Goal: Find contact information

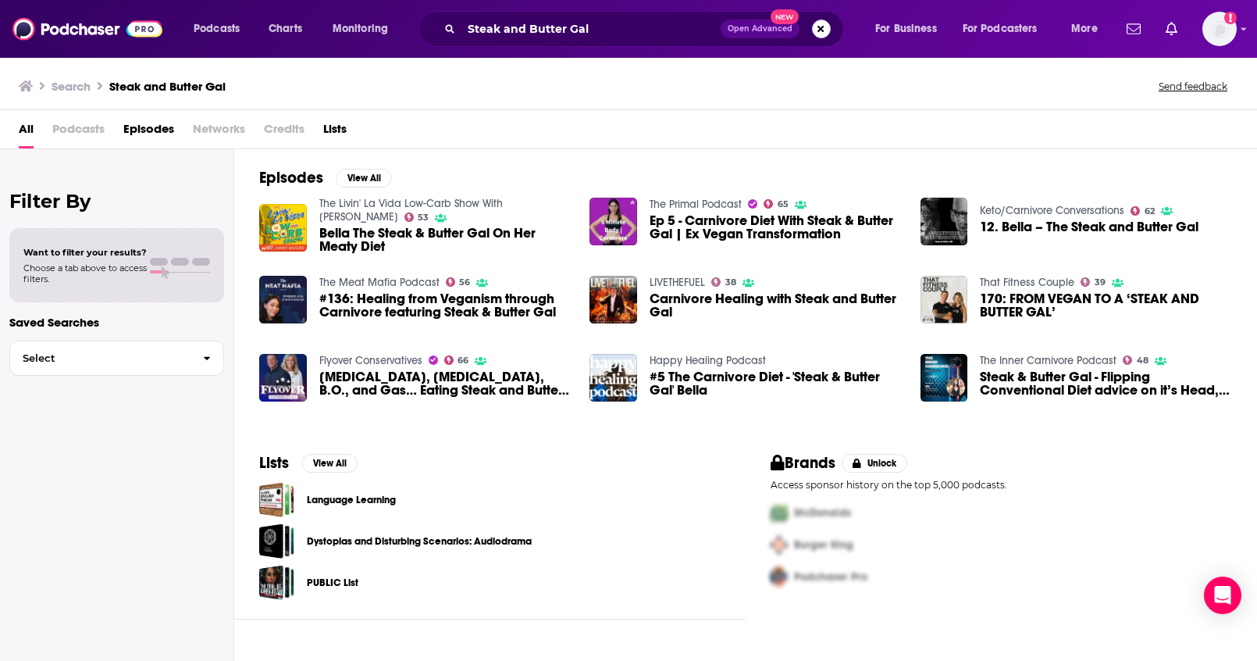
click at [825, 29] on button "Search podcasts, credits, & more..." at bounding box center [821, 29] width 19 height 19
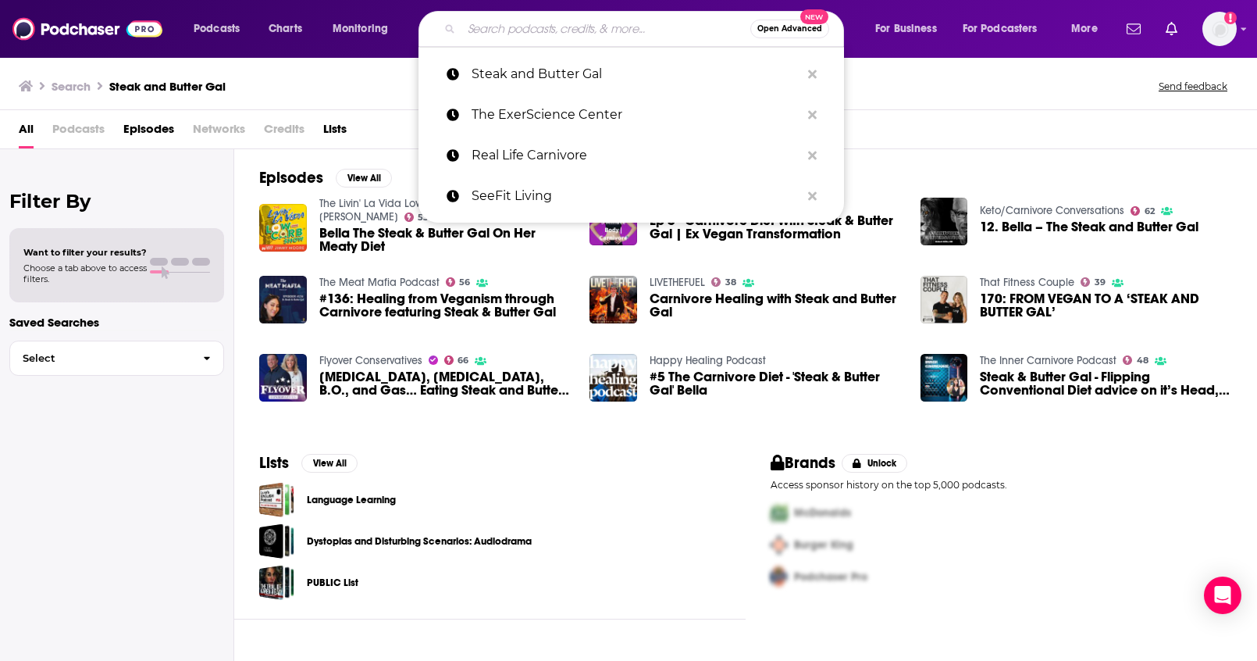
paste input "HomeSteadHow"
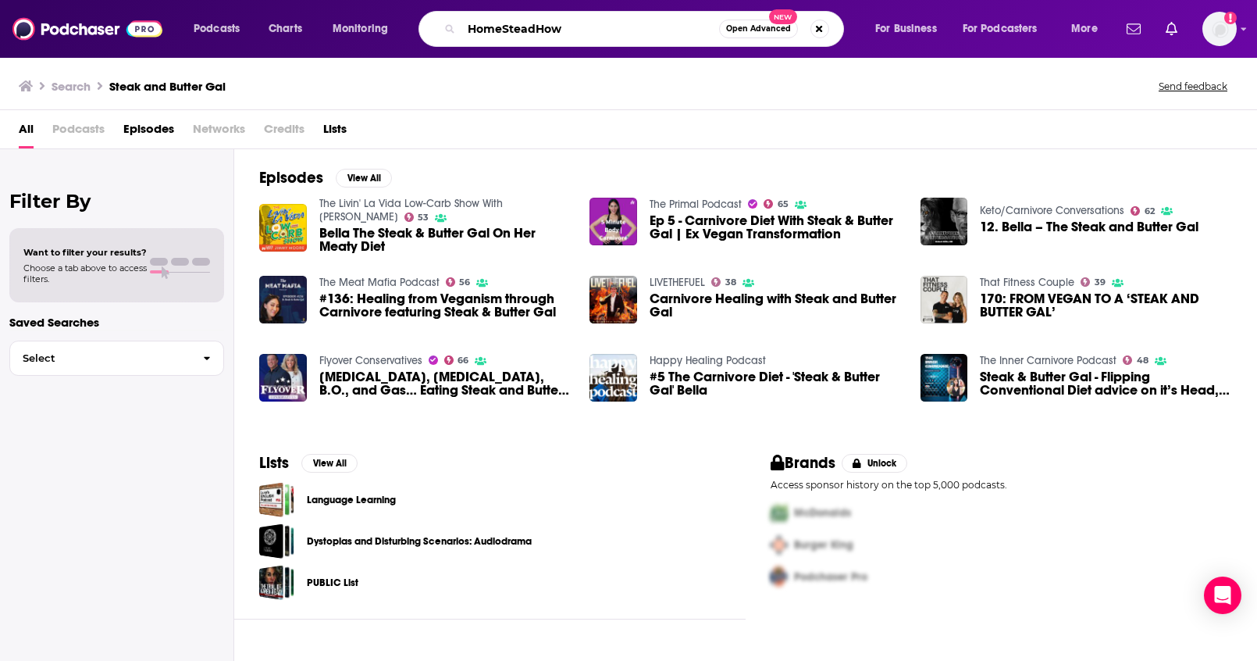
type input "HomeSteadHow"
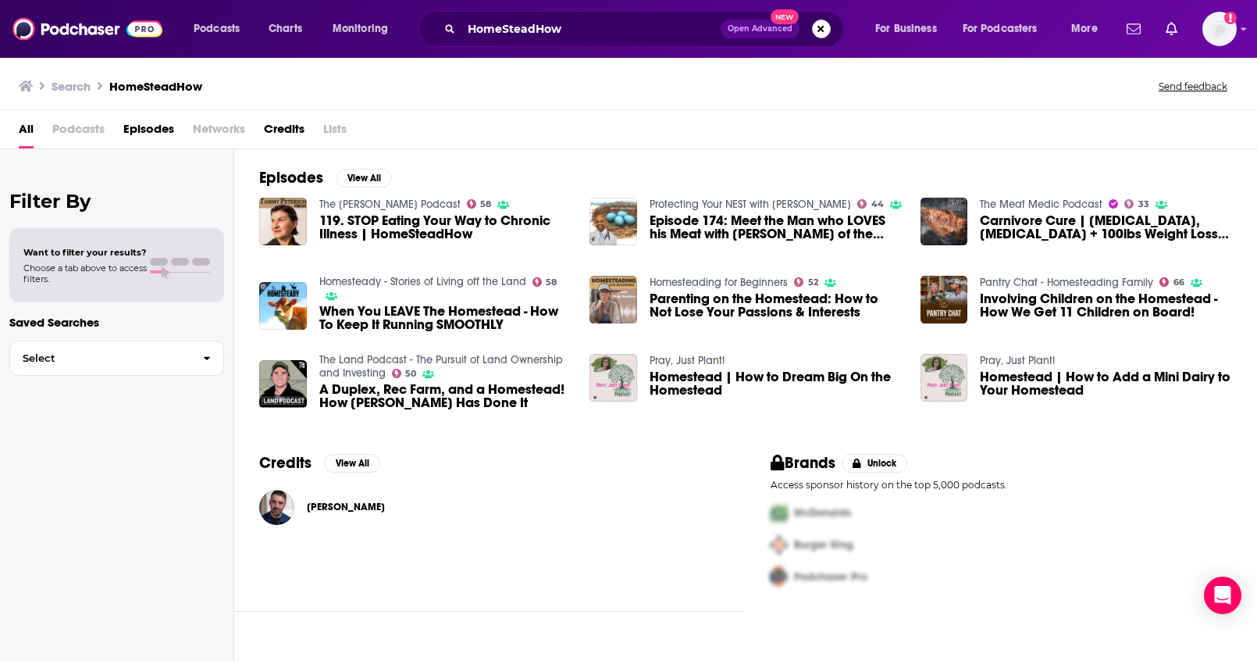
click at [815, 28] on button "Search podcasts, credits, & more..." at bounding box center [821, 29] width 19 height 19
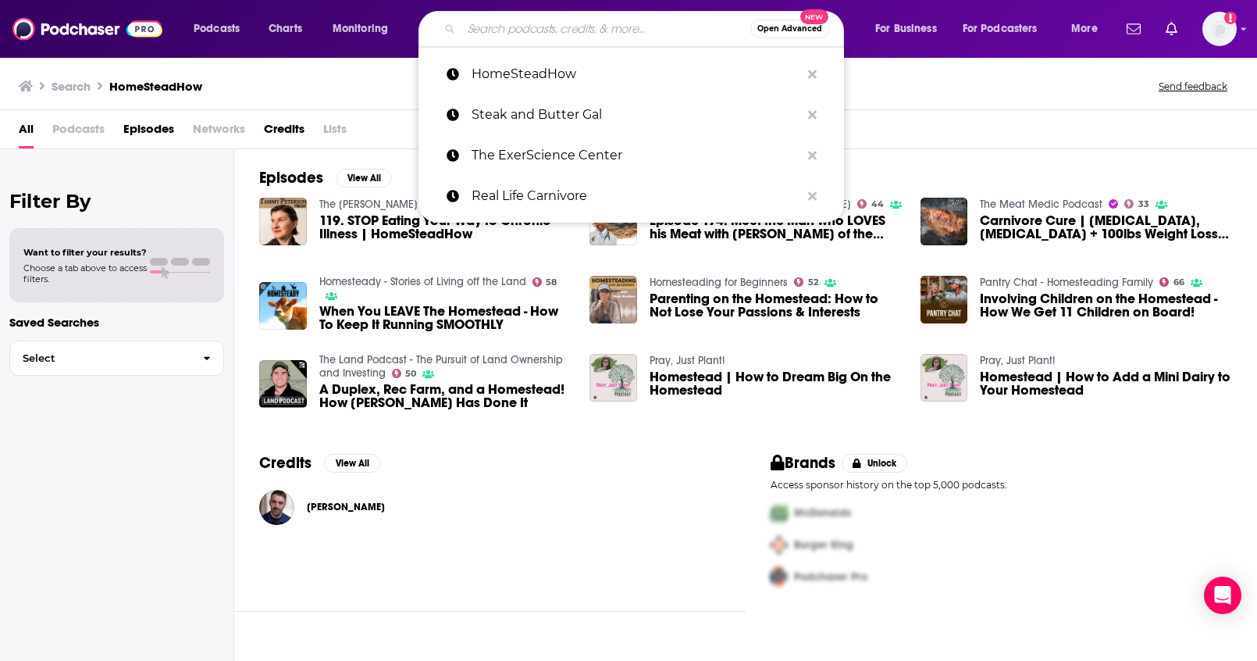
paste input "[PERSON_NAME]"
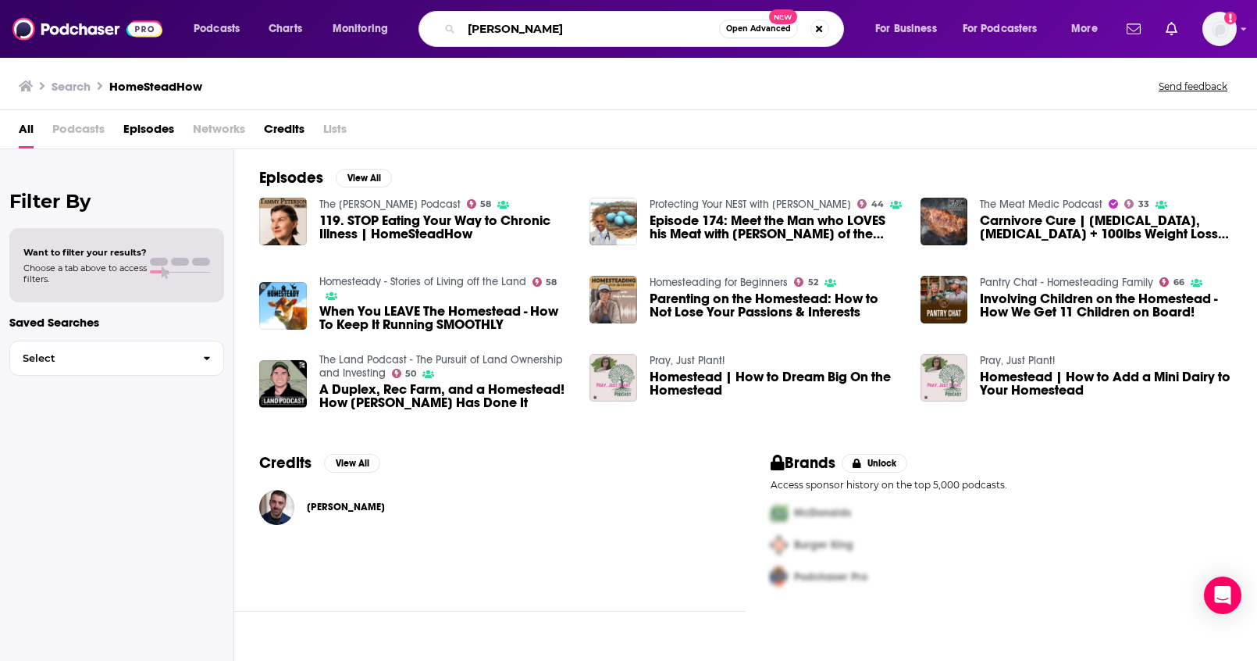
type input "[PERSON_NAME]"
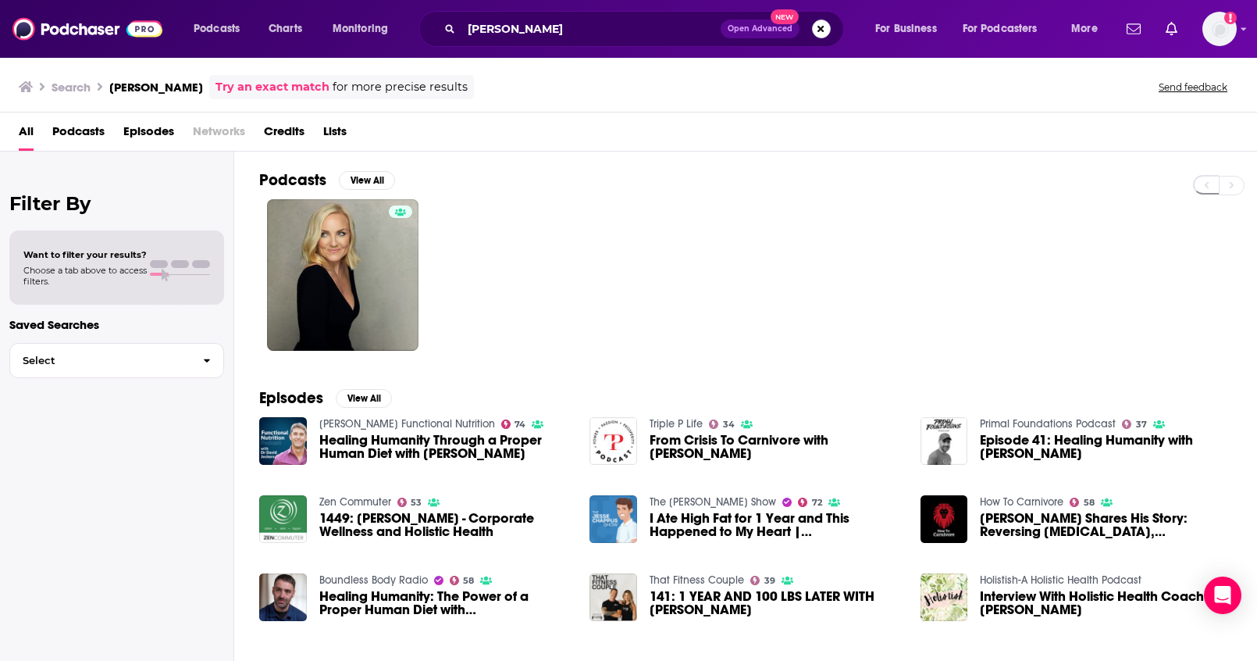
click at [819, 30] on button "Search podcasts, credits, & more..." at bounding box center [821, 29] width 19 height 19
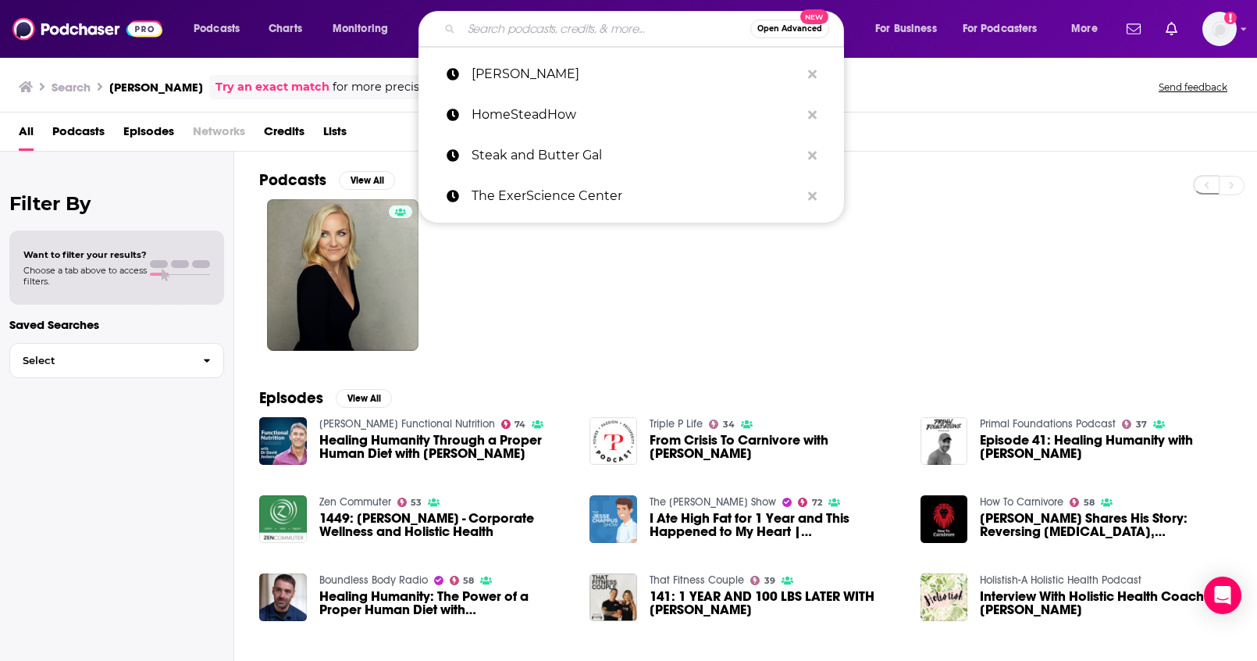
paste input "The Hormone Solution with Karen Martel"
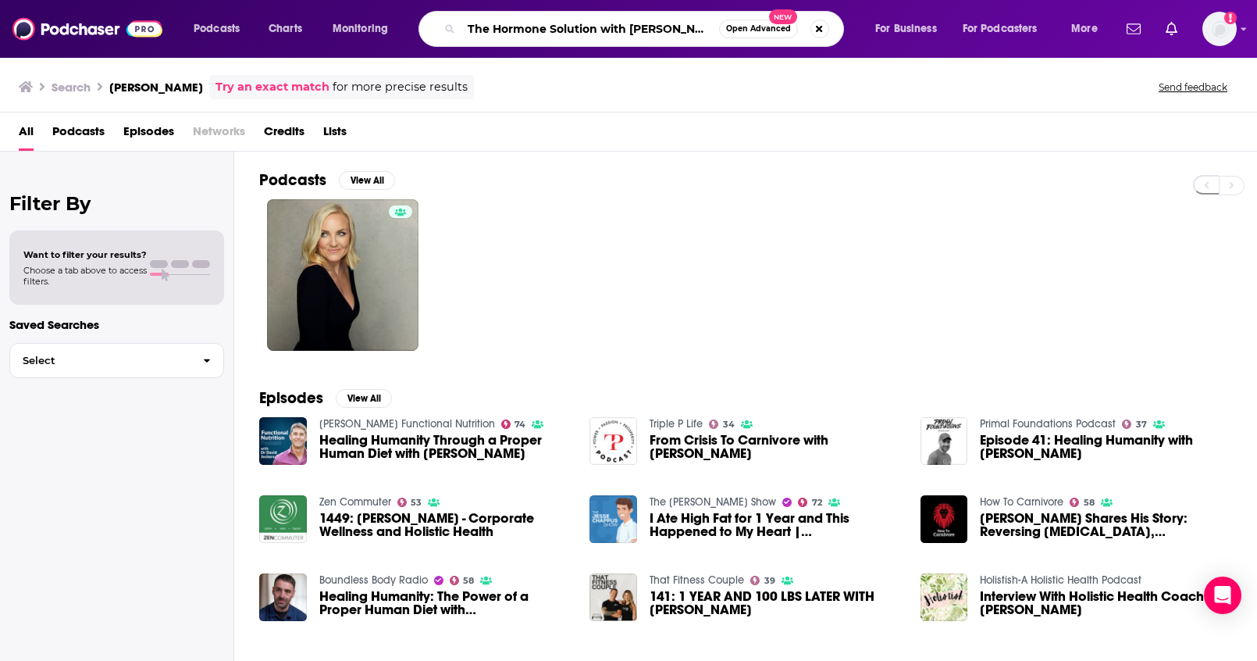
type input "The Hormone Solution with Karen Martel"
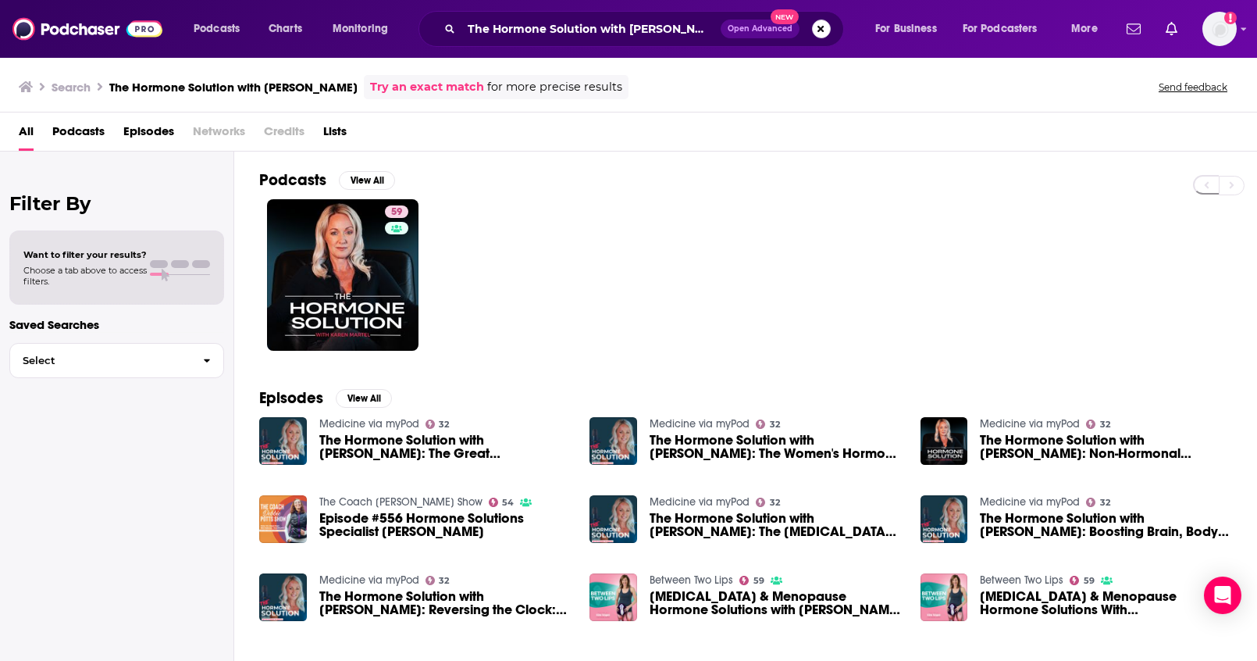
click at [818, 30] on button "Search podcasts, credits, & more..." at bounding box center [821, 29] width 19 height 19
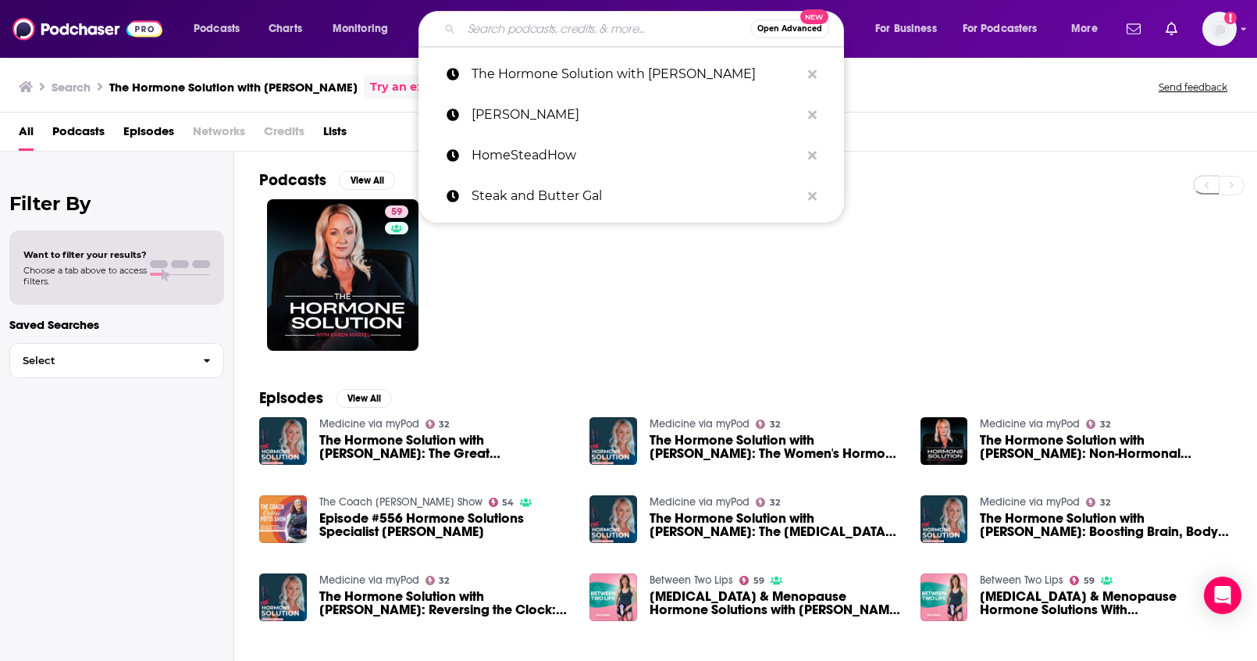
paste input "Longevity Leaders Circle"
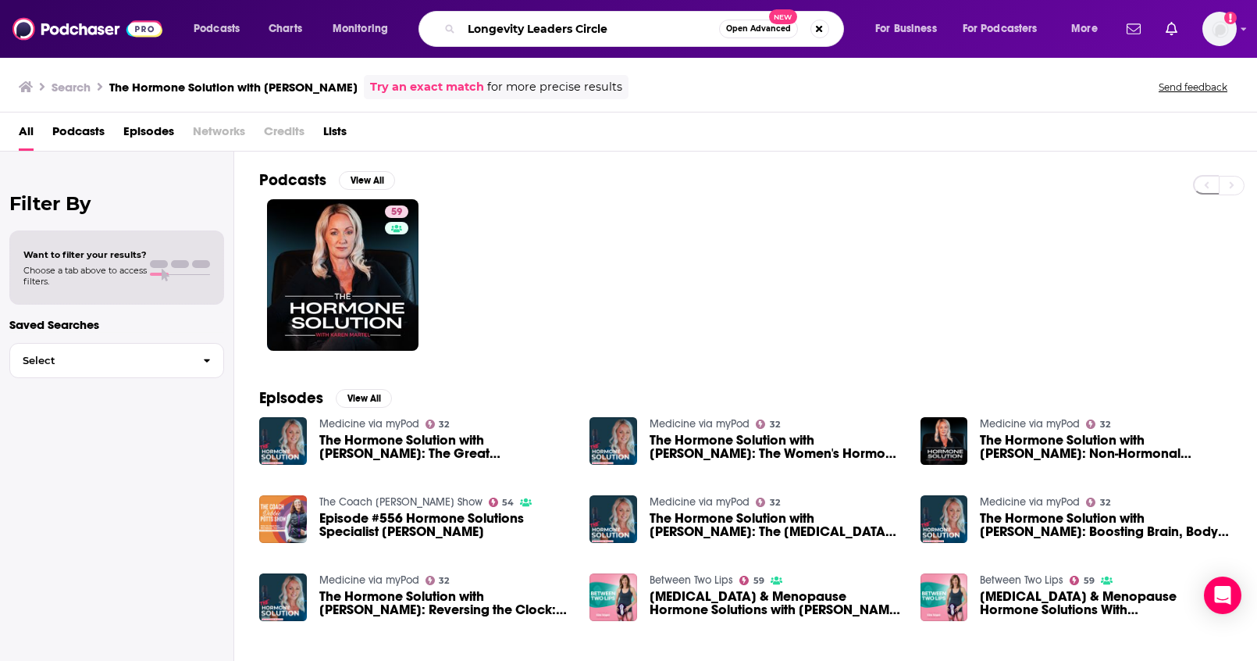
type input "Longevity Leaders Circle"
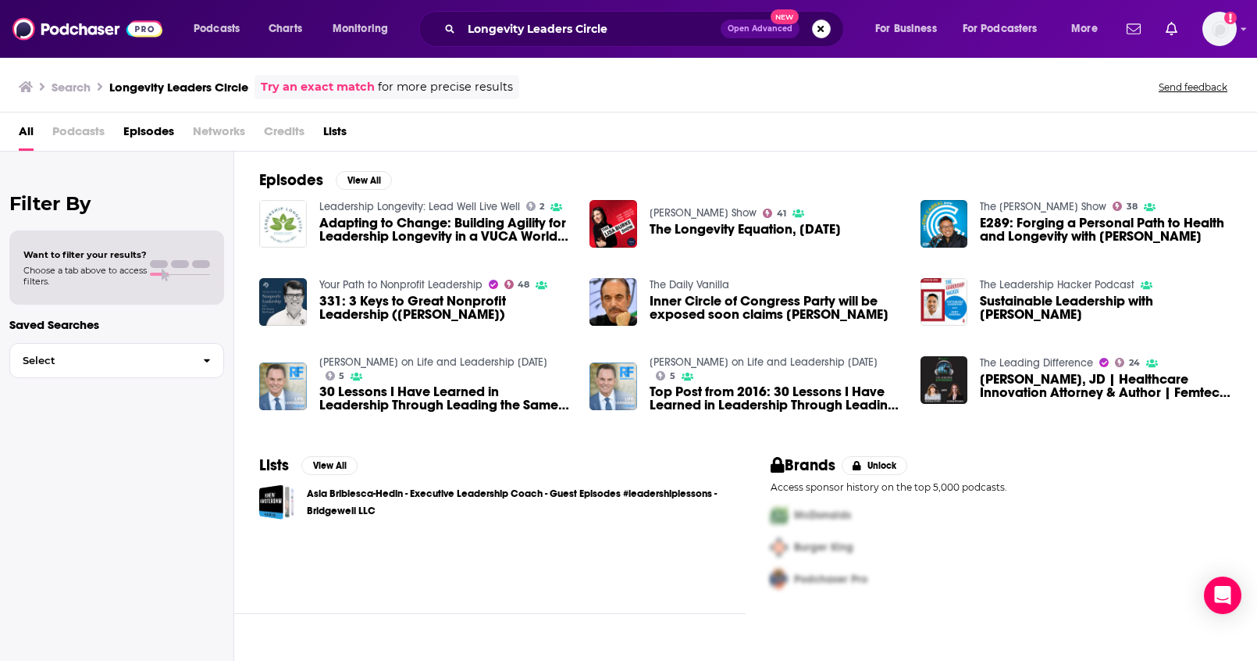
click at [822, 25] on button "Search podcasts, credits, & more..." at bounding box center [821, 29] width 19 height 19
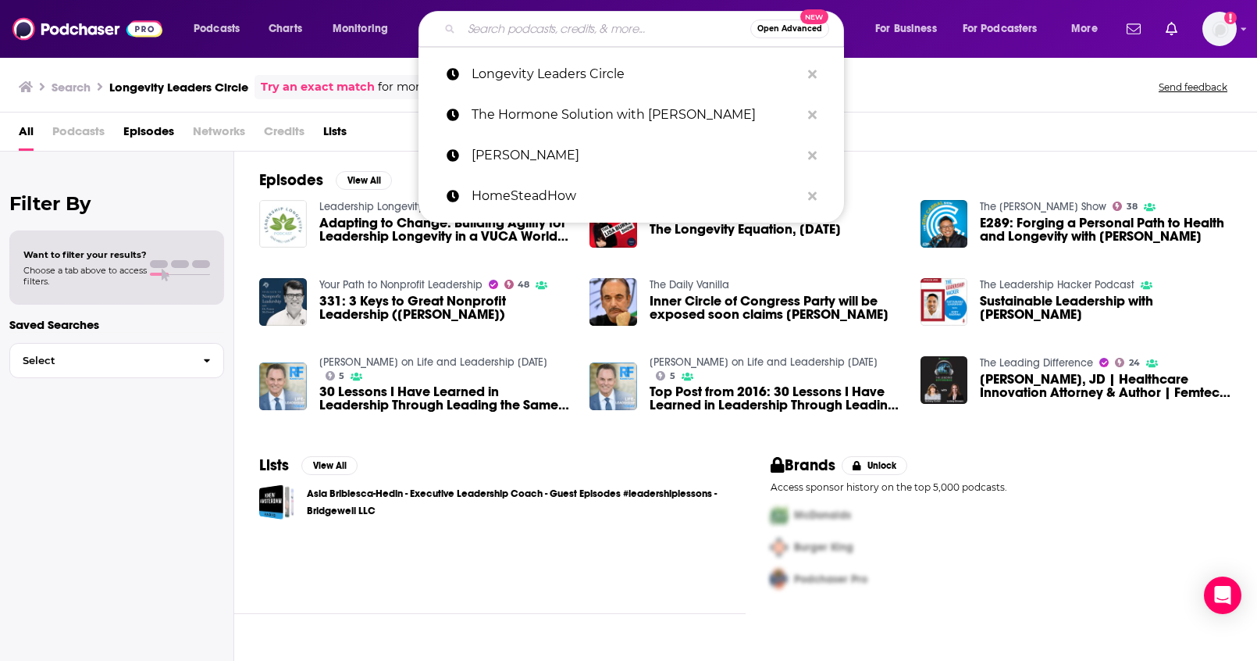
paste input "Naturally Nourished Ali Miller RD"
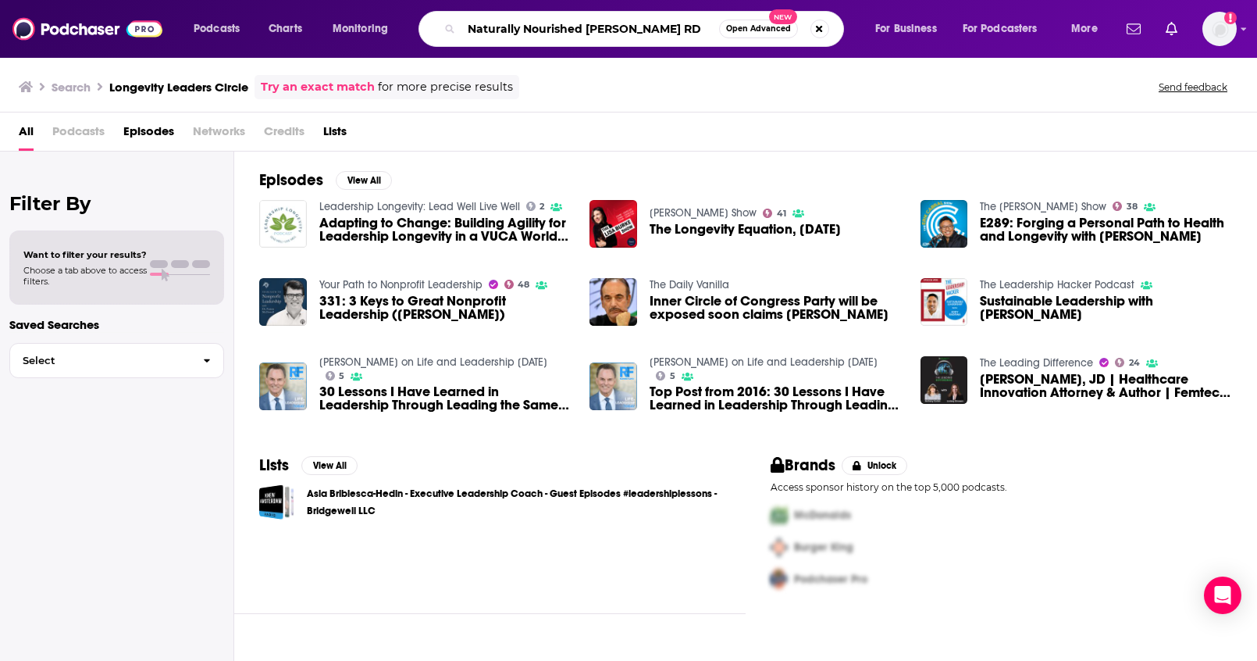
type input "Naturally Nourished Ali Miller RD"
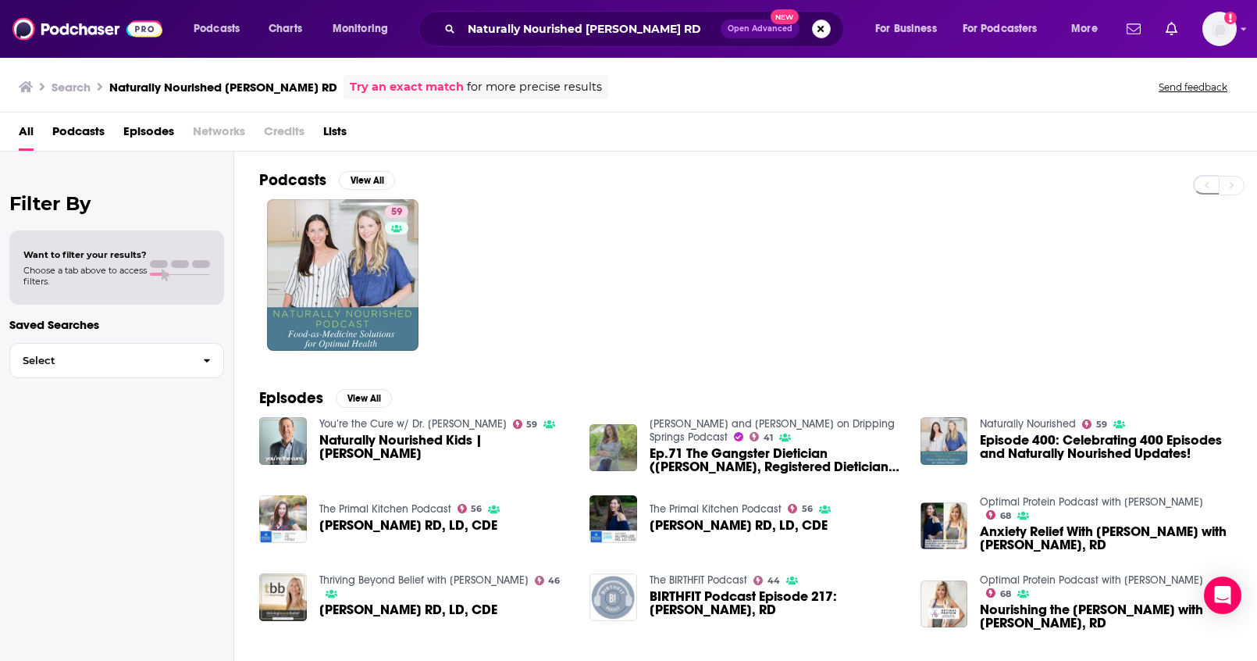
click at [825, 35] on button "Search podcasts, credits, & more..." at bounding box center [821, 29] width 19 height 19
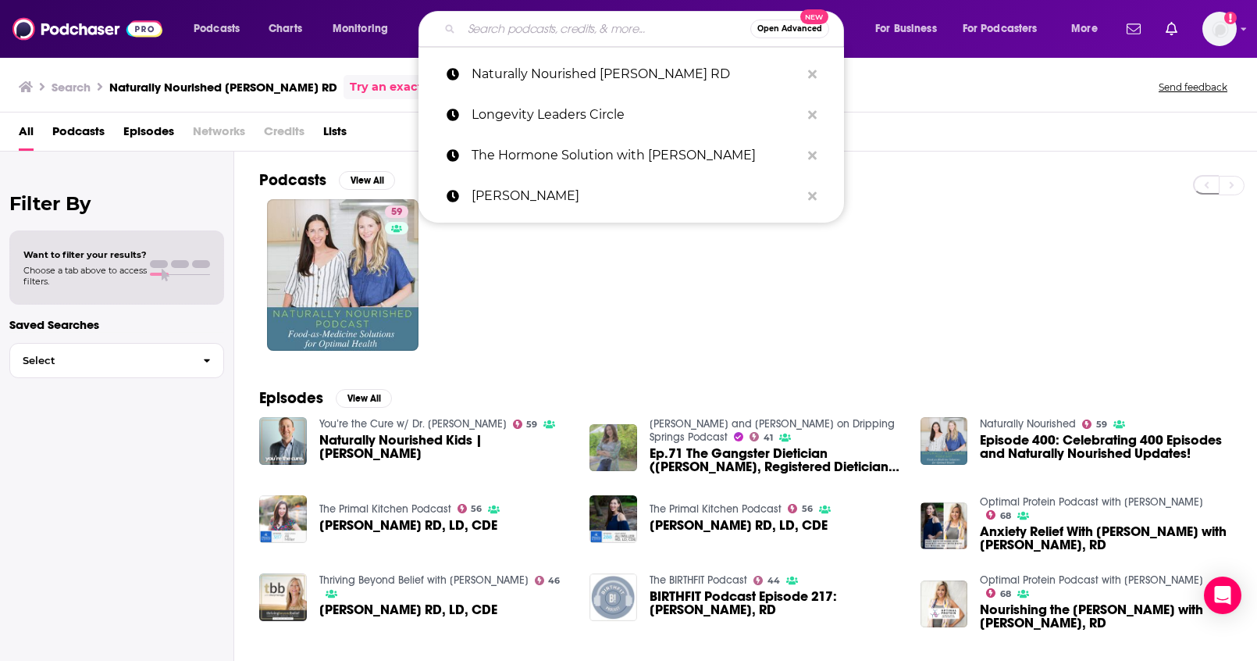
paste input "Jenny Mitich"
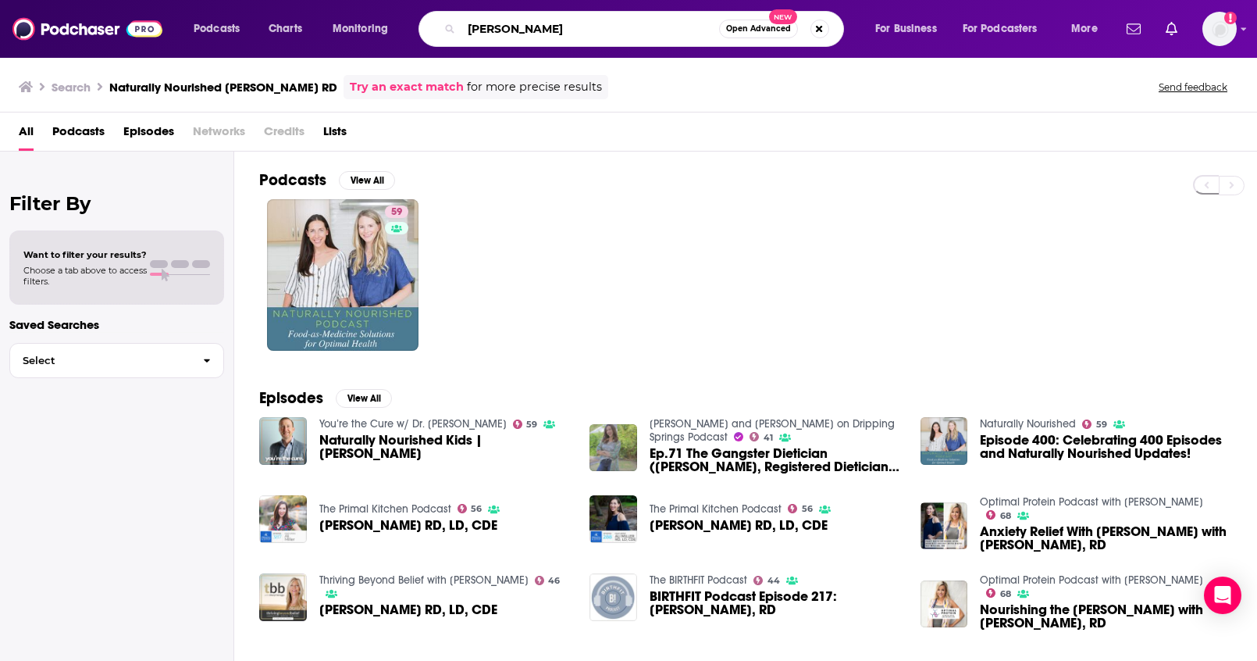
type input "Jenny Mitich"
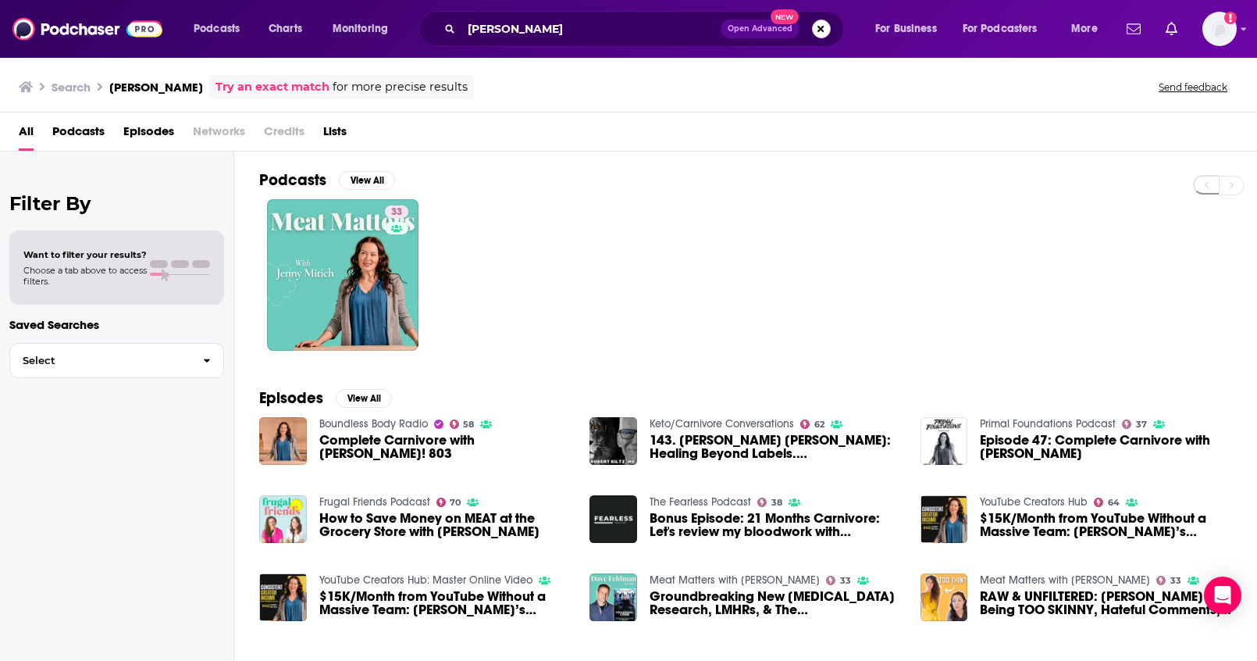
click at [821, 28] on button "Search podcasts, credits, & more..." at bounding box center [821, 29] width 19 height 19
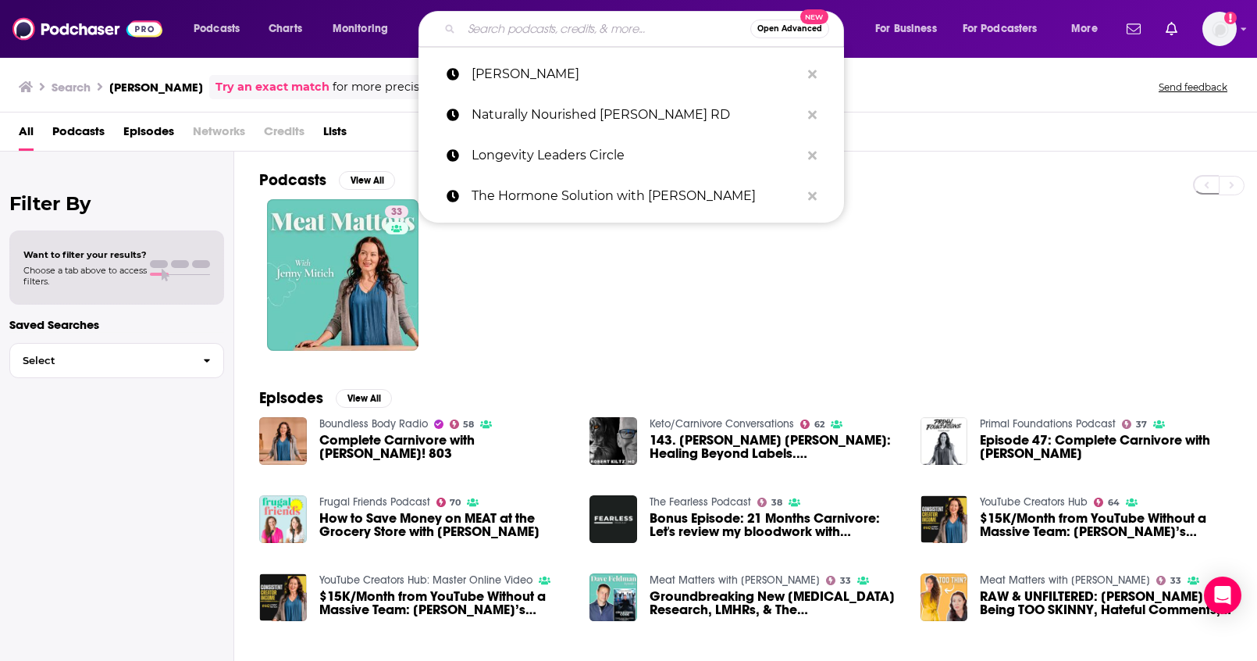
paste input "nourishthelittles"
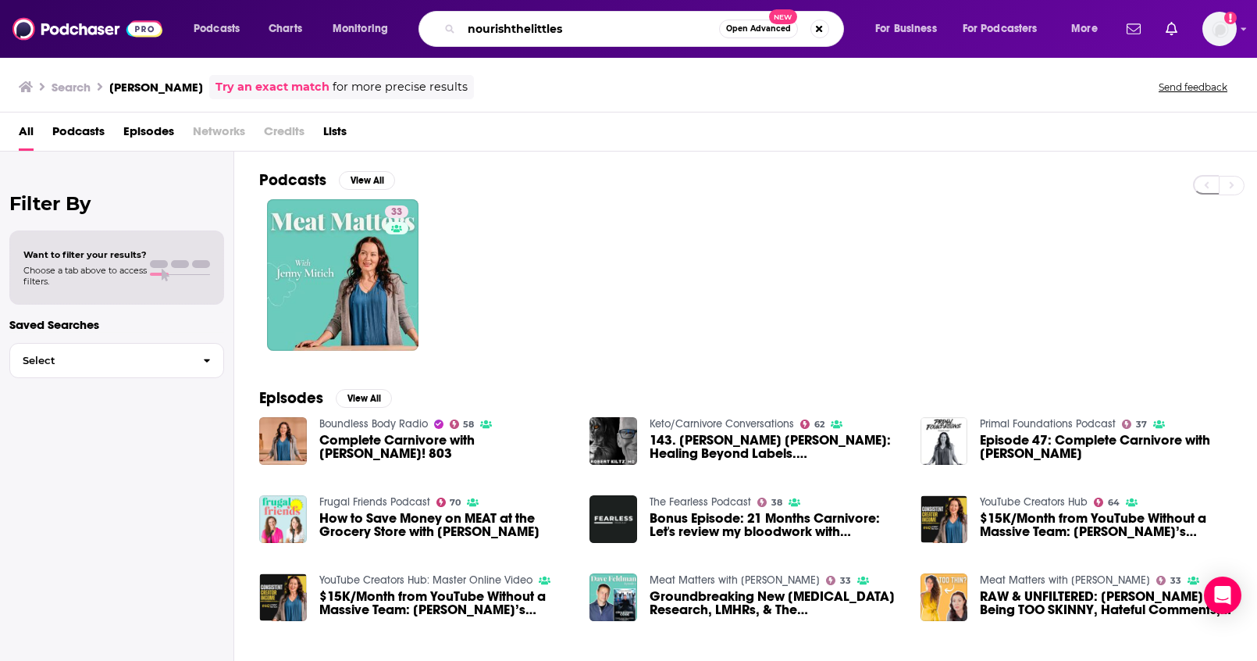
type input "nourishthelittles"
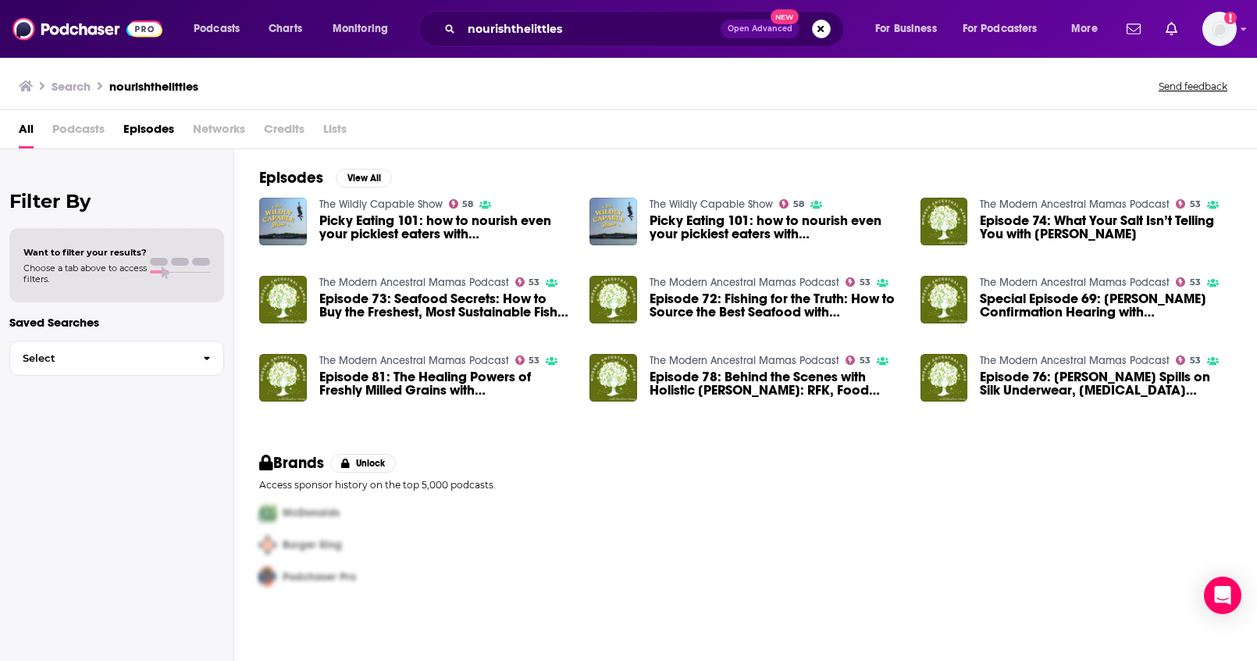
click at [818, 29] on button "Search podcasts, credits, & more..." at bounding box center [821, 29] width 19 height 19
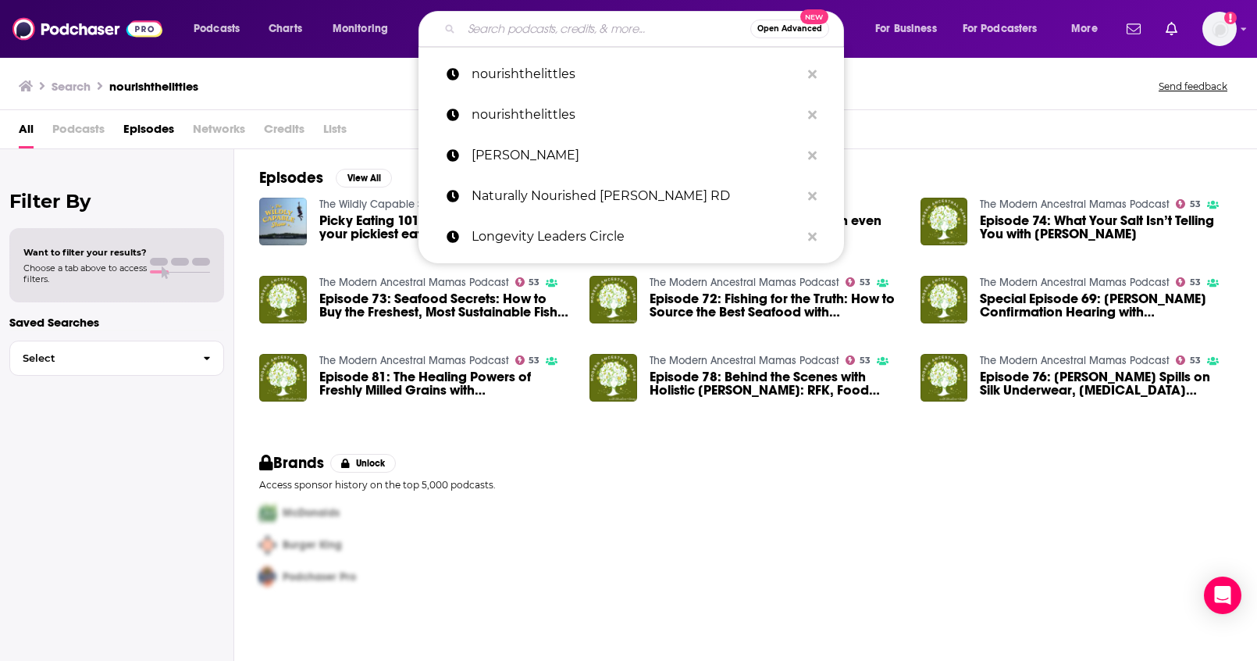
paste input "High Intensity Health"
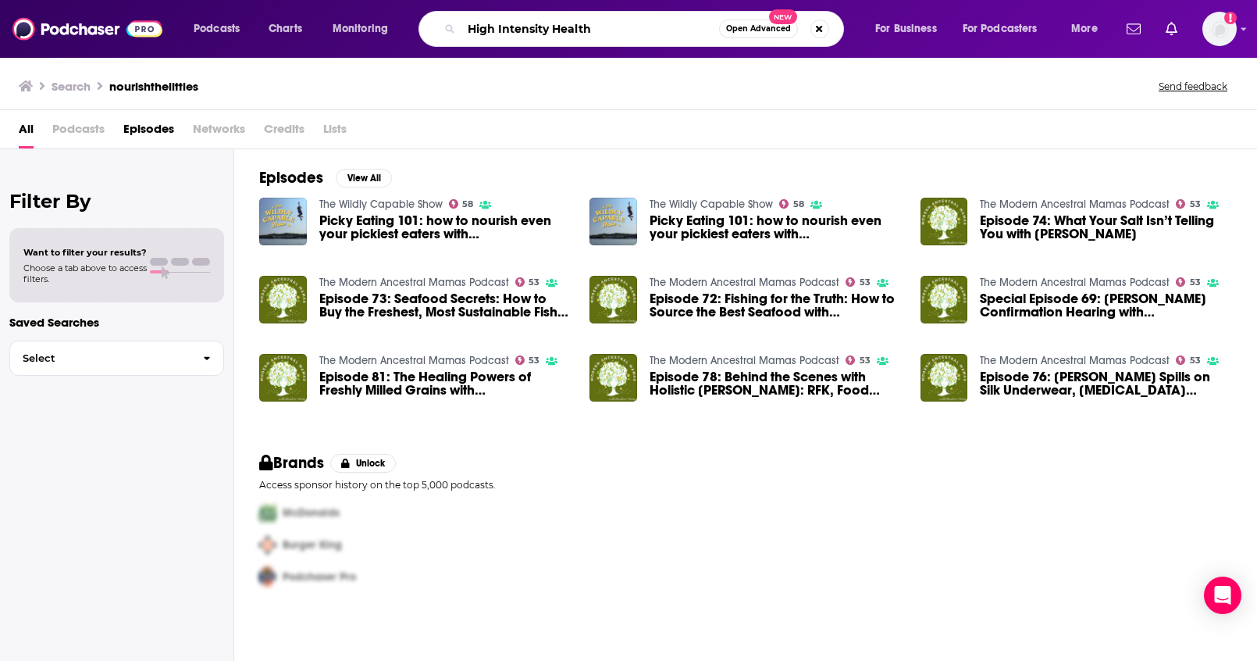
type input "High Intensity Health"
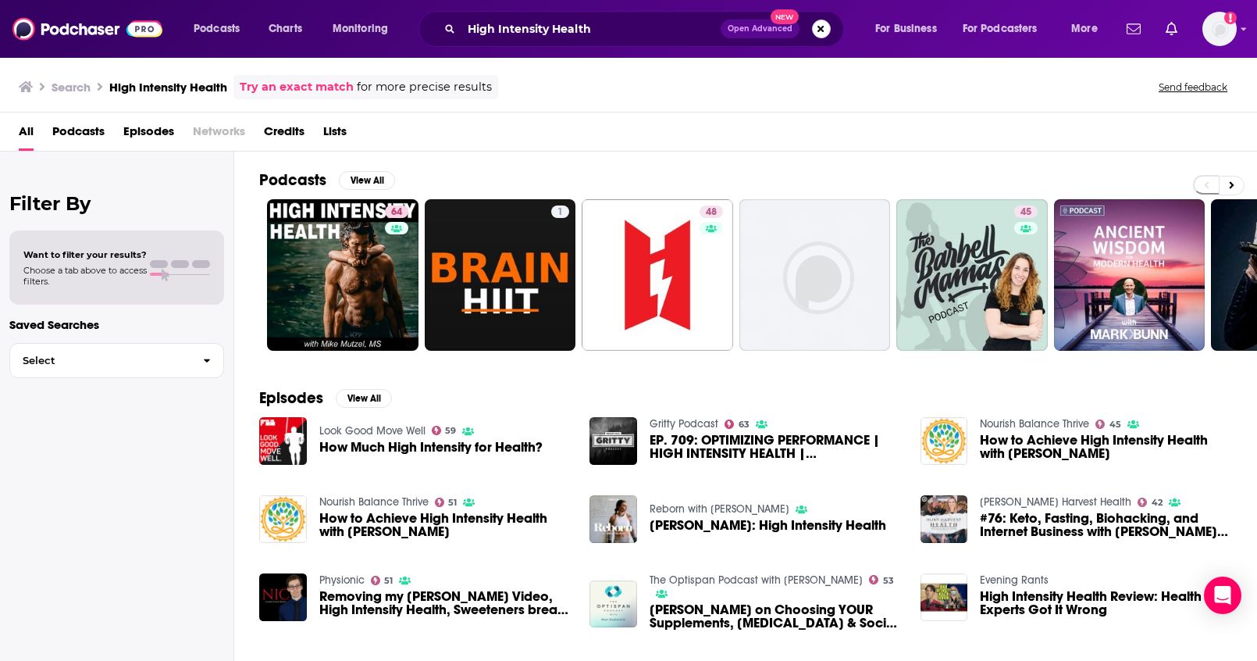
click at [817, 36] on button "Search podcasts, credits, & more..." at bounding box center [821, 29] width 19 height 19
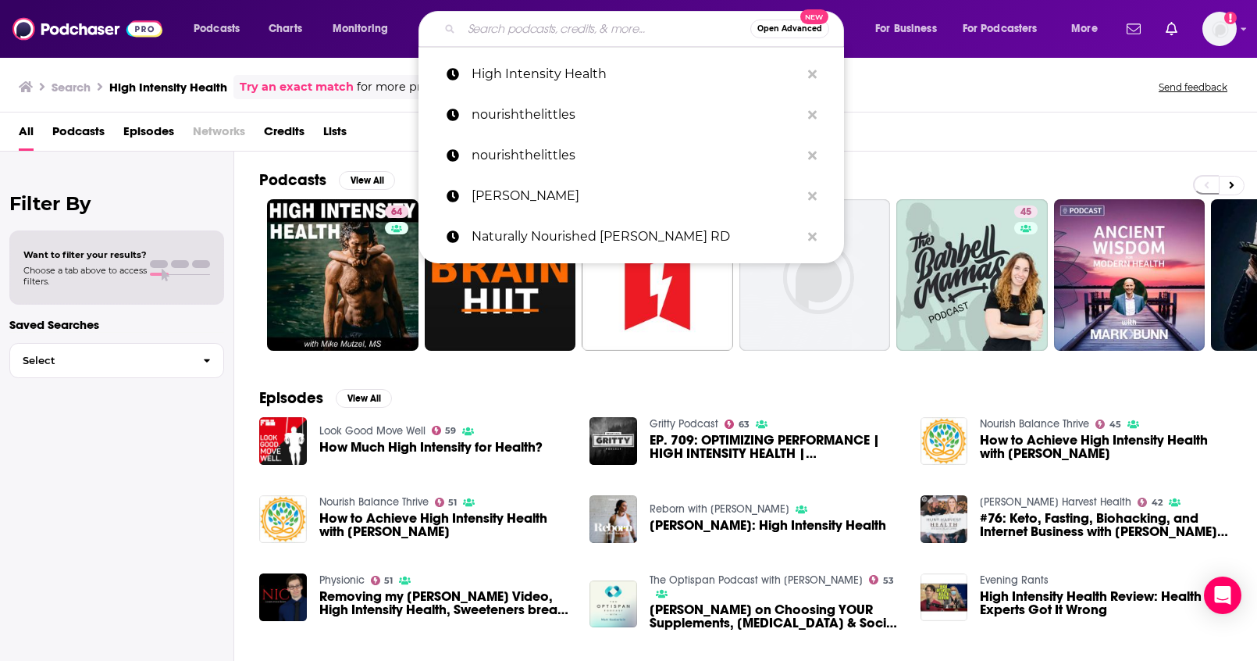
paste input "Raymond Nazon"
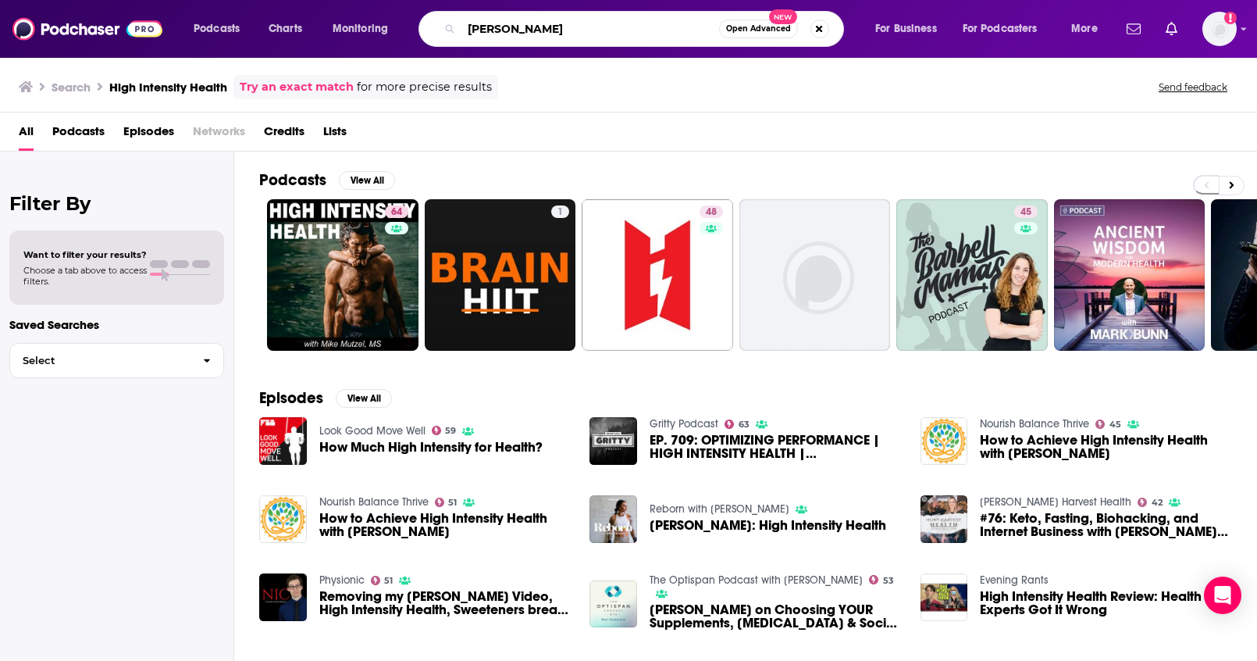
type input "Raymond Nazon"
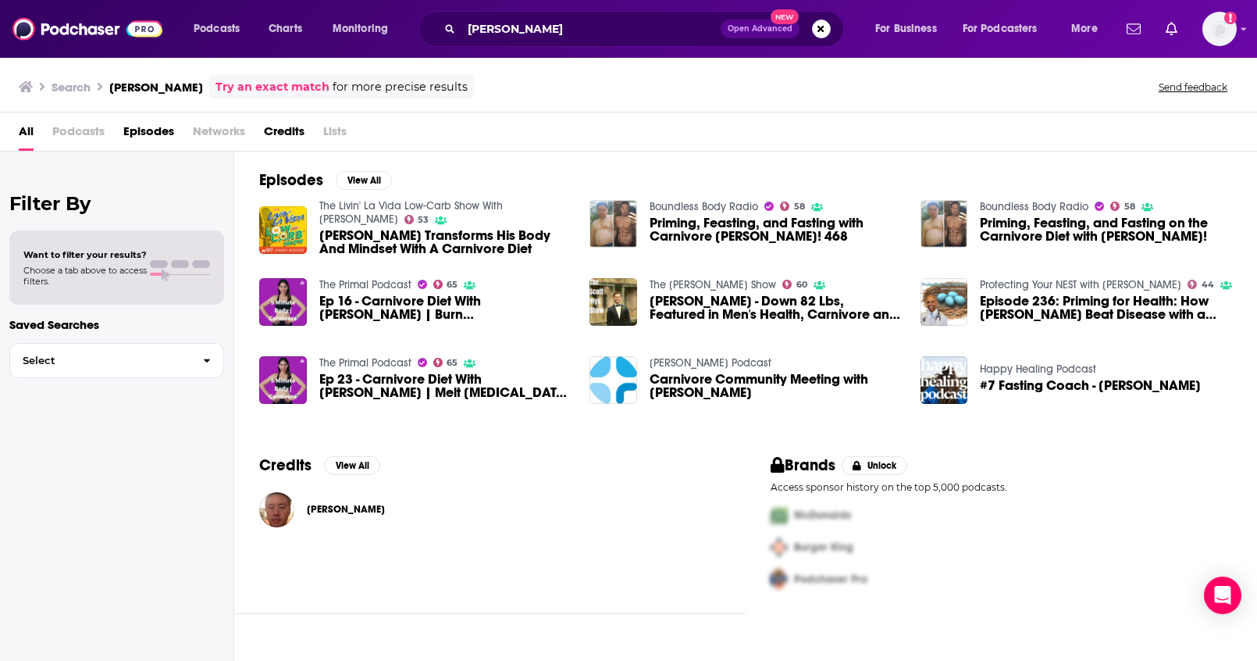
click at [832, 28] on div "Raymond Nazon Open Advanced New" at bounding box center [632, 29] width 426 height 36
click at [828, 30] on button "Search podcasts, credits, & more..." at bounding box center [821, 29] width 19 height 19
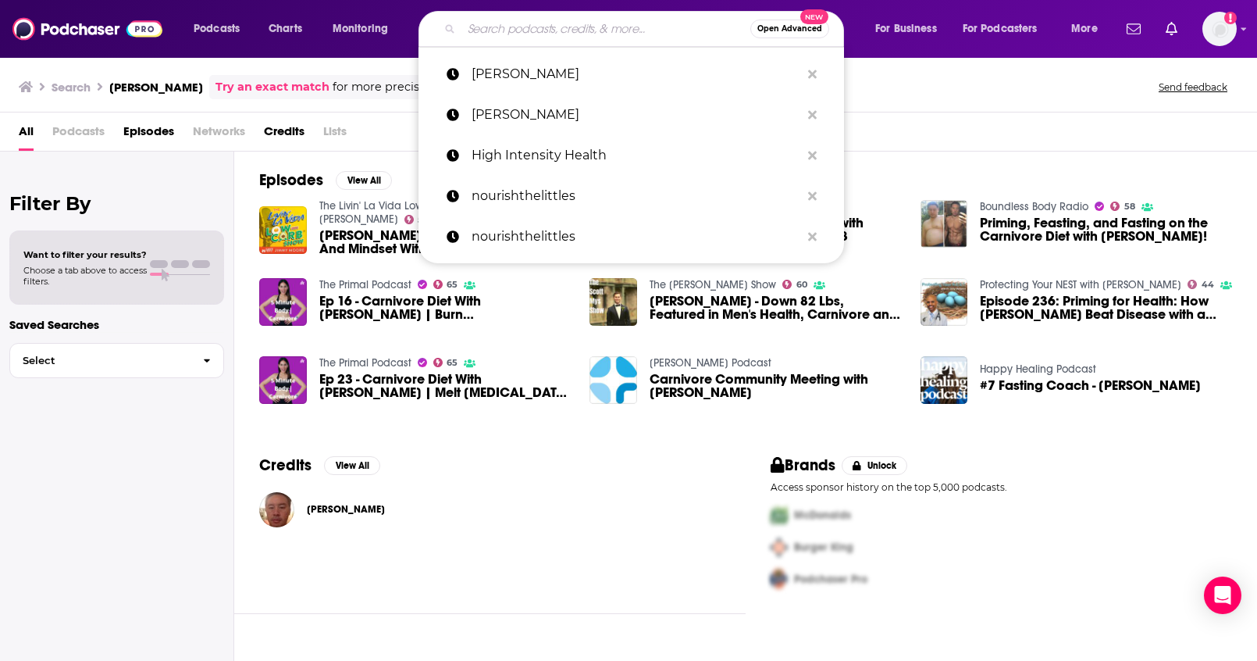
paste input "Nathalie Niddam"
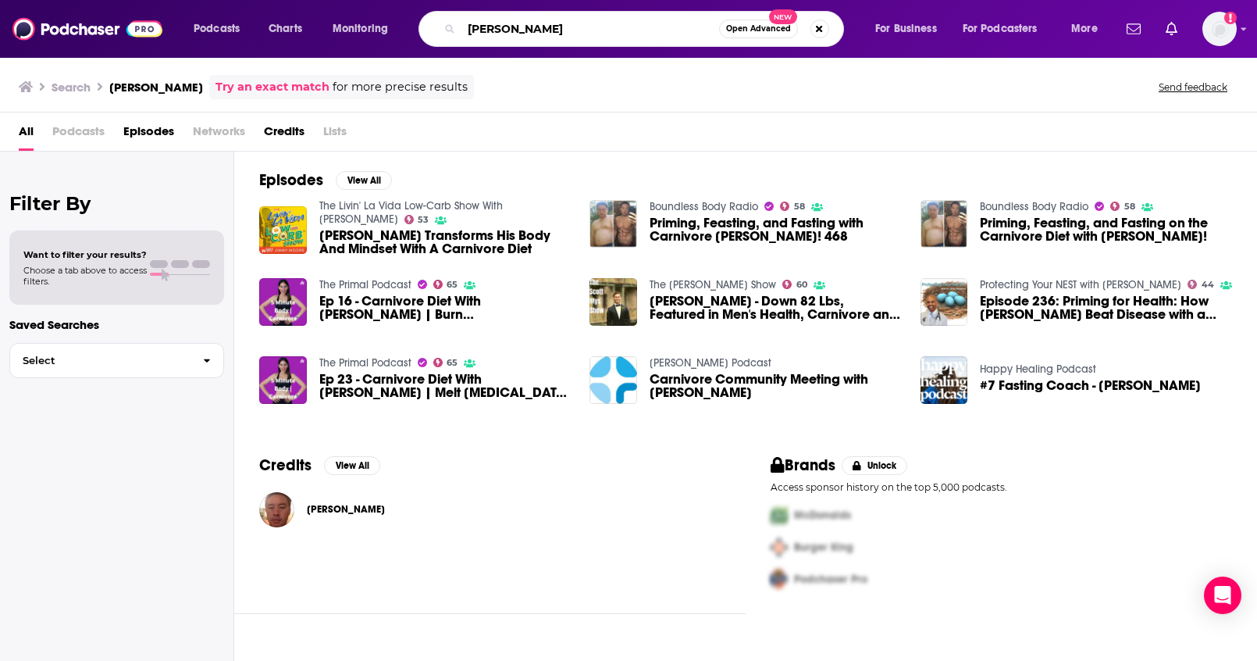
type input "Nathalie Niddam"
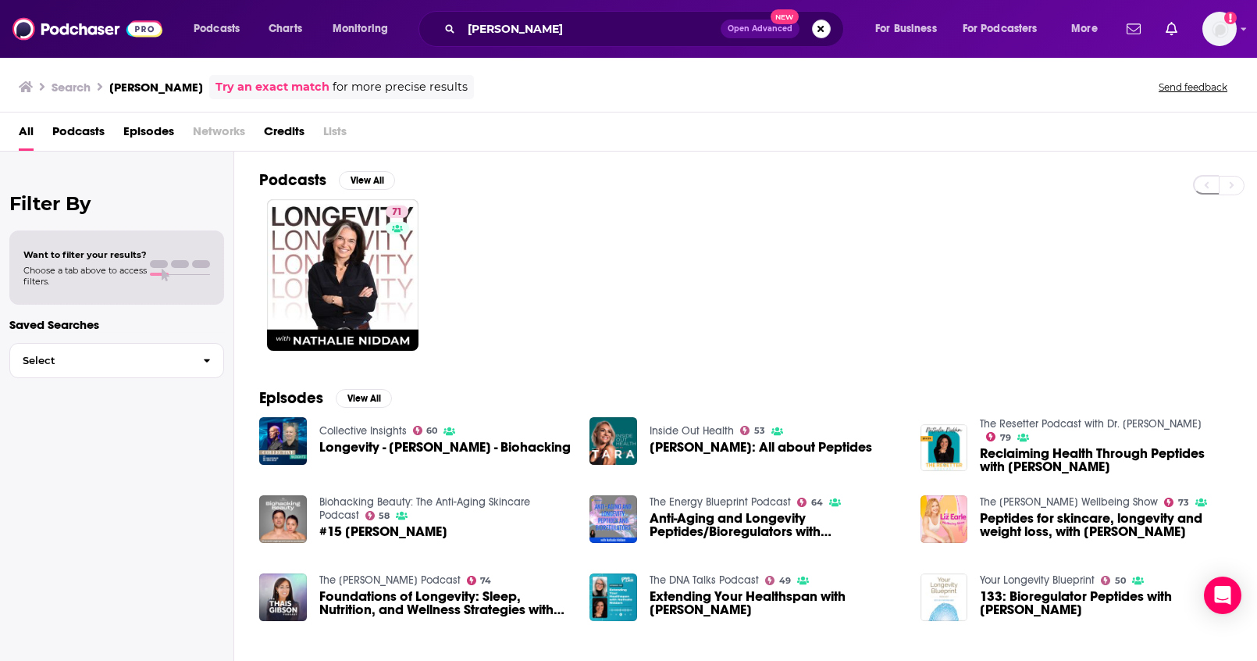
click at [815, 27] on button "Search podcasts, credits, & more..." at bounding box center [821, 29] width 19 height 19
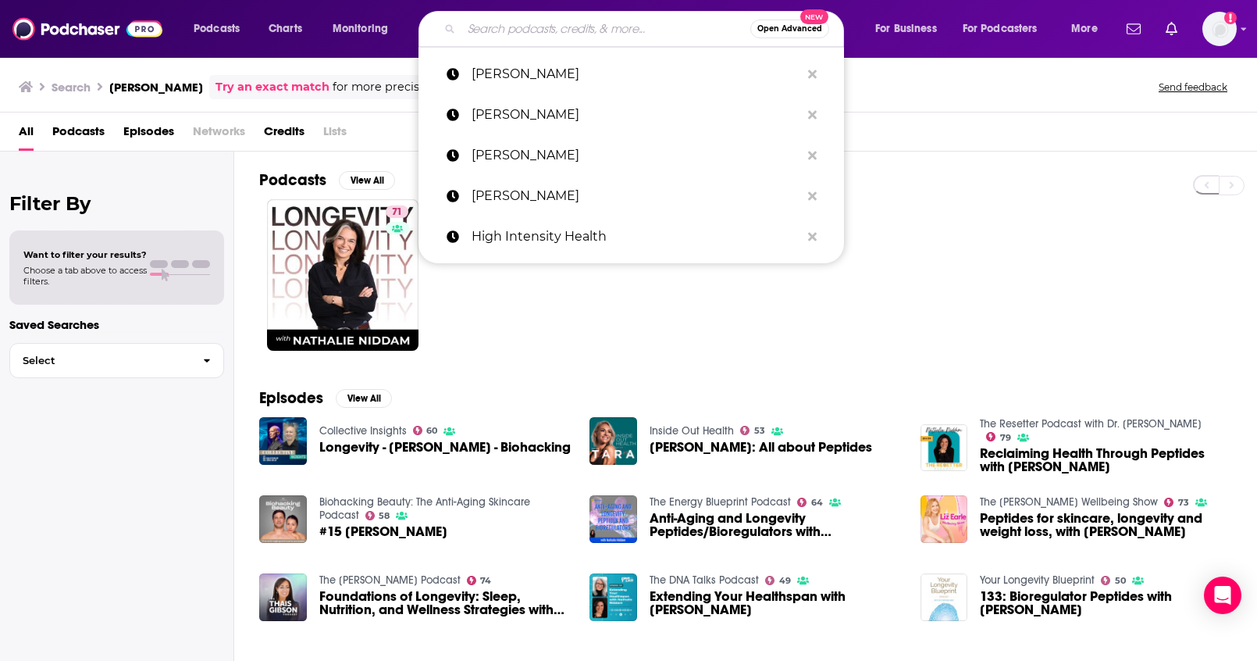
paste input "Stay Off My Operating Table"
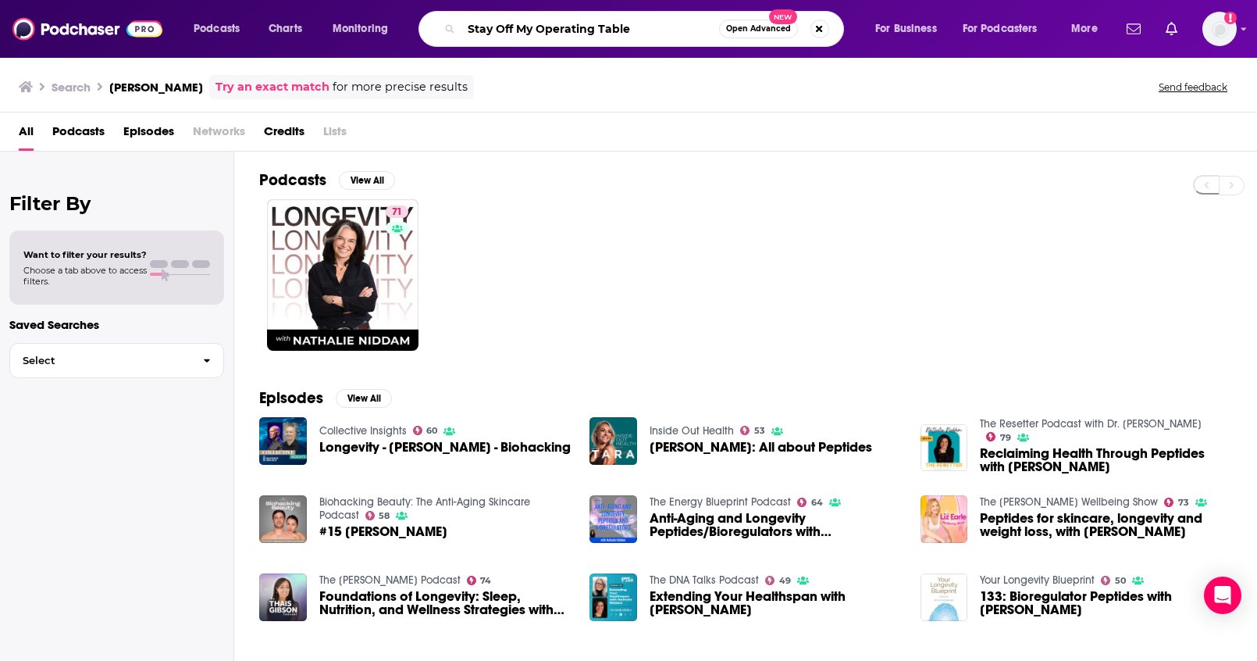
type input "Stay Off My Operating Table"
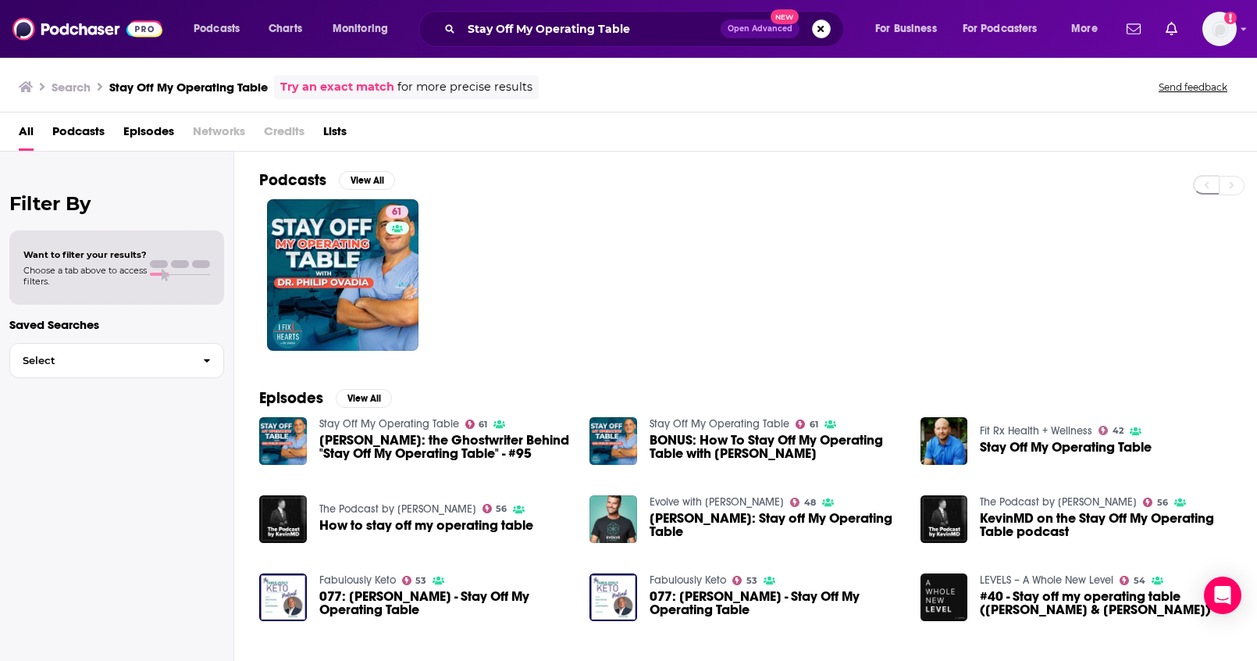
click at [826, 29] on button "Search podcasts, credits, & more..." at bounding box center [821, 29] width 19 height 19
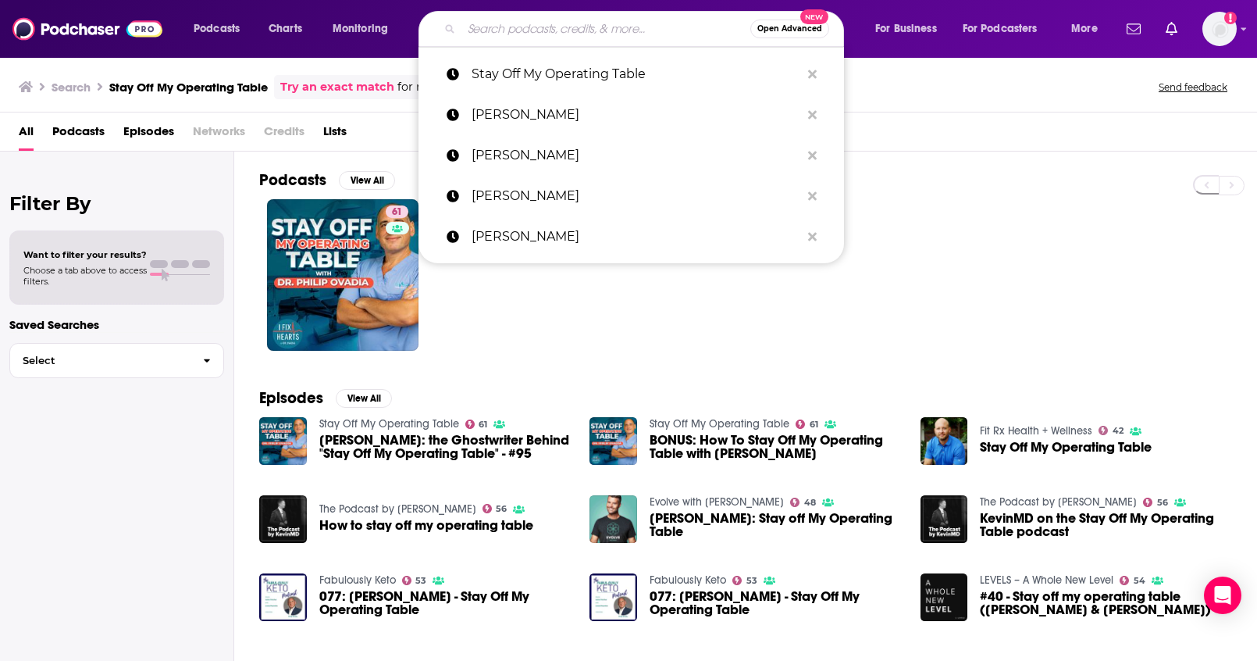
paste input "PrimalHacker"
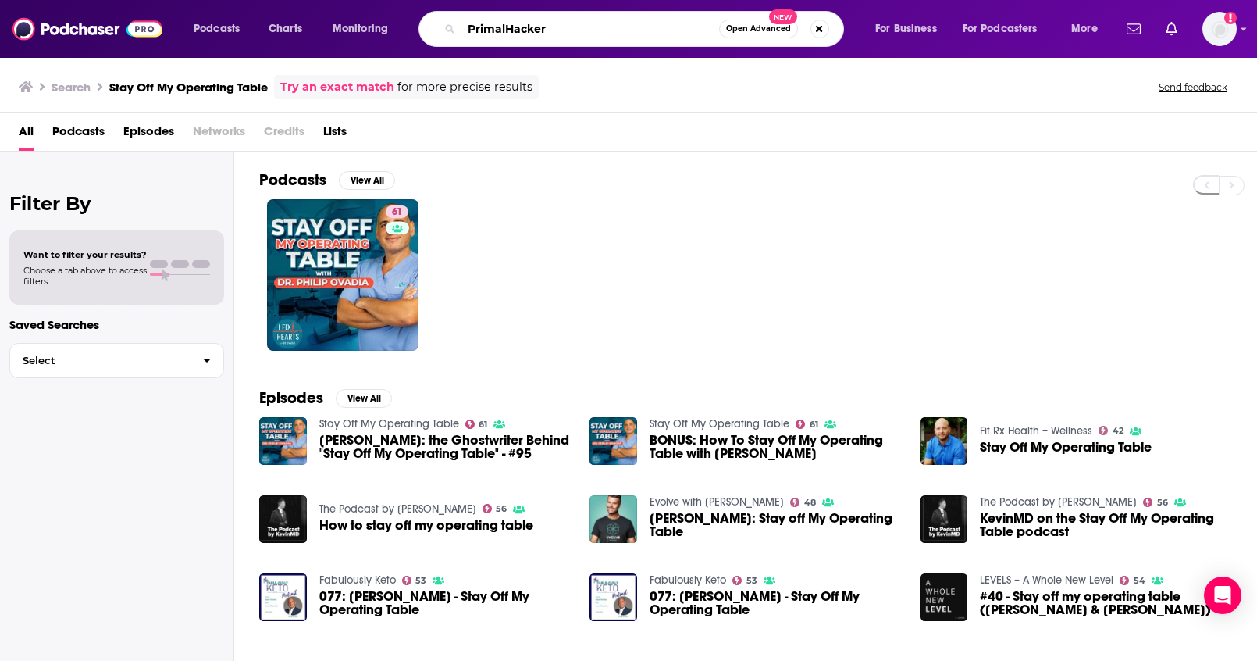
type input "PrimalHacker"
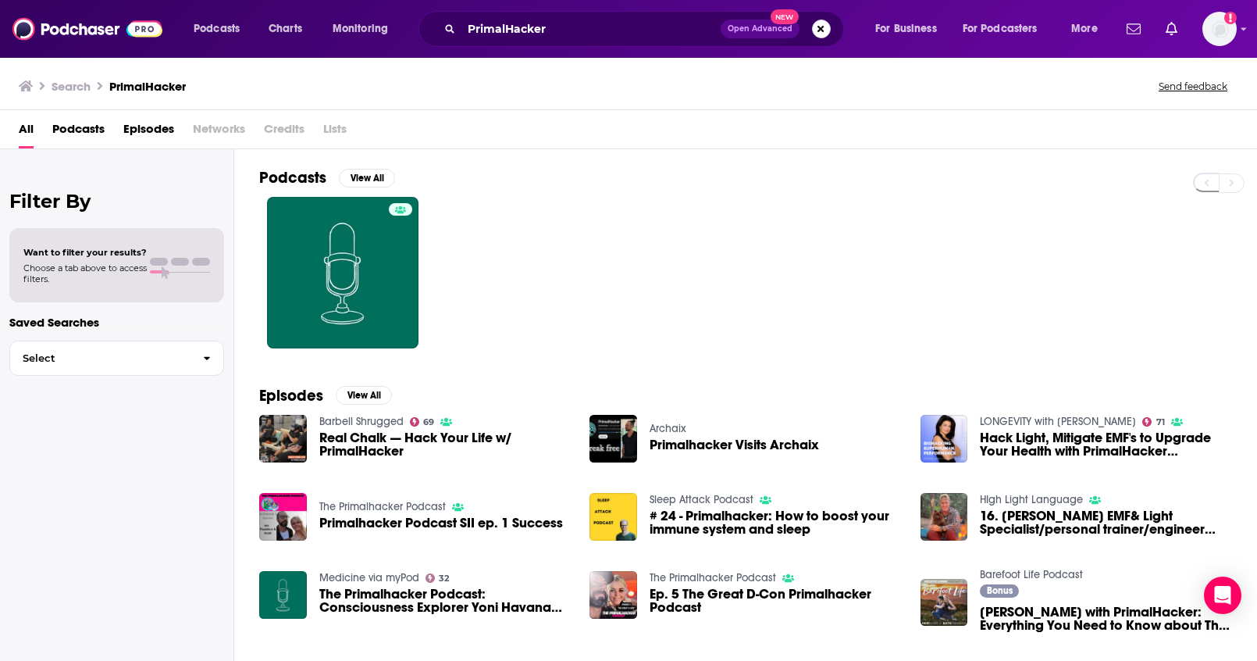
click at [822, 31] on button "Search podcasts, credits, & more..." at bounding box center [821, 29] width 19 height 19
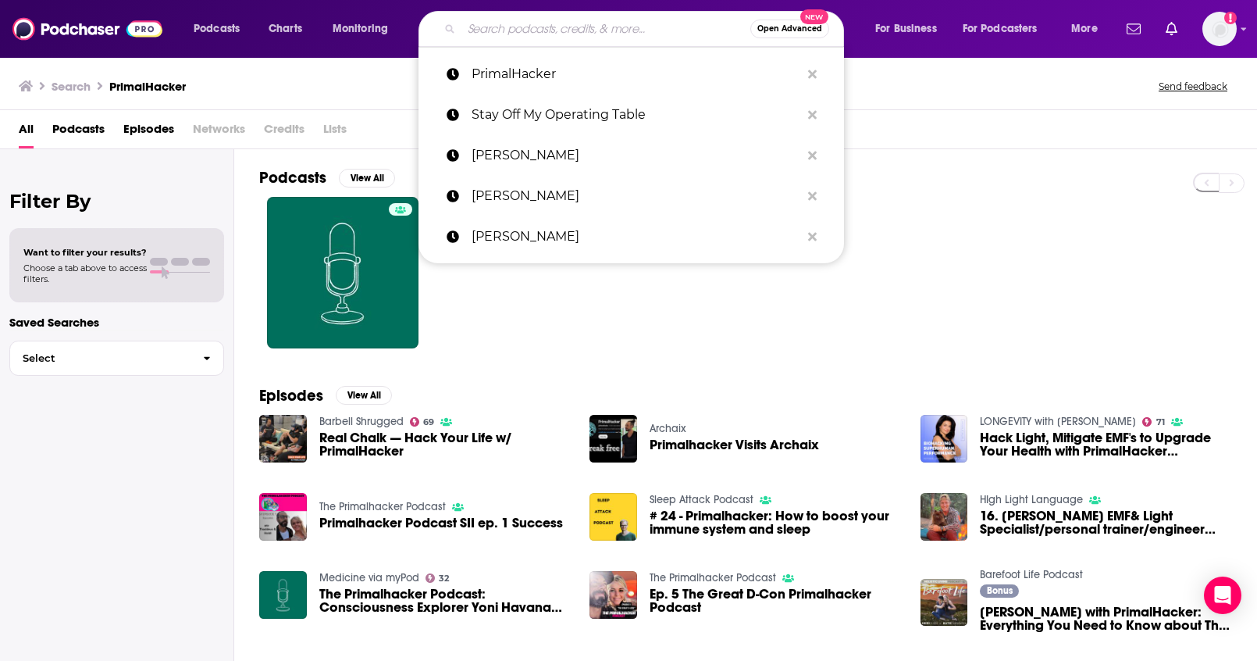
paste input "Jenn Payeur"
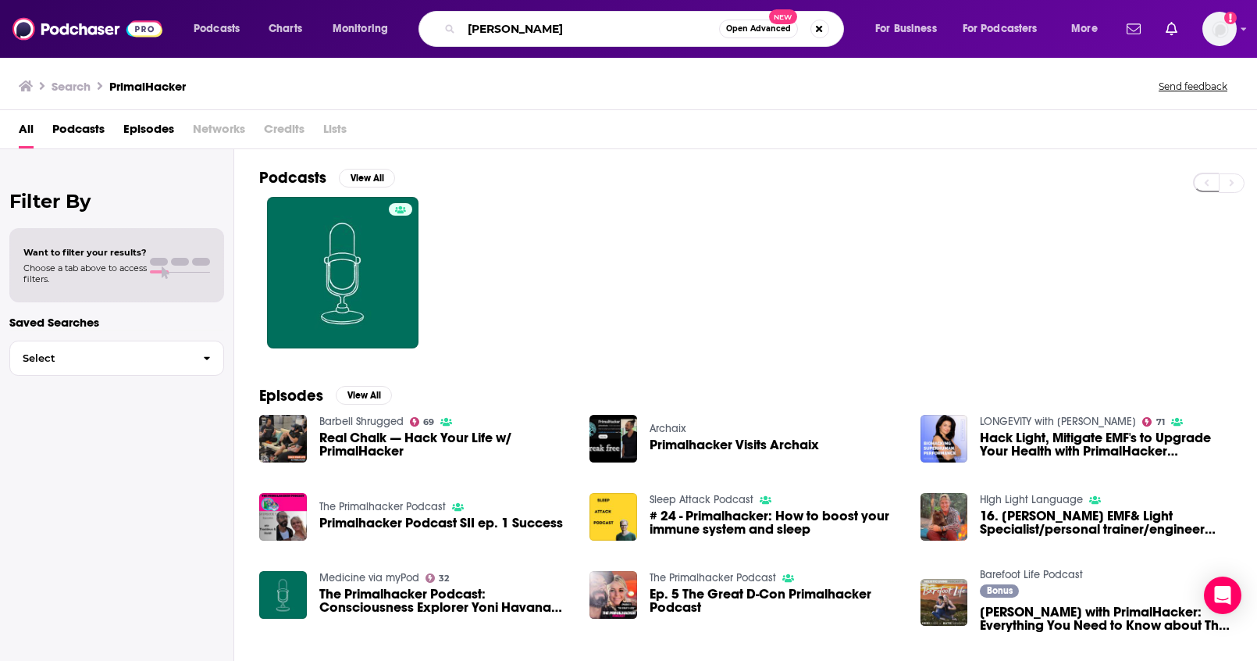
type input "Jenn Payeur"
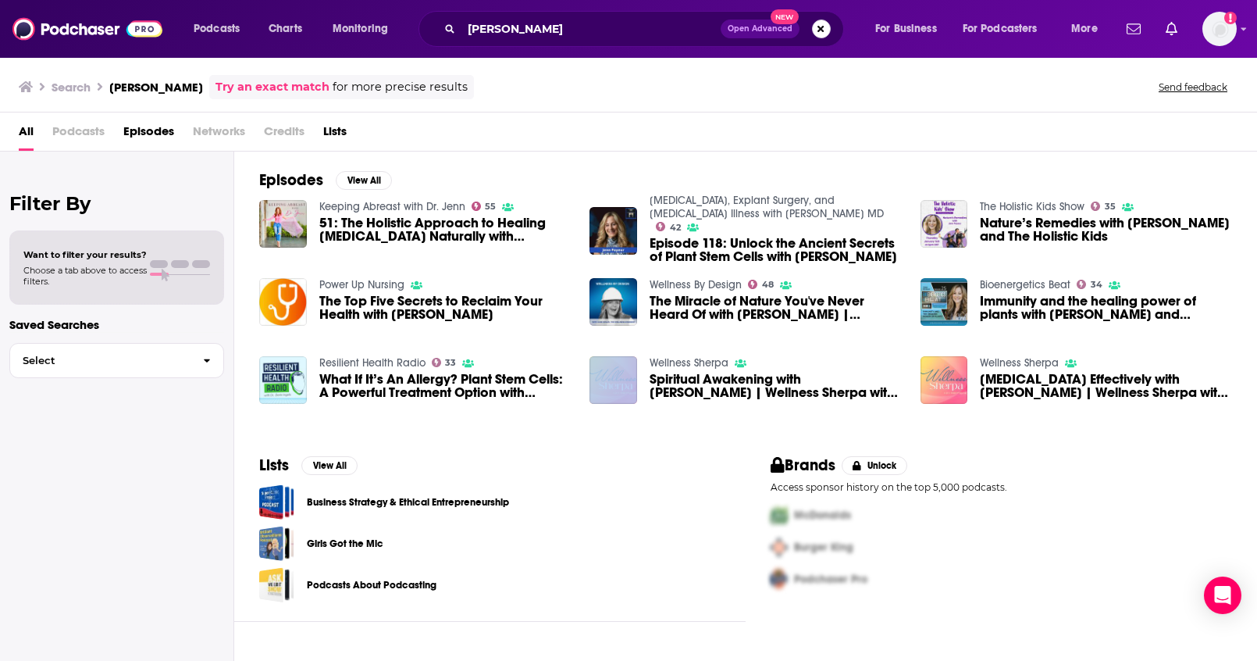
click at [819, 27] on button "Search podcasts, credits, & more..." at bounding box center [821, 29] width 19 height 19
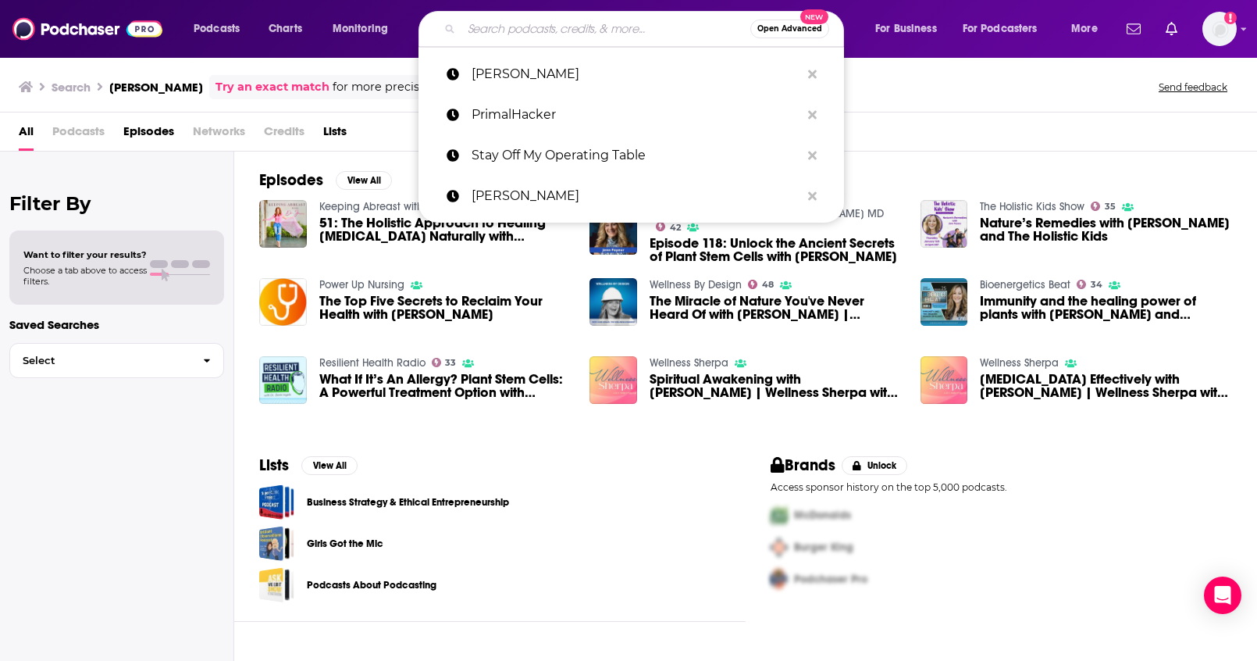
paste input "IntegrativeDrMom"
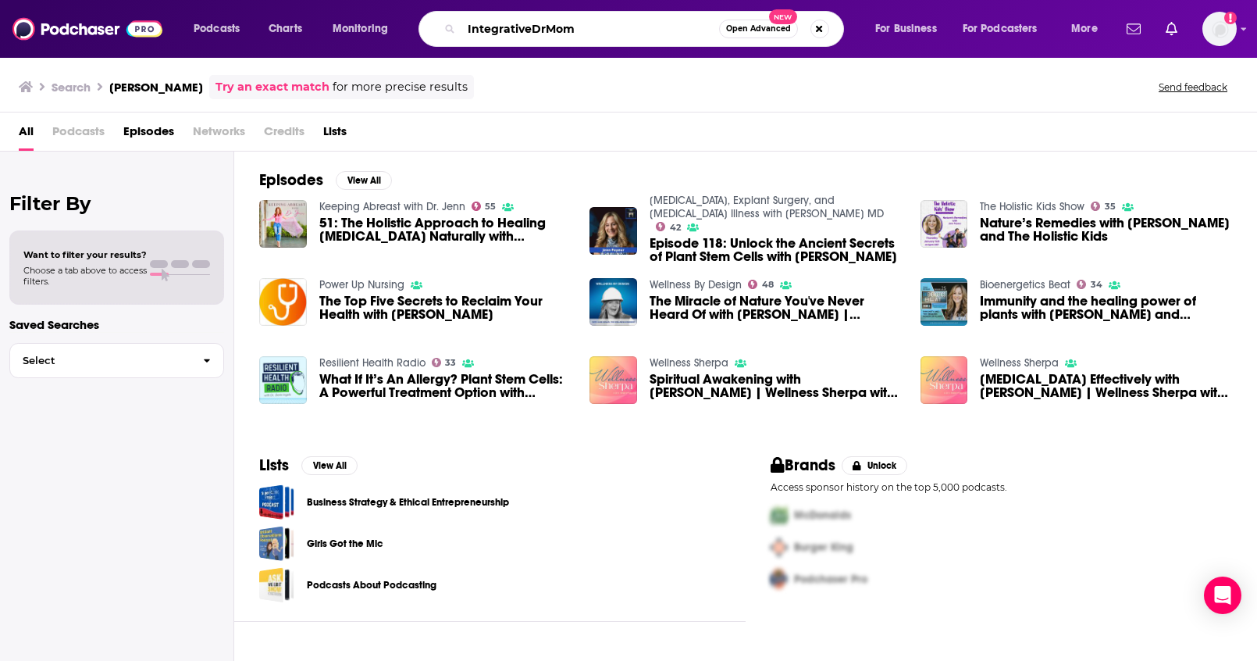
type input "IntegrativeDrMom"
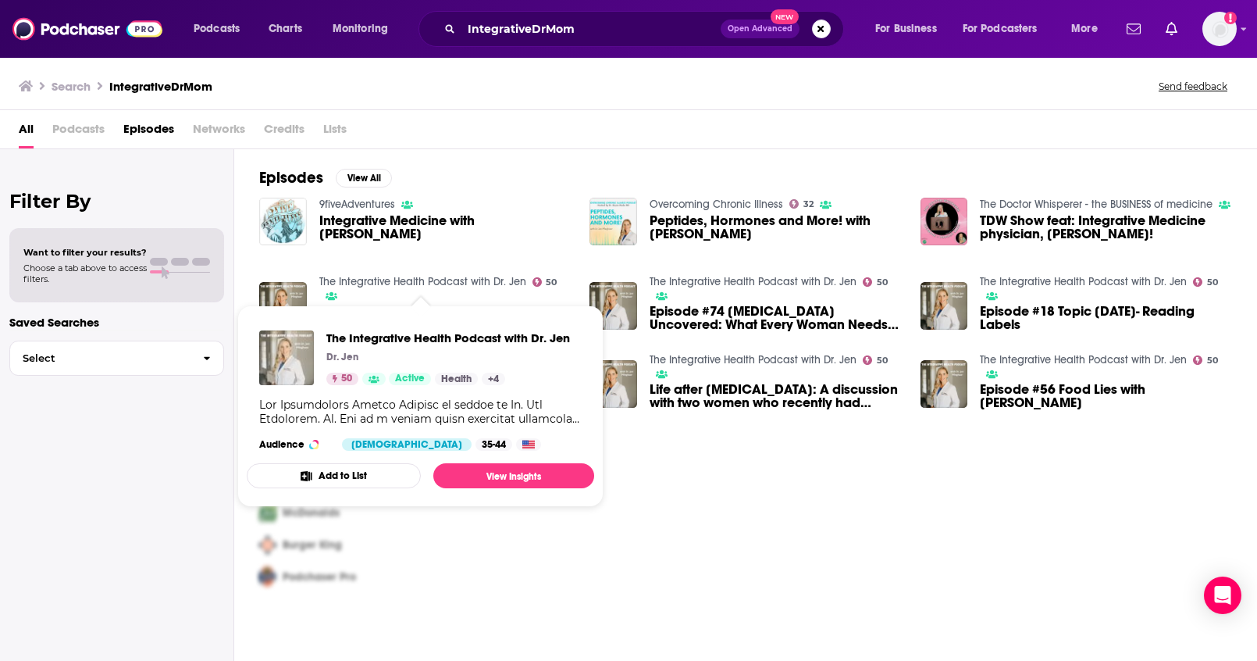
click at [284, 352] on img "The Integrative Health Podcast with Dr. Jen" at bounding box center [286, 357] width 55 height 55
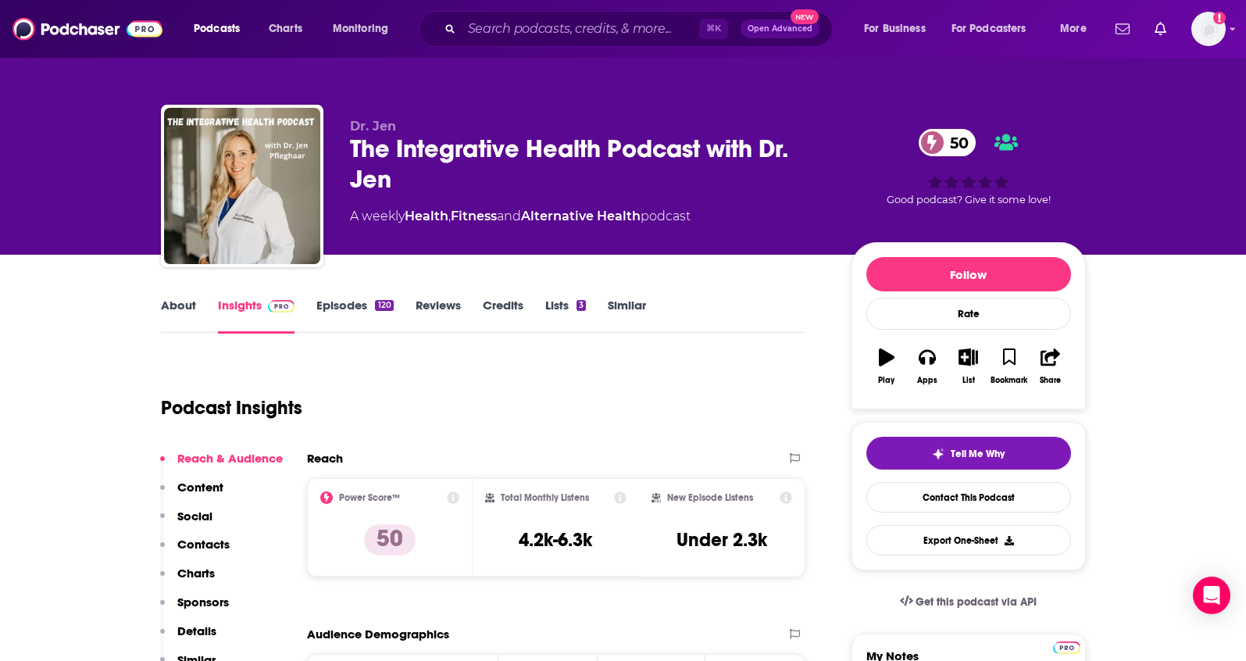
click at [184, 304] on link "About" at bounding box center [178, 316] width 35 height 36
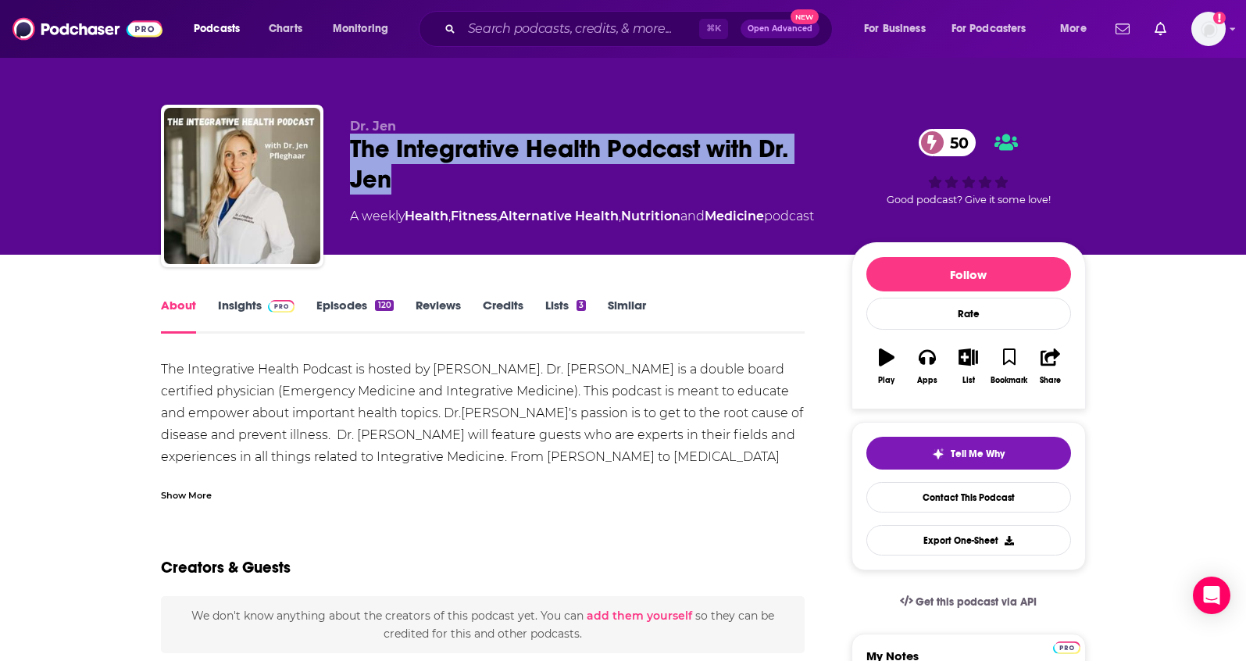
drag, startPoint x: 407, startPoint y: 174, endPoint x: 345, endPoint y: 157, distance: 64.0
click at [345, 157] on div "Dr. Jen The Integrative Health Podcast with Dr. Jen 50 A weekly Health , Fitnes…" at bounding box center [623, 189] width 925 height 169
copy h1 "The Integrative Health Podcast with Dr. Jen"
click at [262, 300] on span at bounding box center [279, 305] width 34 height 15
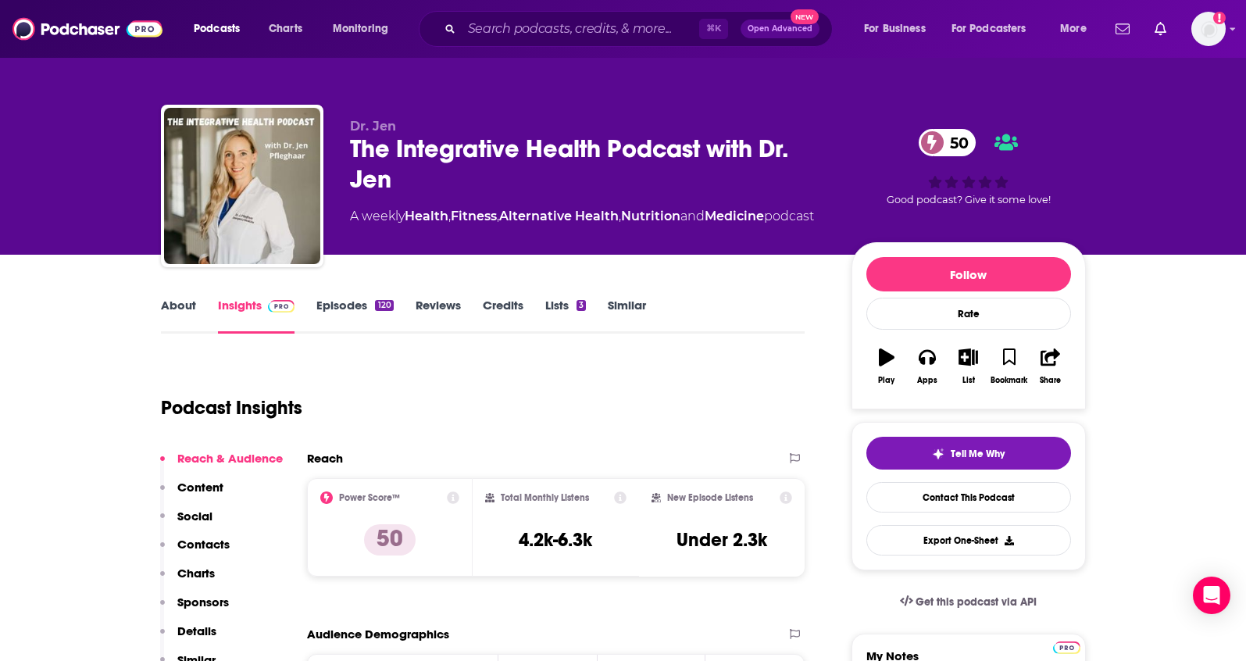
click at [209, 540] on p "Contacts" at bounding box center [203, 544] width 52 height 15
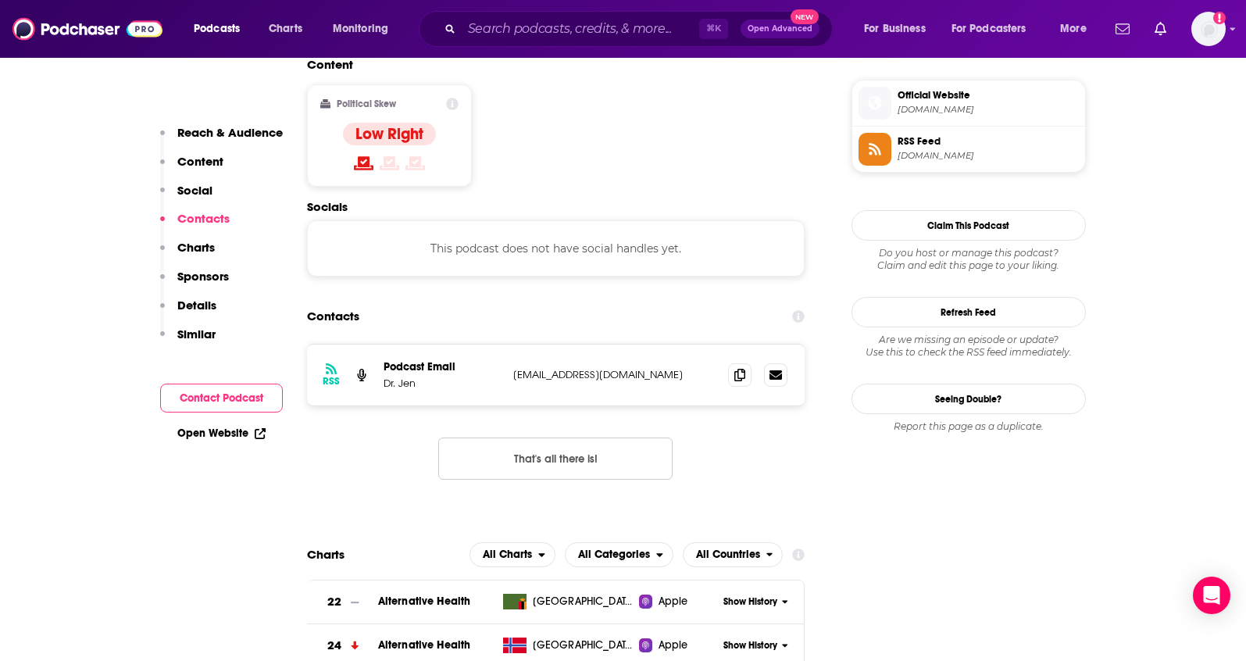
scroll to position [1274, 0]
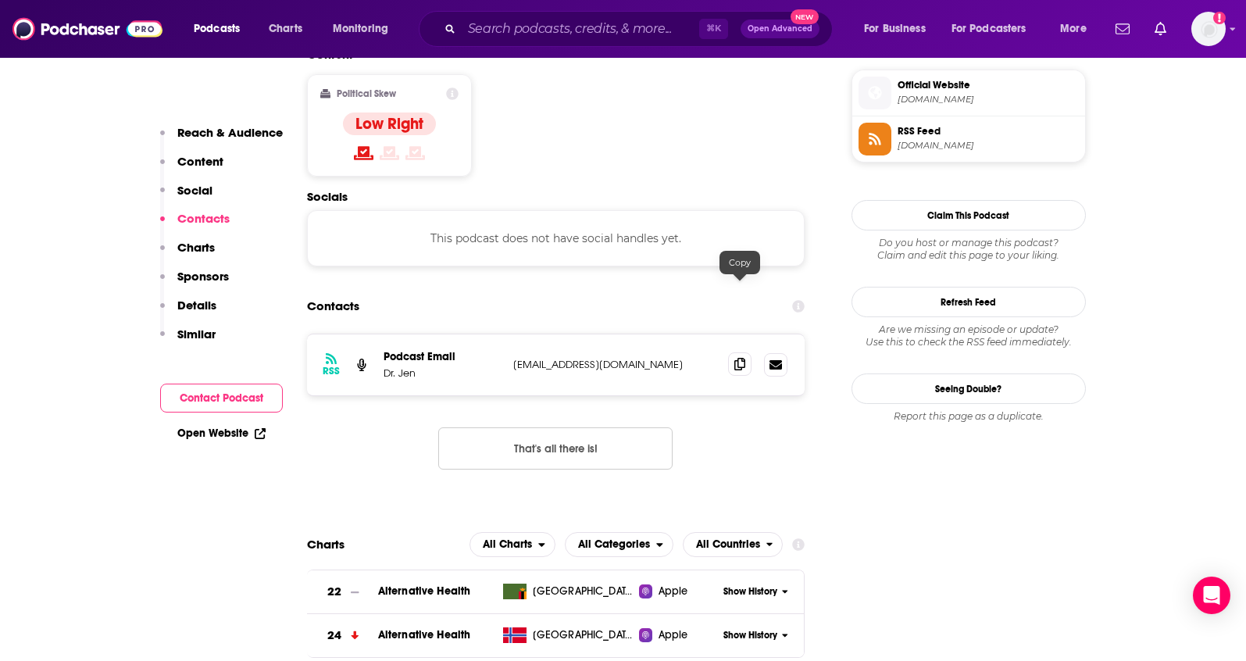
click at [740, 358] on icon at bounding box center [739, 364] width 11 height 12
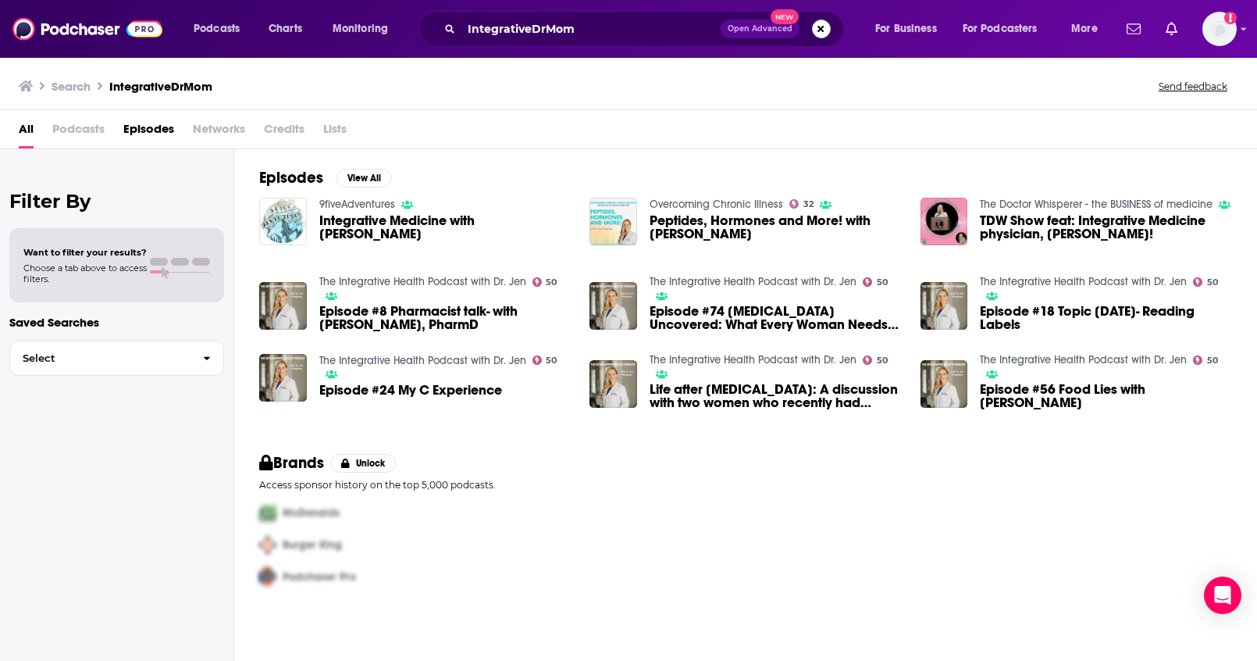
click at [815, 35] on button "Search podcasts, credits, & more..." at bounding box center [821, 29] width 19 height 19
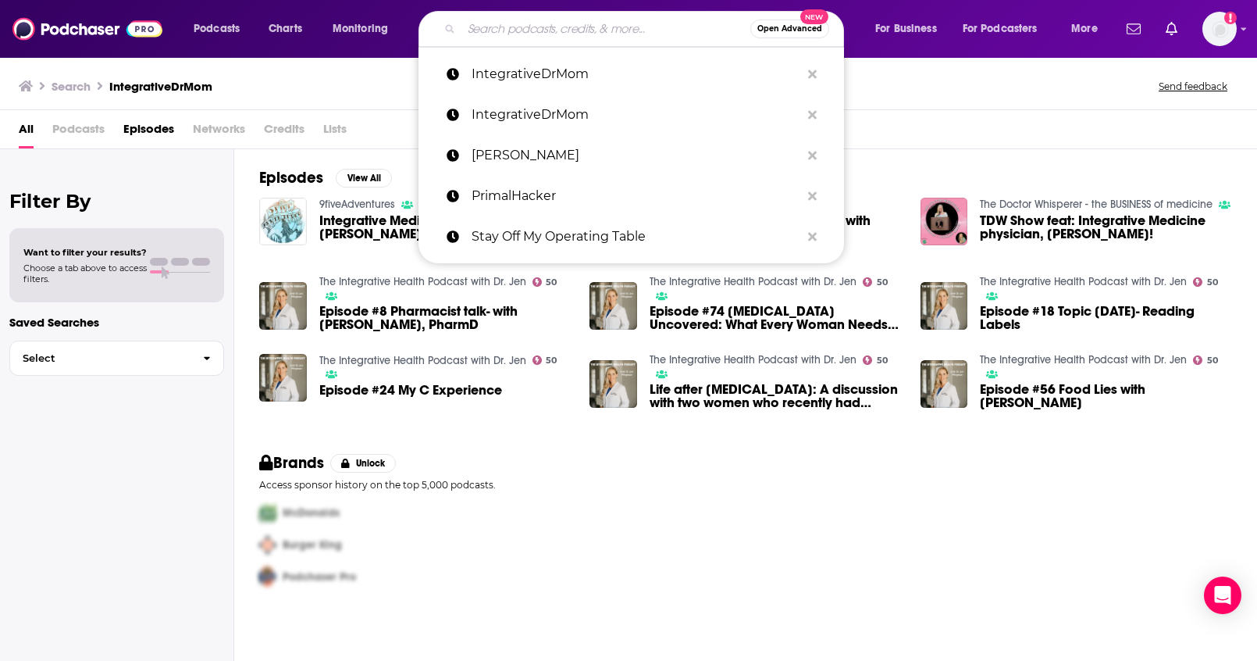
paste input "Ketomary71"
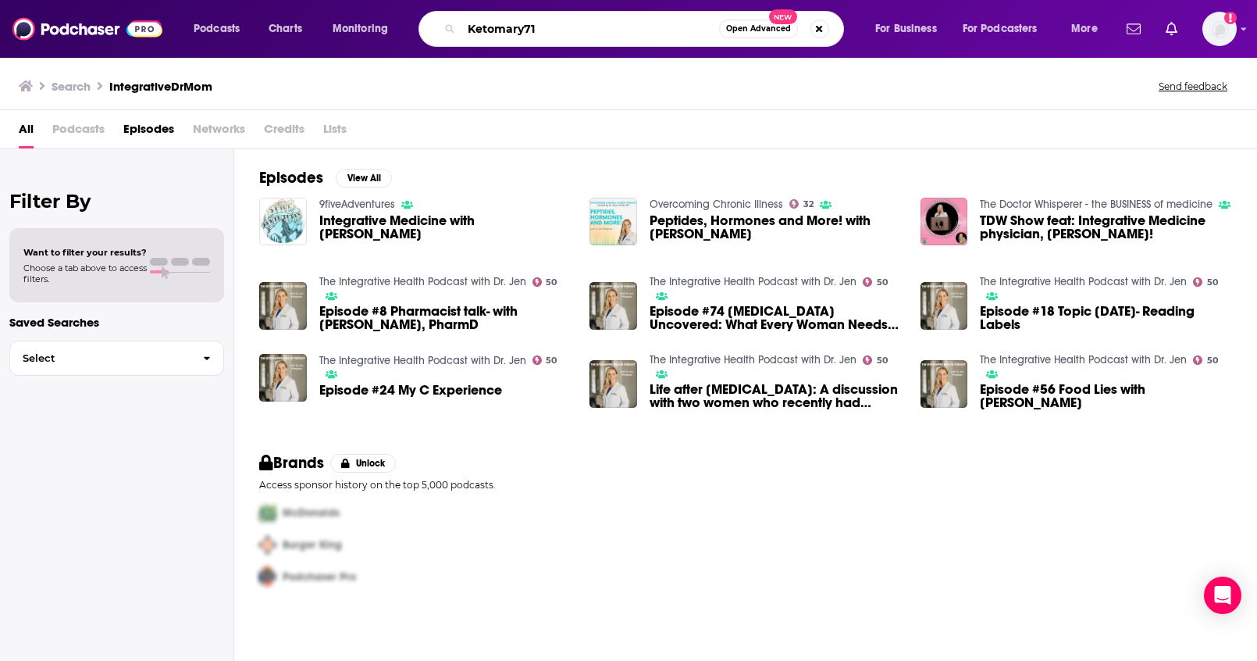
type input "Ketomary71"
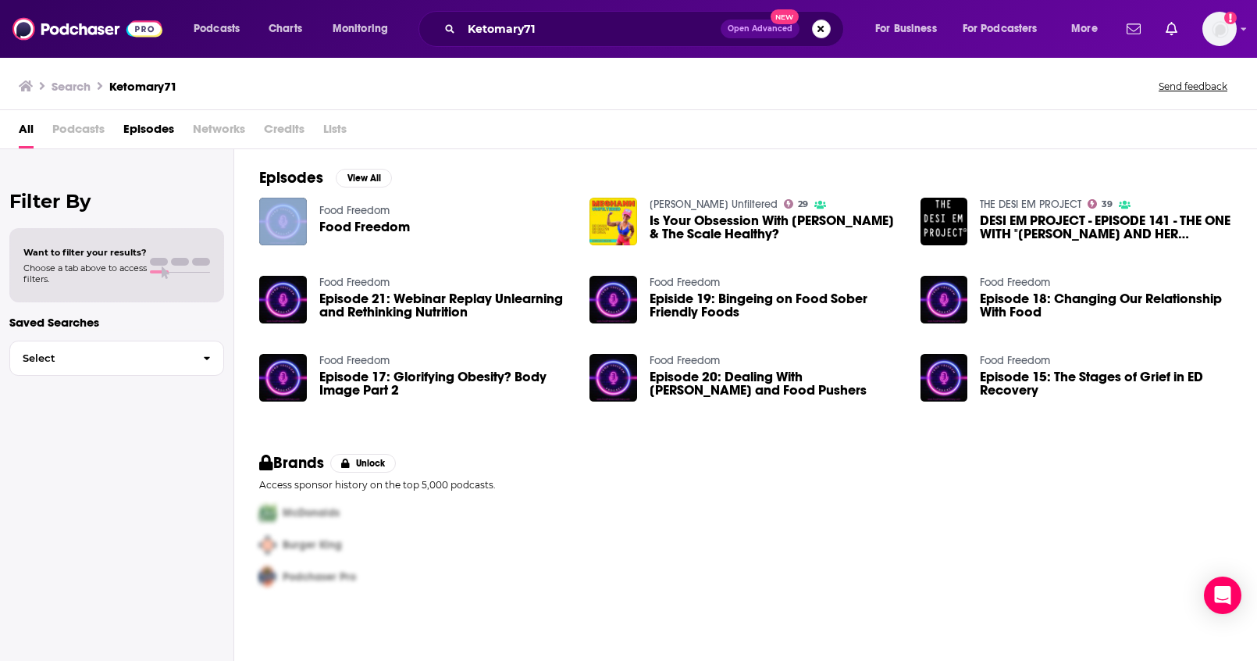
click at [812, 30] on button "Search podcasts, credits, & more..." at bounding box center [821, 29] width 19 height 19
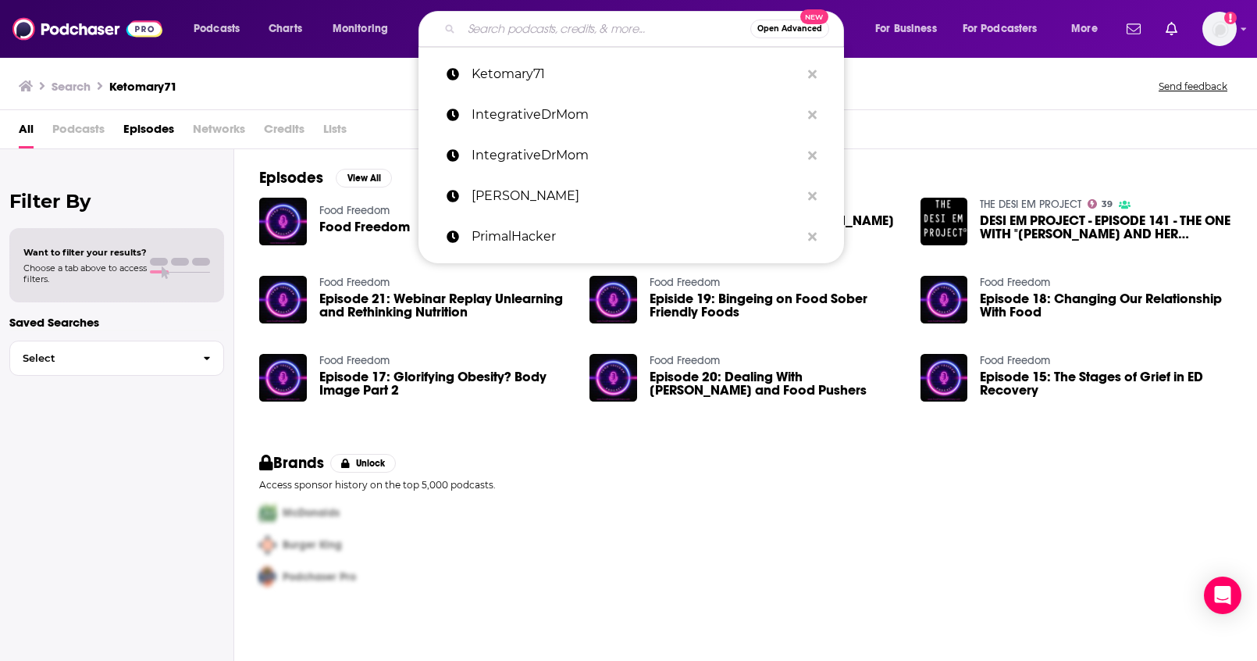
paste input "Modern Stone Age"
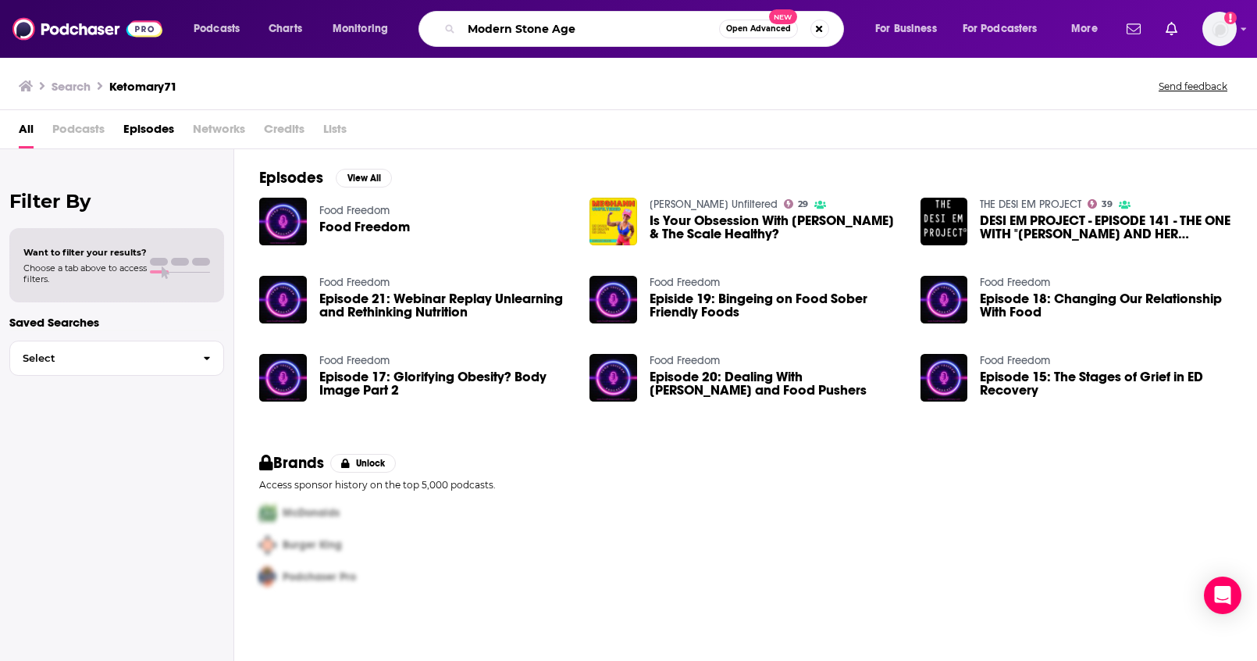
type input "Modern Stone Age"
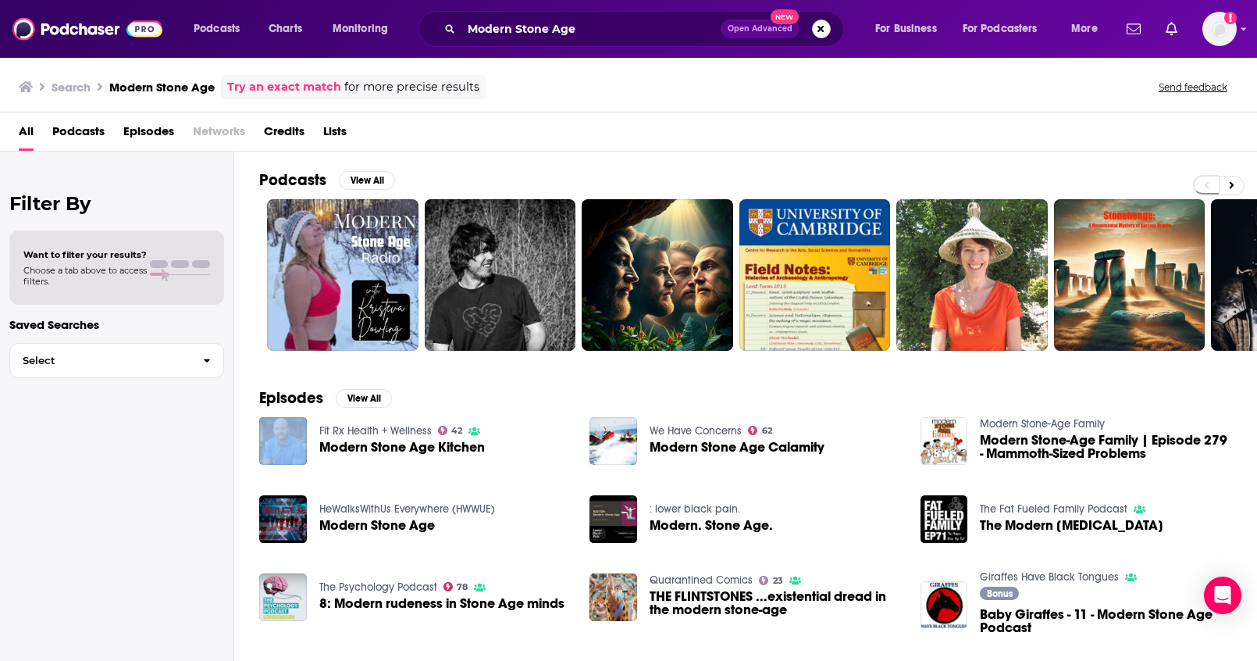
click at [819, 31] on button "Search podcasts, credits, & more..." at bounding box center [821, 29] width 19 height 19
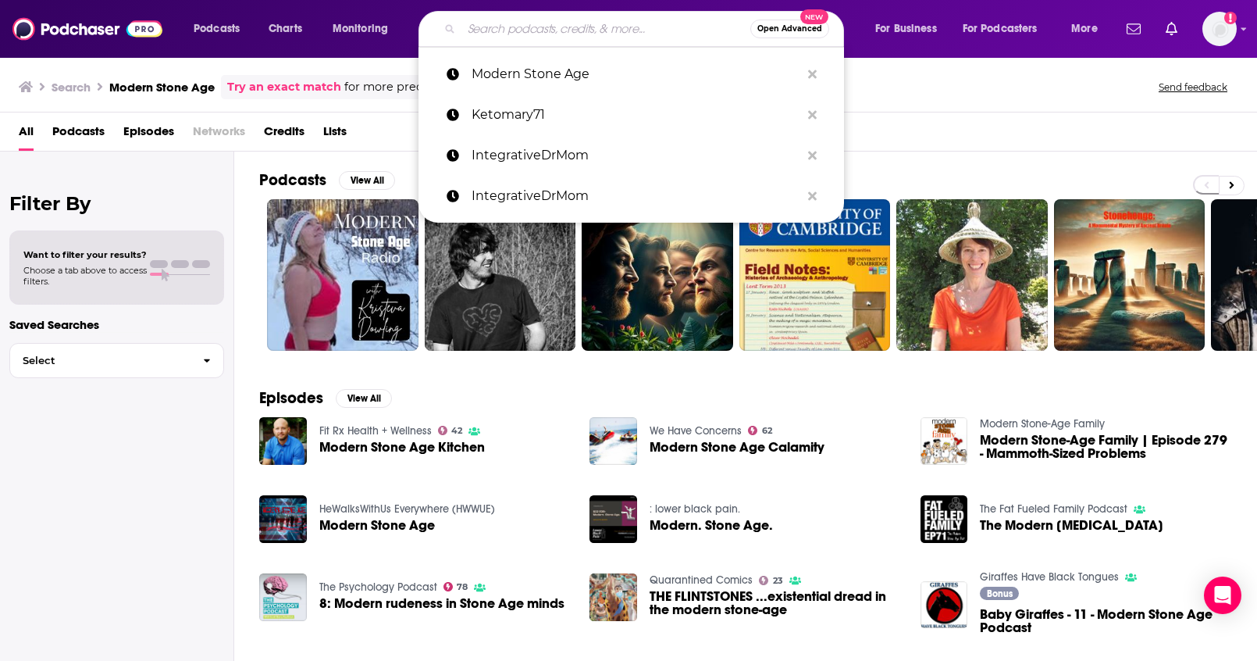
paste input "Deep Nutrition with Dr. Cate Shanahan"
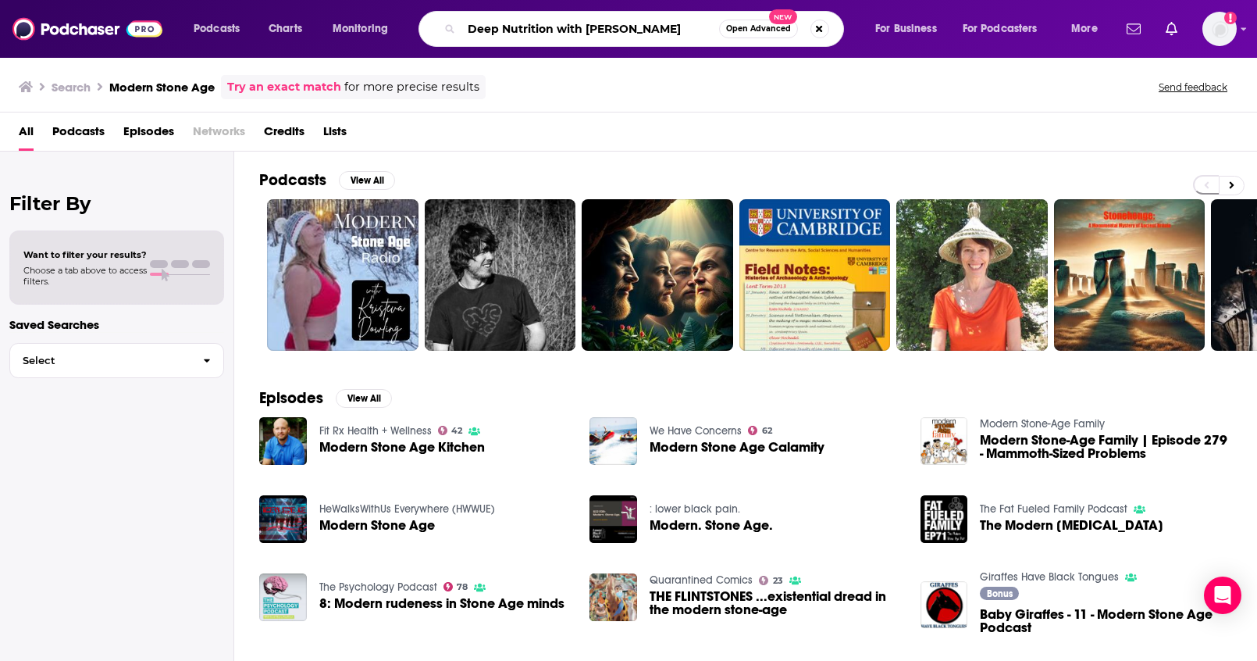
type input "Deep Nutrition with Dr. Cate Shanahan"
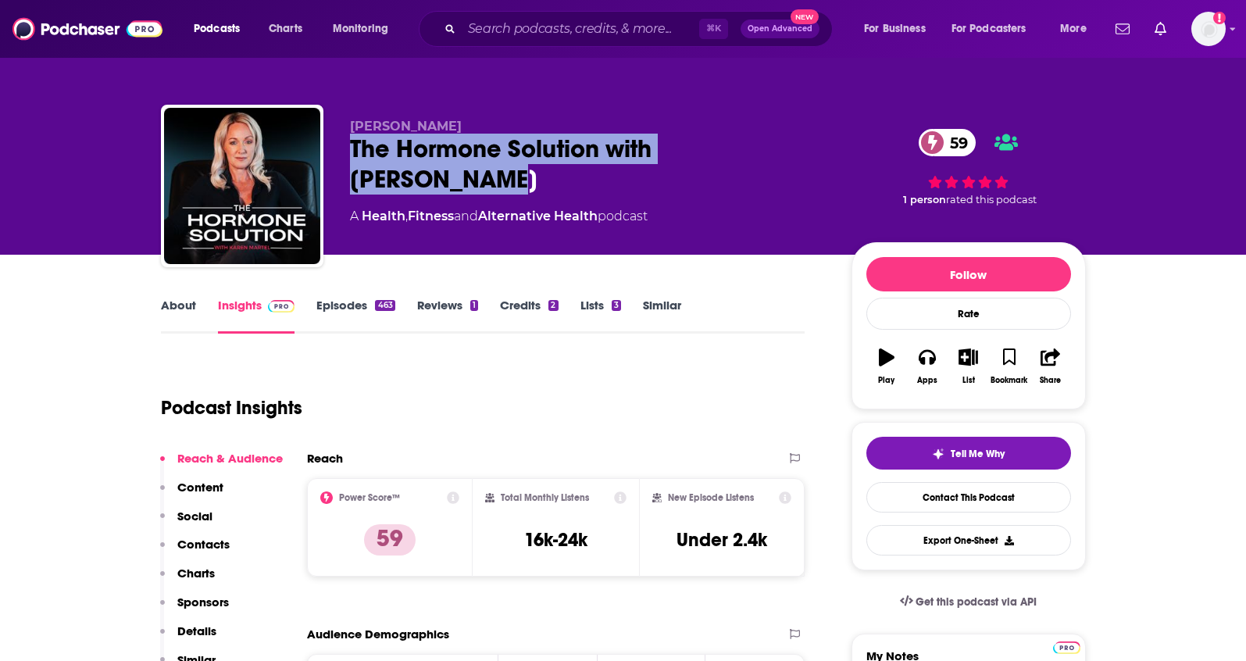
drag, startPoint x: 763, startPoint y: 152, endPoint x: 344, endPoint y: 150, distance: 418.6
click at [342, 152] on div "Karen Martel The Hormone Solution with Karen Martel 59 A Health , Fitness and A…" at bounding box center [623, 189] width 925 height 169
copy h2 "The Hormone Solution with [PERSON_NAME]"
click at [212, 540] on p "Contacts" at bounding box center [203, 544] width 52 height 15
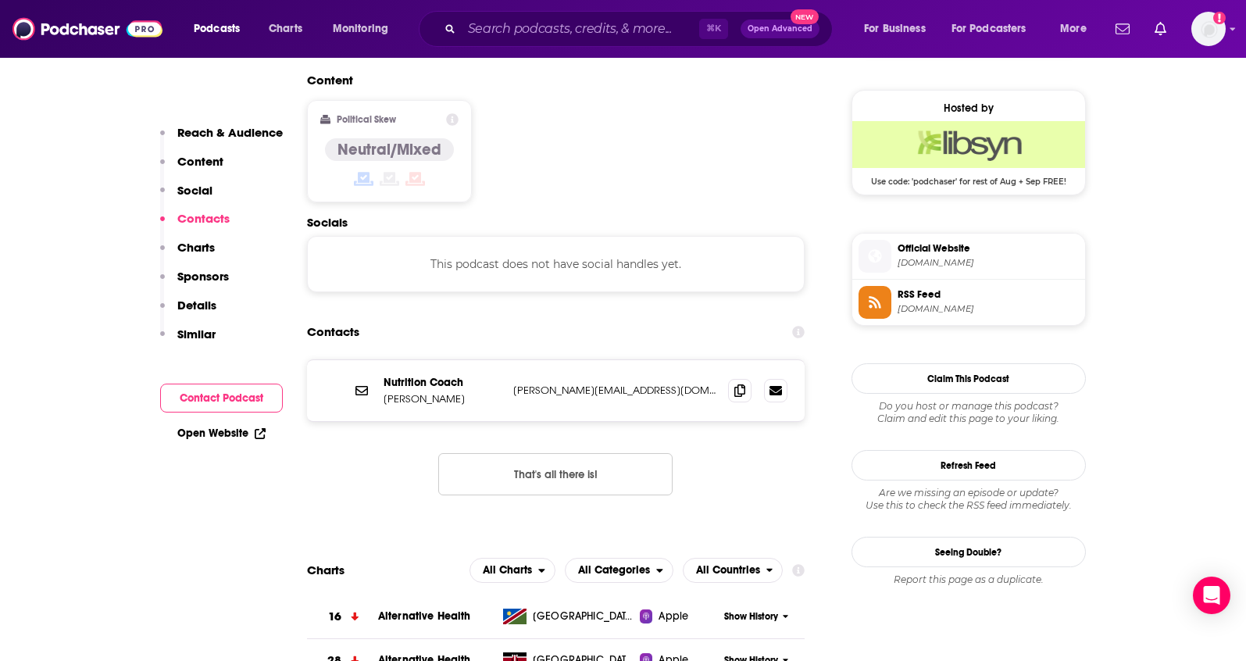
scroll to position [1256, 0]
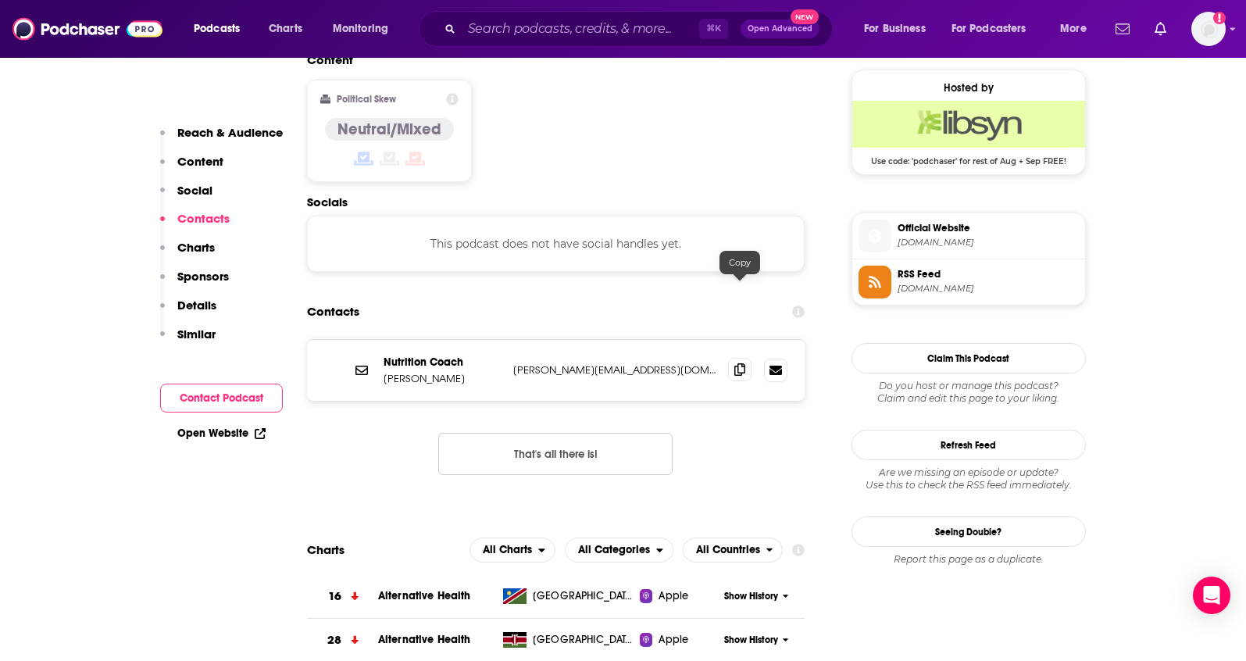
click at [736, 363] on icon at bounding box center [739, 369] width 11 height 12
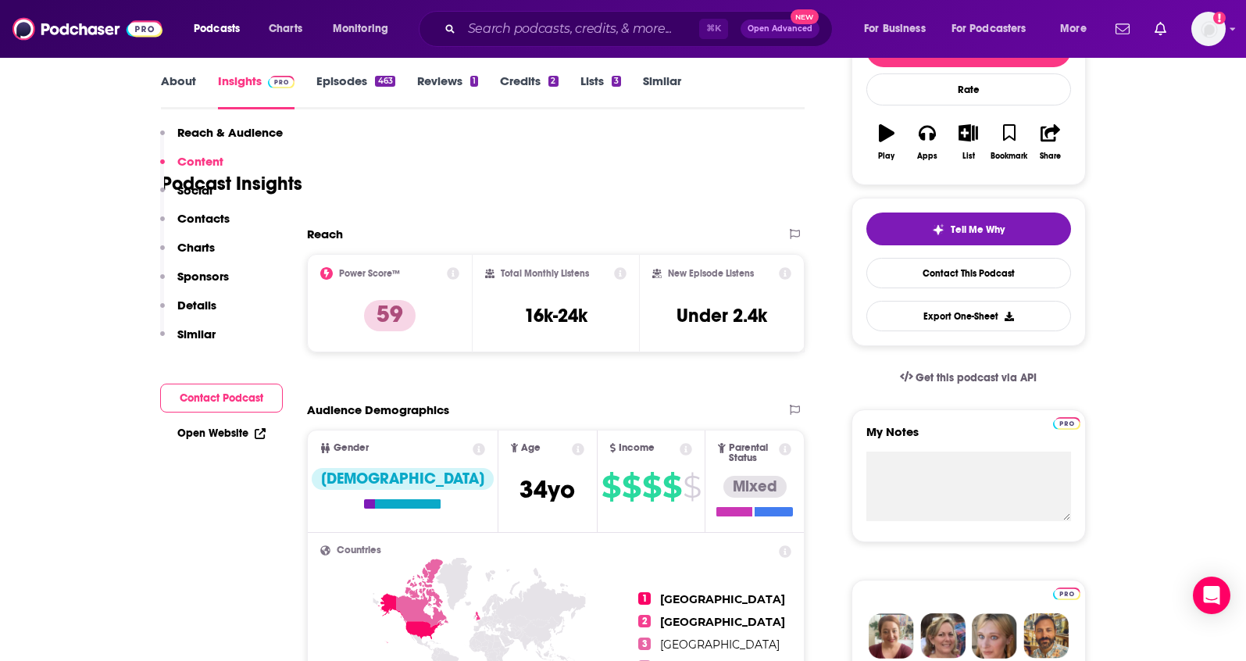
scroll to position [0, 0]
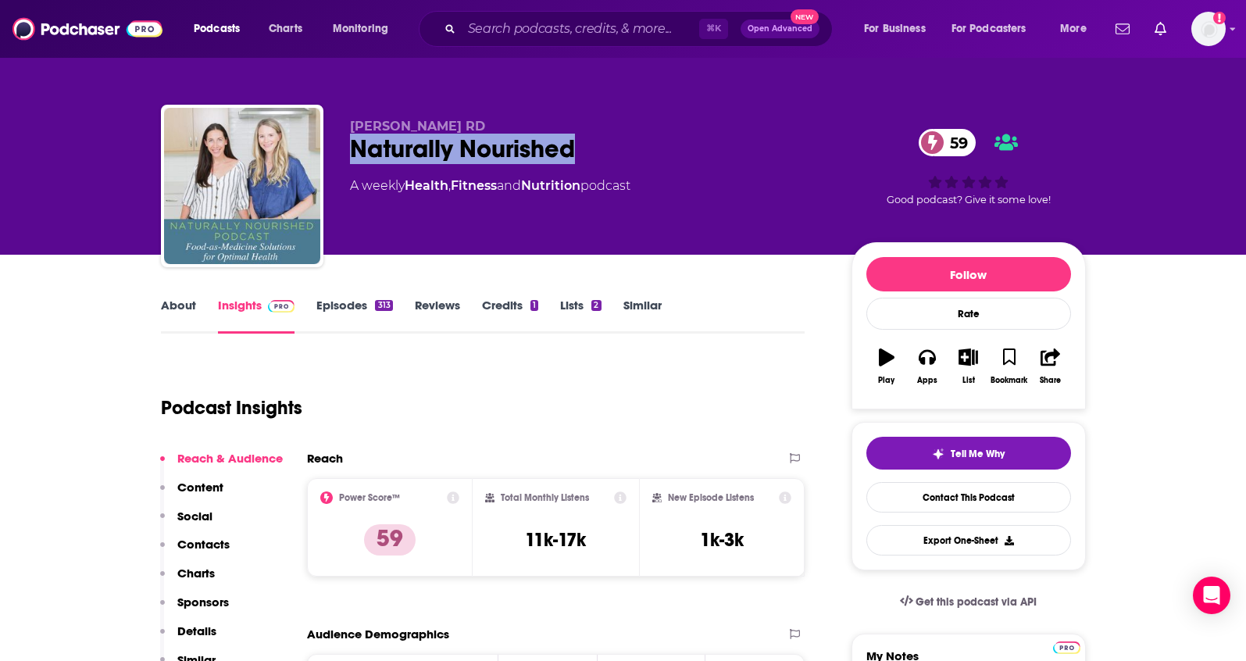
drag, startPoint x: 615, startPoint y: 150, endPoint x: 345, endPoint y: 150, distance: 270.2
click at [345, 150] on div "Ali Miller RD Naturally Nourished 59 A weekly Health , Fitness and Nutrition po…" at bounding box center [623, 189] width 925 height 169
copy h2 "Naturally Nourished"
click at [208, 537] on p "Contacts" at bounding box center [203, 544] width 52 height 15
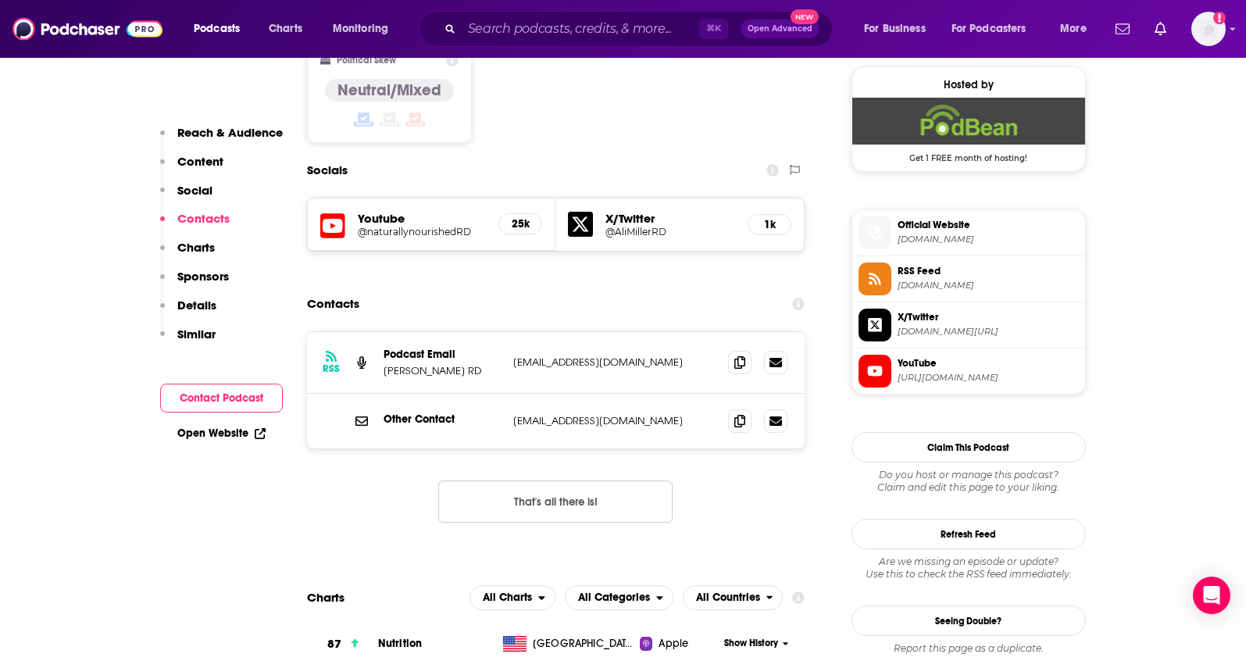
scroll to position [1269, 0]
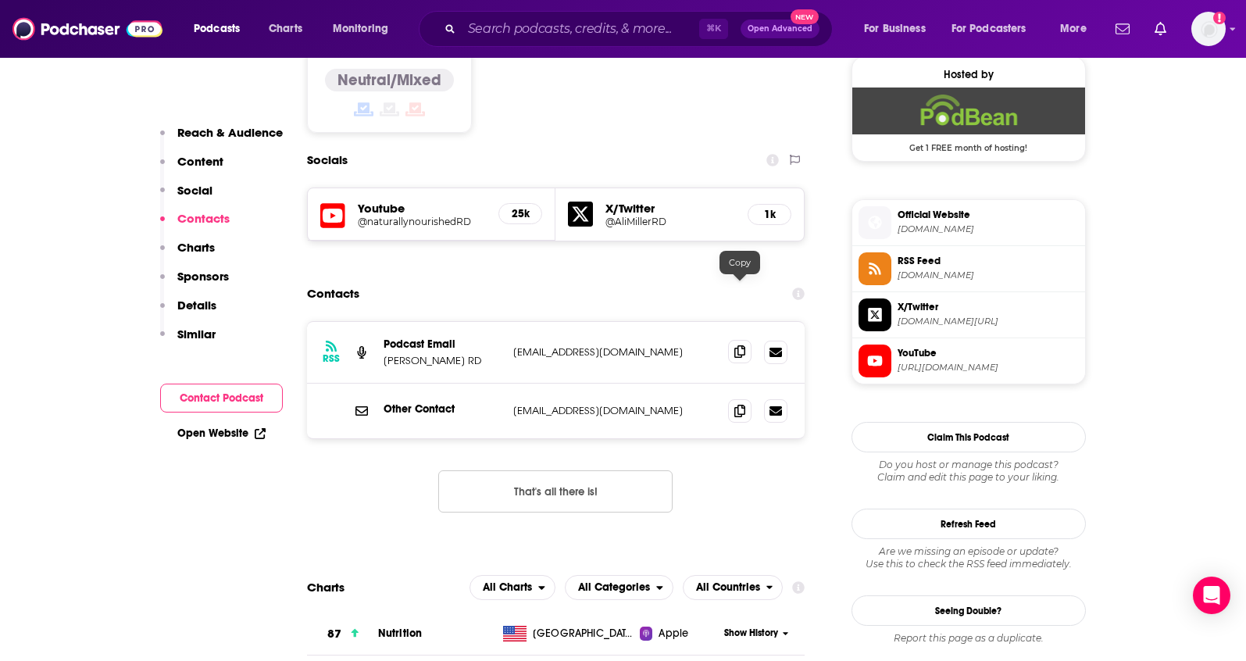
click at [748, 340] on span at bounding box center [739, 351] width 23 height 23
click at [747, 398] on span at bounding box center [739, 409] width 23 height 23
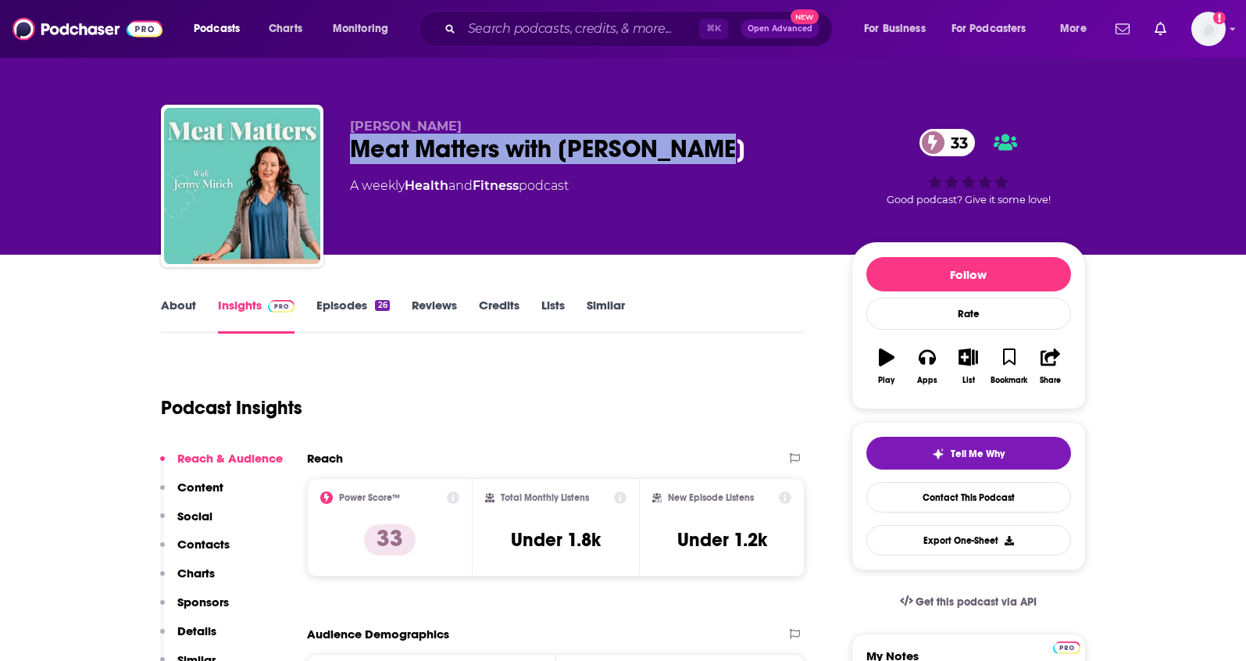
drag, startPoint x: 719, startPoint y: 144, endPoint x: 345, endPoint y: 137, distance: 373.4
click at [345, 137] on div "Jenny Mitich Meat Matters with Jenny Mitich 33 A weekly Health and Fitness podc…" at bounding box center [623, 189] width 925 height 169
copy h2 "Meat Matters with [PERSON_NAME]"
click at [208, 538] on p "Contacts" at bounding box center [203, 544] width 52 height 15
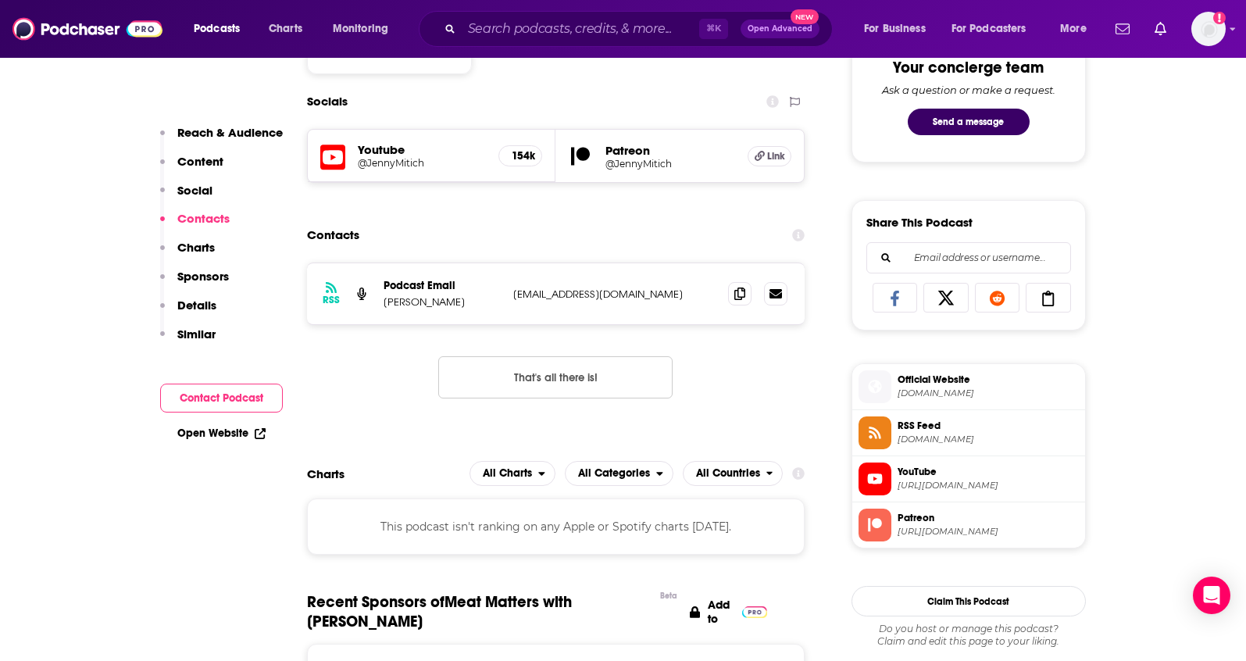
scroll to position [840, 0]
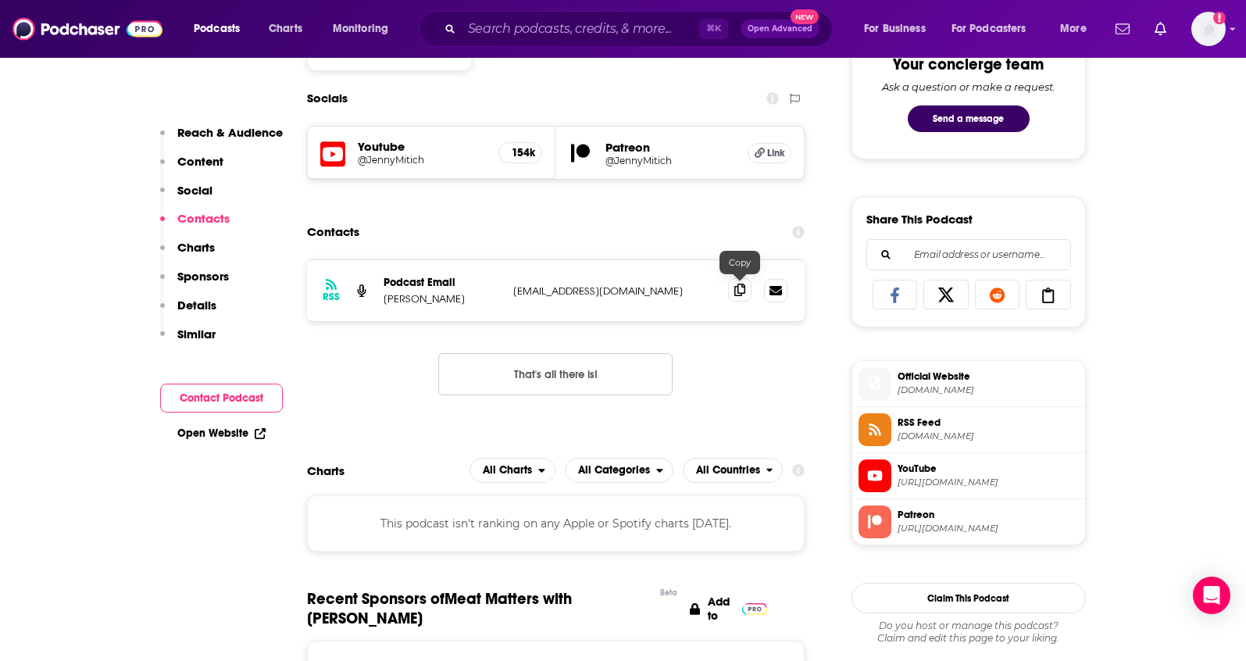
click at [737, 294] on icon at bounding box center [739, 290] width 11 height 12
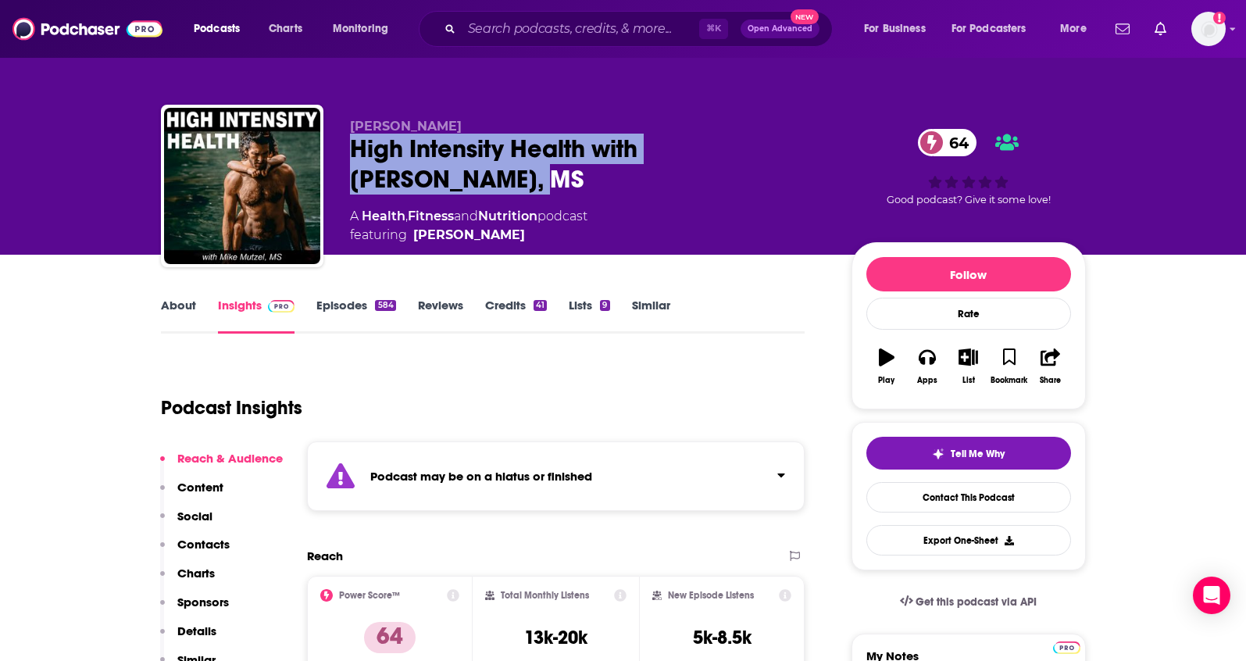
drag, startPoint x: 427, startPoint y: 183, endPoint x: 345, endPoint y: 162, distance: 84.5
click at [345, 162] on div "Mike Mutzel High Intensity Health with Mike Mutzel, MS 64 A Health , Fitness an…" at bounding box center [623, 189] width 925 height 169
copy h2 "High Intensity Health with Mike Mutzel, MS"
click at [205, 543] on p "Contacts" at bounding box center [203, 544] width 52 height 15
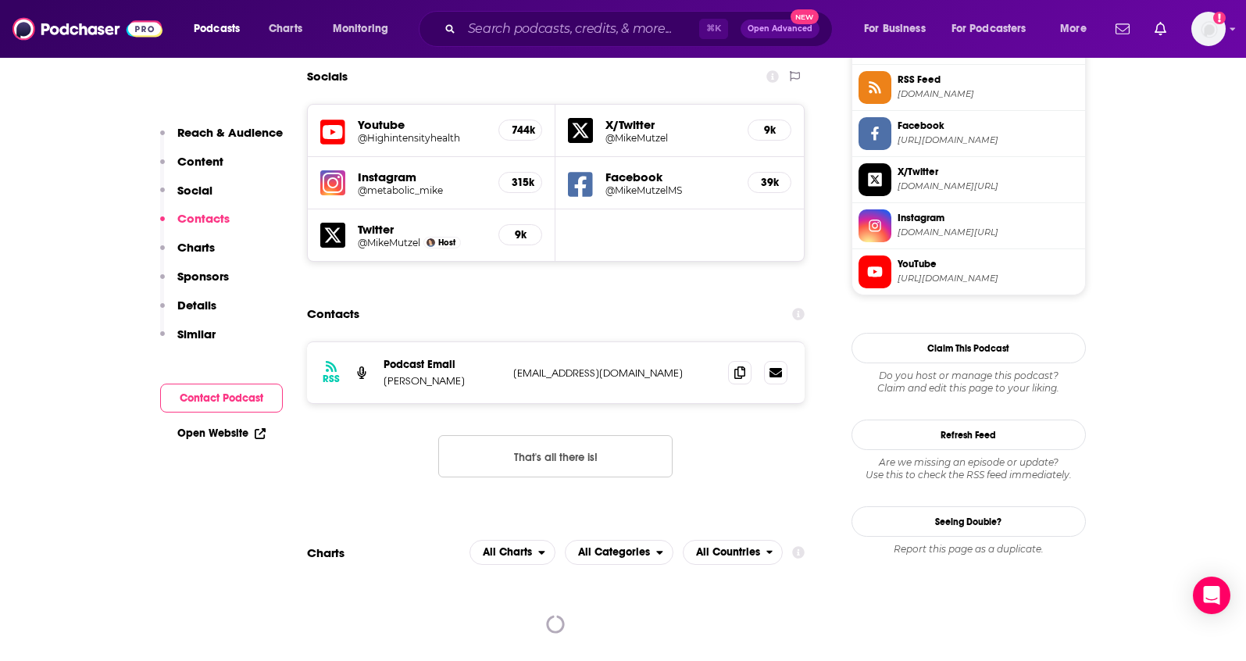
scroll to position [1453, 0]
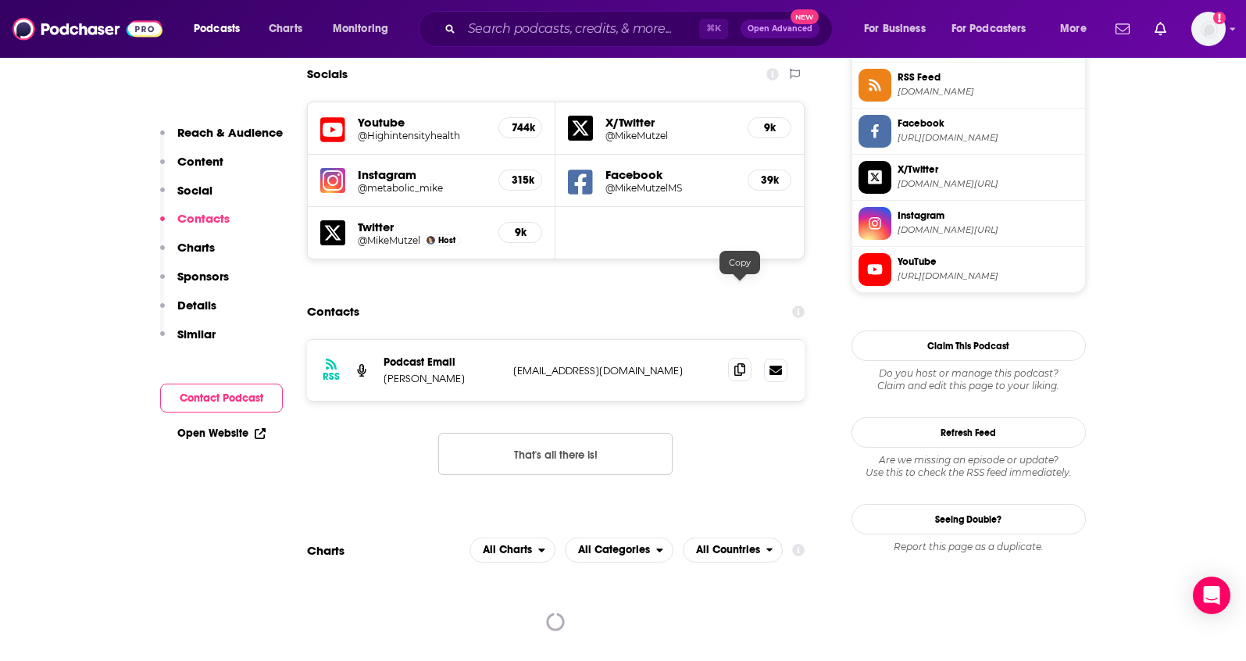
click at [734, 358] on span at bounding box center [739, 369] width 23 height 23
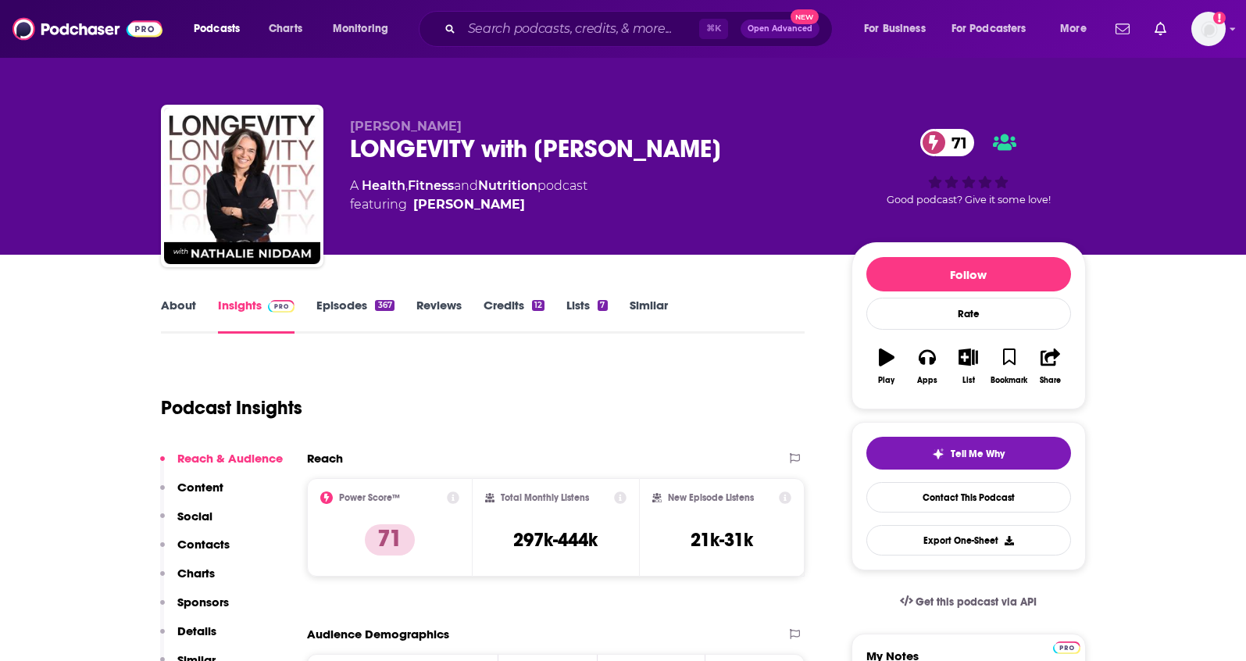
drag, startPoint x: 763, startPoint y: 147, endPoint x: 341, endPoint y: 155, distance: 421.8
click at [341, 155] on div "[PERSON_NAME] LONGEVITY with [PERSON_NAME] 71 A Health , Fitness and Nutrition …" at bounding box center [623, 189] width 925 height 169
copy h2 "LONGEVITY with [PERSON_NAME]"
click at [211, 540] on p "Contacts" at bounding box center [203, 544] width 52 height 15
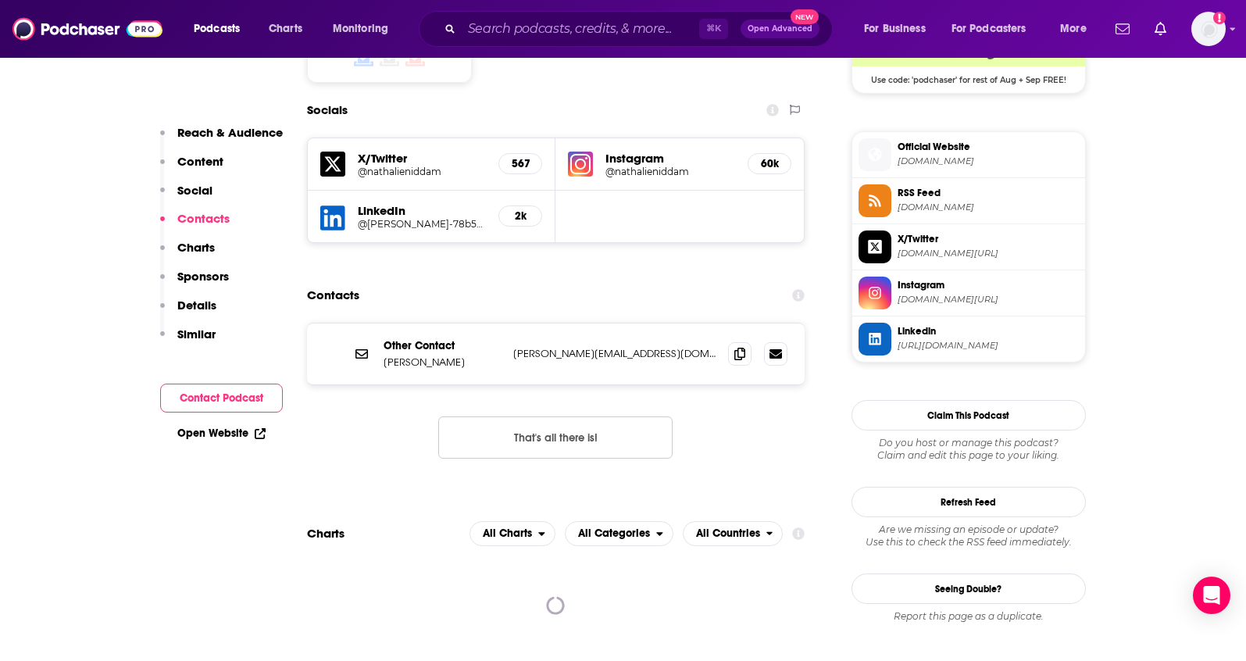
scroll to position [1339, 0]
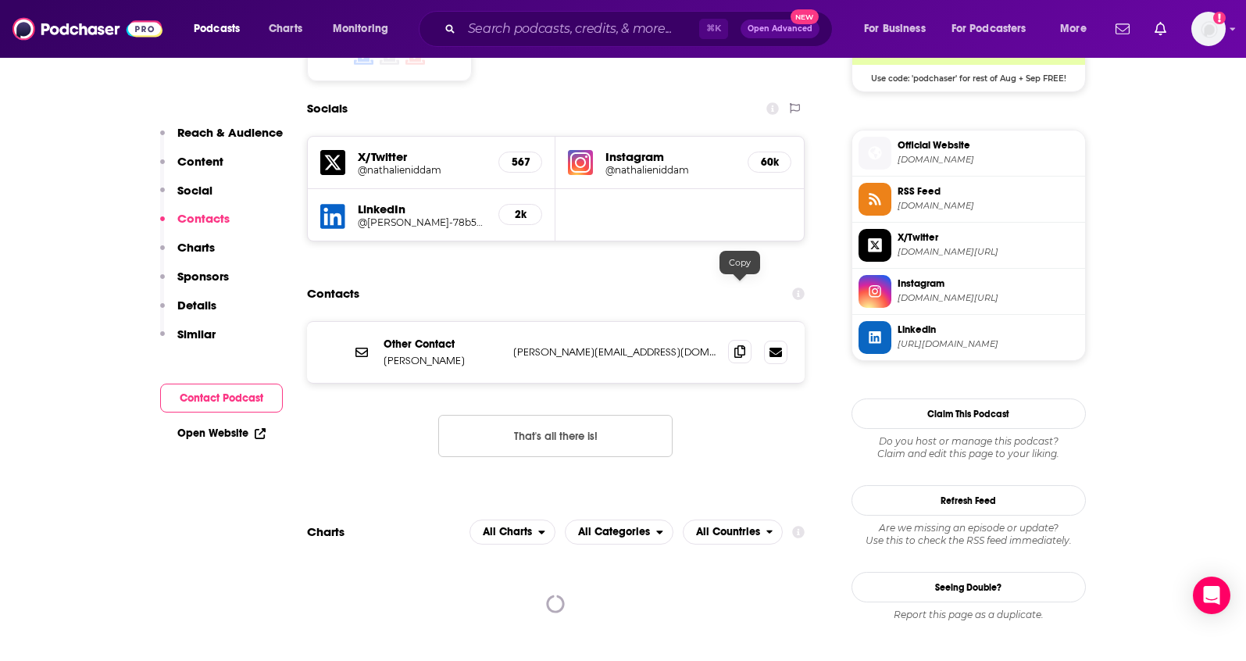
click at [739, 345] on icon at bounding box center [739, 351] width 11 height 12
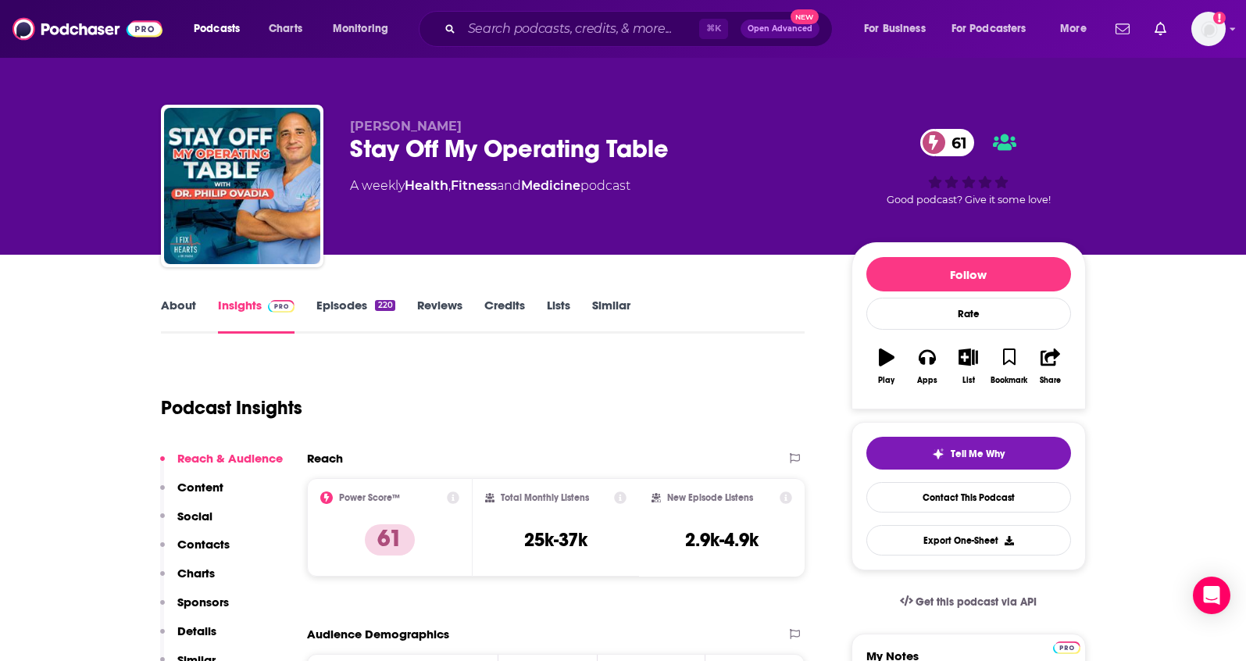
click at [198, 534] on button "Social" at bounding box center [186, 522] width 52 height 29
click at [193, 546] on p "Contacts" at bounding box center [203, 544] width 52 height 15
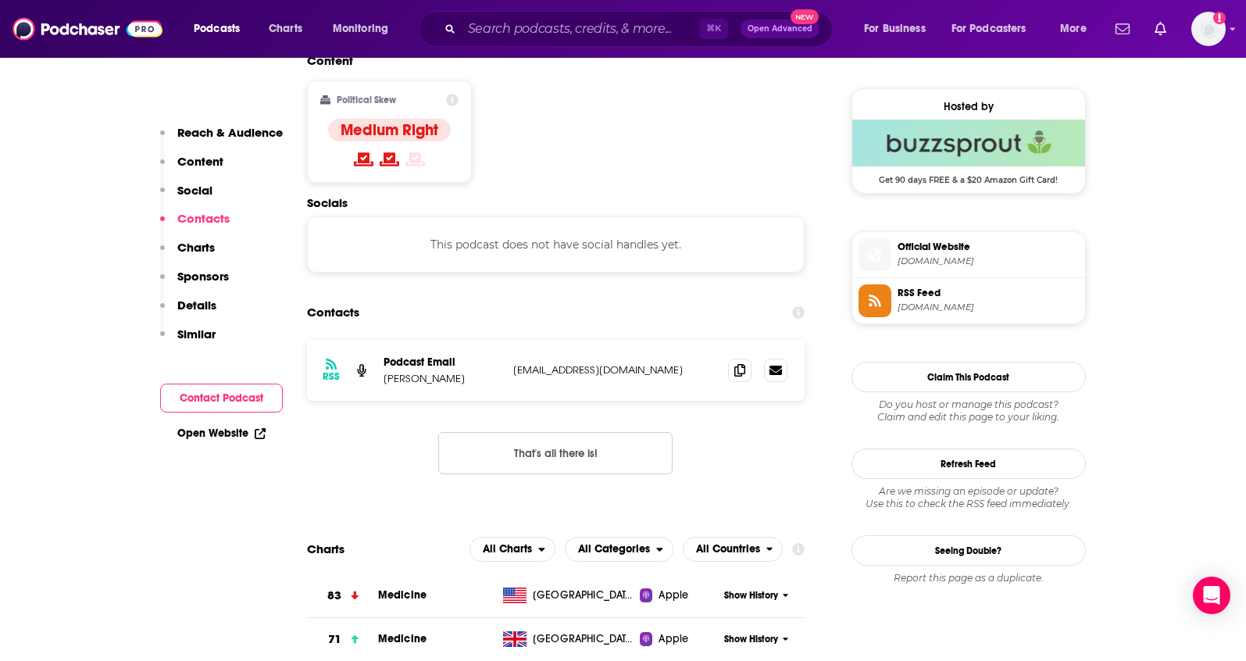
scroll to position [1238, 0]
click at [740, 362] on icon at bounding box center [739, 368] width 11 height 12
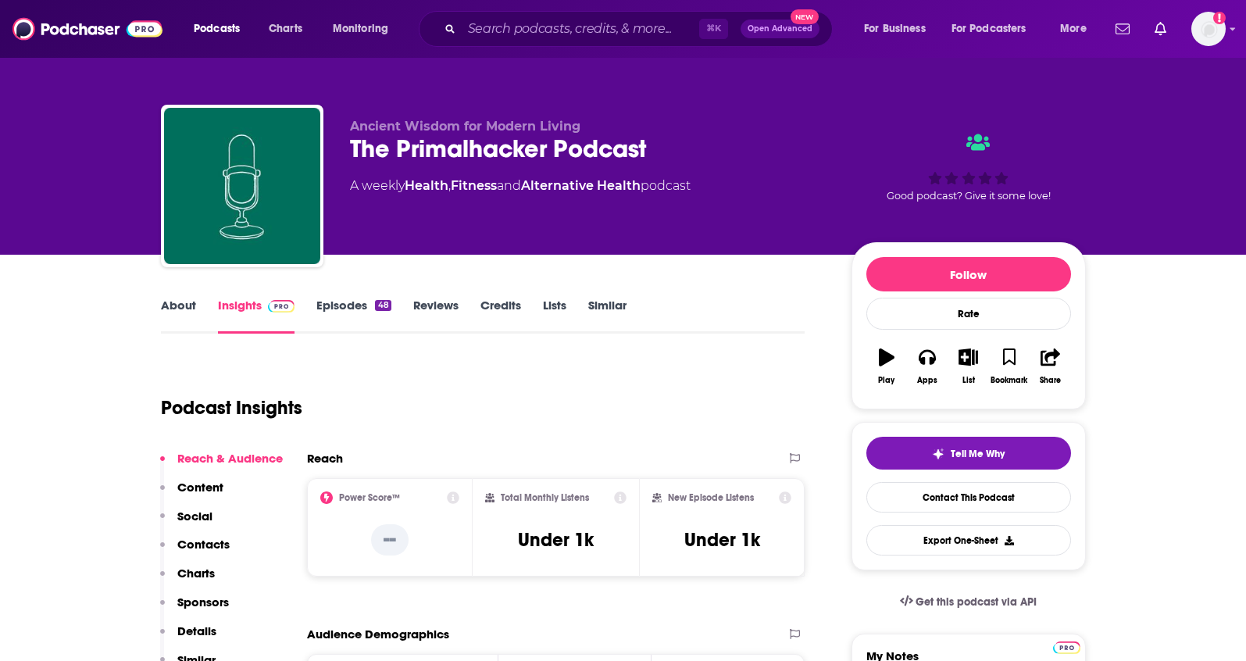
click at [187, 313] on link "About" at bounding box center [178, 316] width 35 height 36
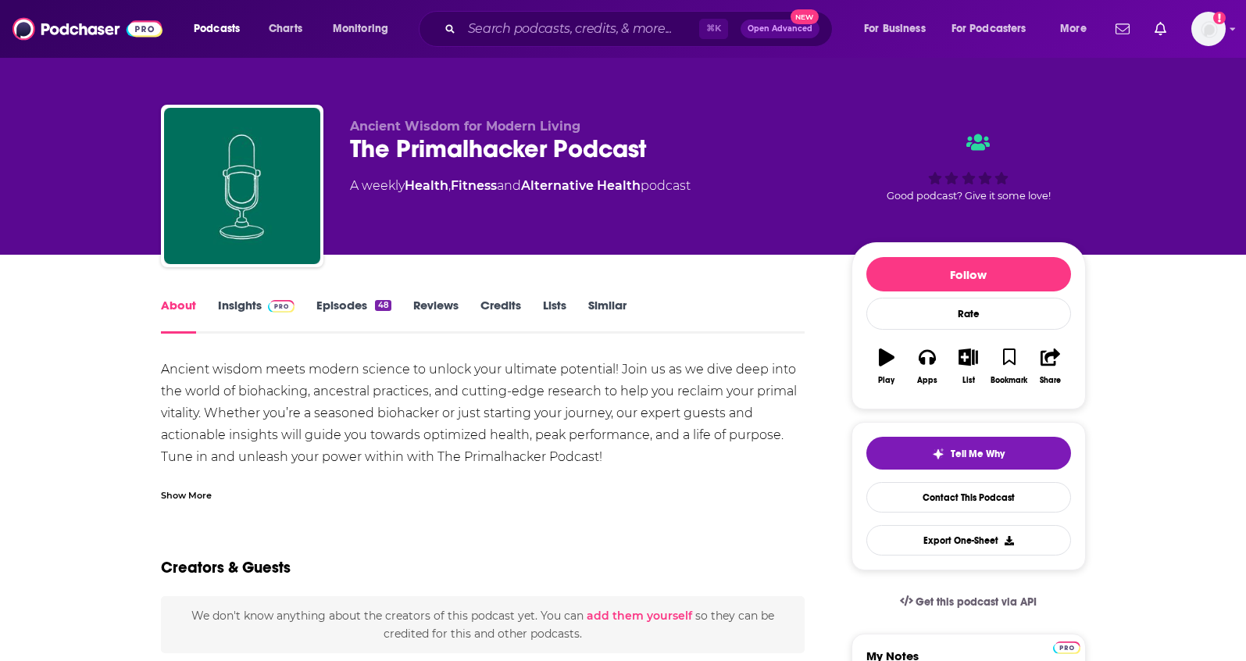
click at [178, 487] on div "Show More" at bounding box center [186, 494] width 51 height 15
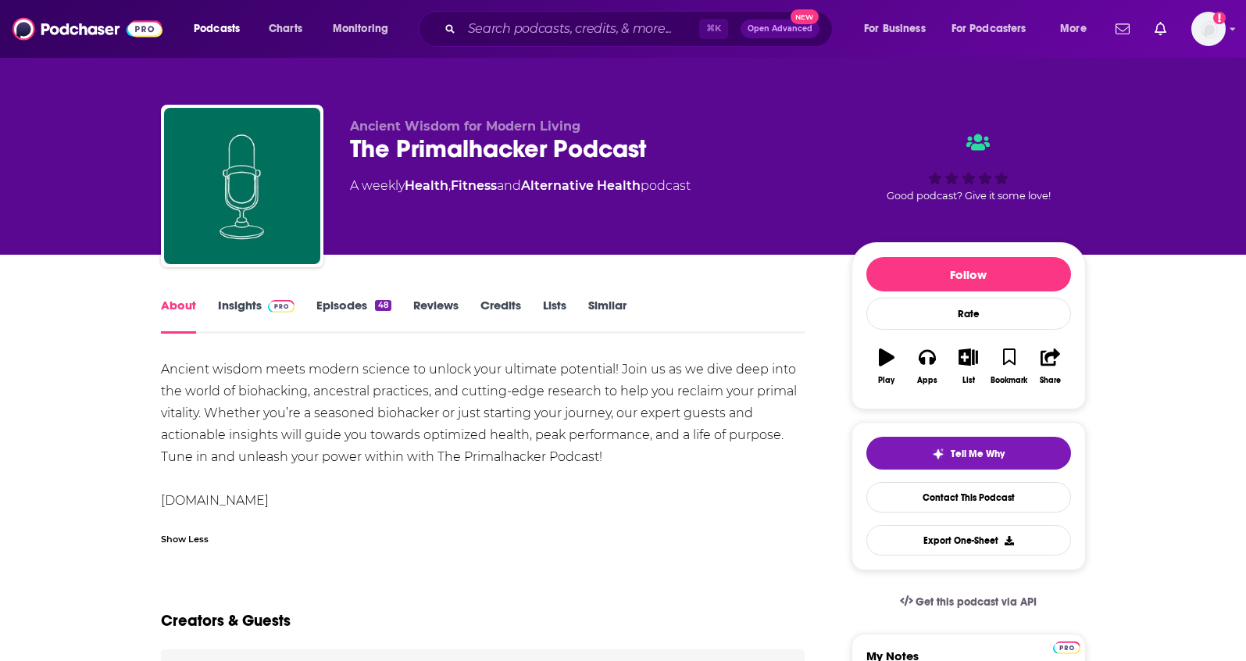
click at [226, 301] on link "Insights" at bounding box center [256, 316] width 77 height 36
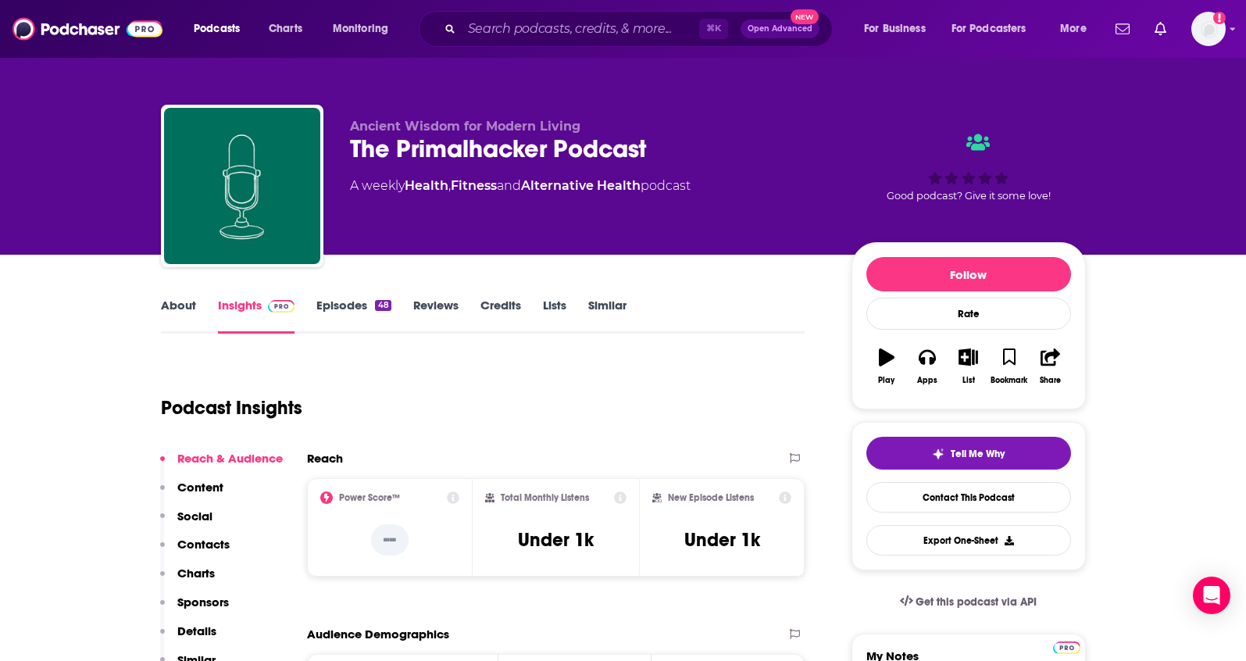
click at [202, 546] on p "Contacts" at bounding box center [203, 544] width 52 height 15
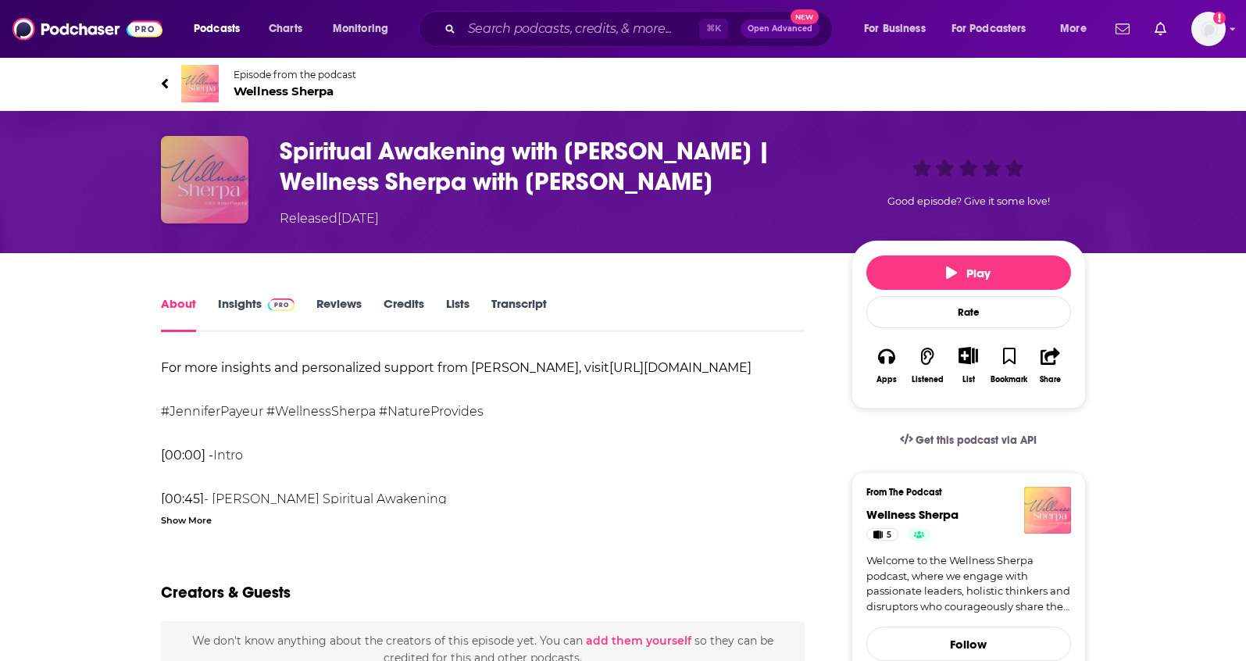
click at [209, 187] on img "Spiritual Awakening with Shannon Gill | Wellness Sherpa with Jenn Payeur" at bounding box center [204, 179] width 87 height 87
click at [268, 88] on span "Wellness Sherpa" at bounding box center [295, 91] width 123 height 15
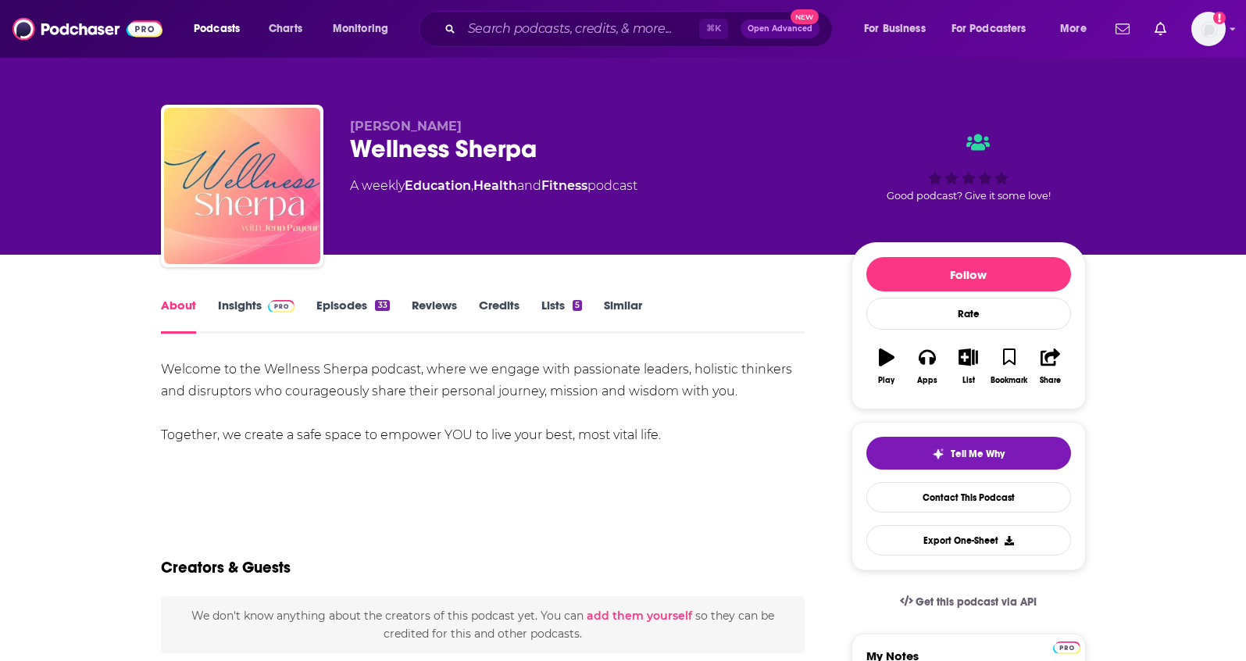
click at [247, 302] on link "Insights" at bounding box center [256, 316] width 77 height 36
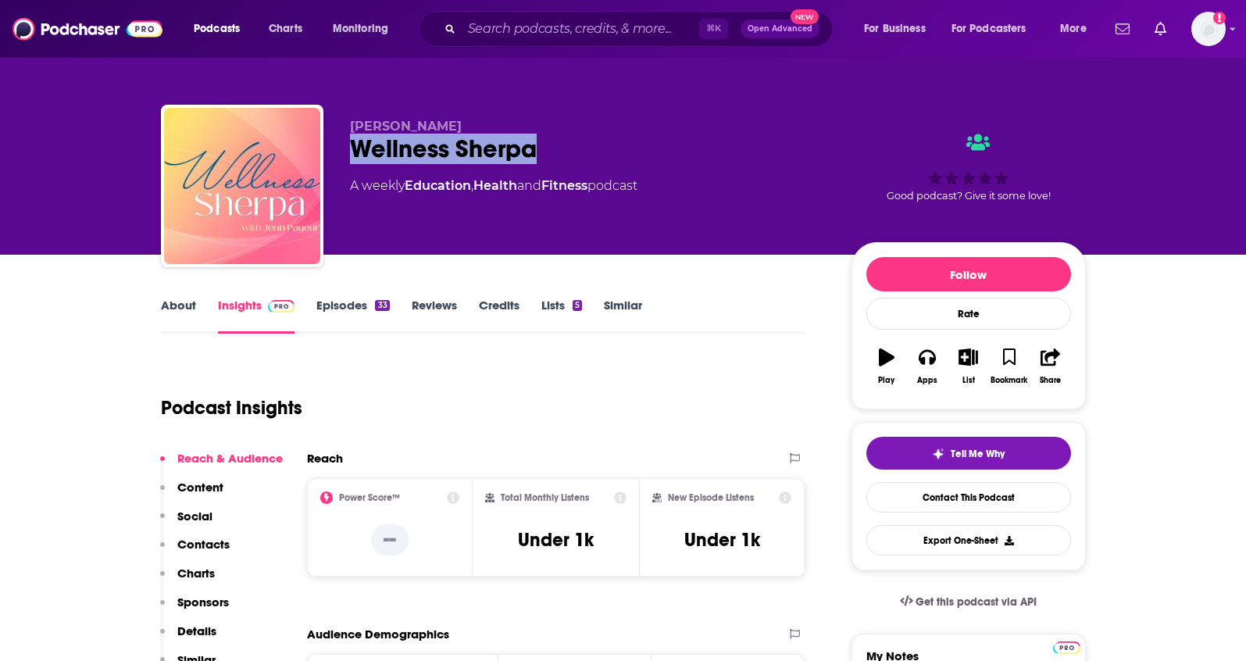
drag, startPoint x: 571, startPoint y: 157, endPoint x: 346, endPoint y: 150, distance: 225.0
click at [346, 150] on div "Jenn Payeur Wellness Sherpa A weekly Education , Health and Fitness podcast Goo…" at bounding box center [623, 189] width 925 height 169
copy h2 "Wellness Sherpa"
click at [205, 544] on p "Contacts" at bounding box center [203, 544] width 52 height 15
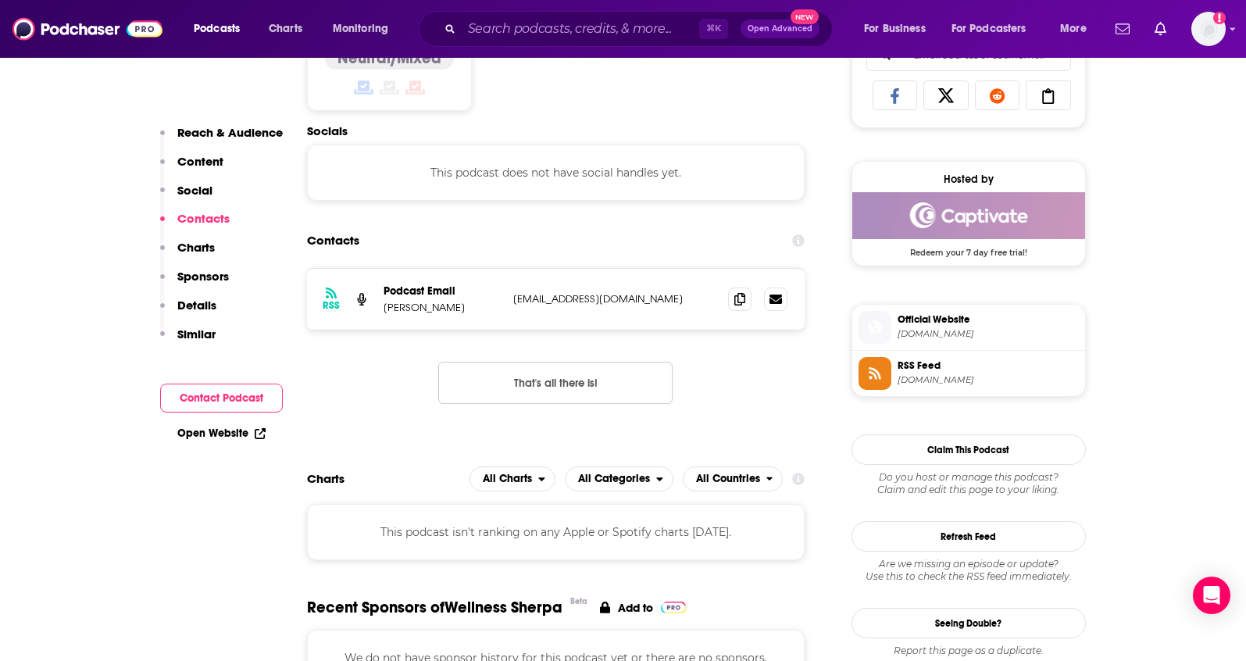
scroll to position [1048, 0]
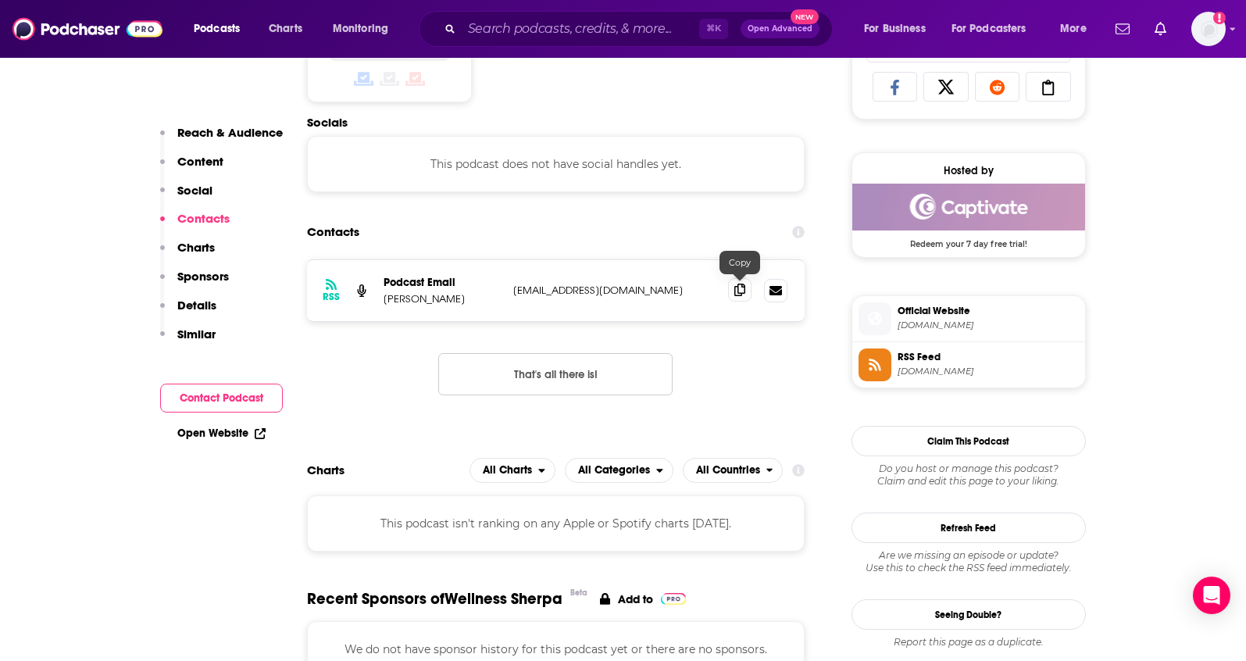
click at [740, 292] on icon at bounding box center [739, 290] width 11 height 12
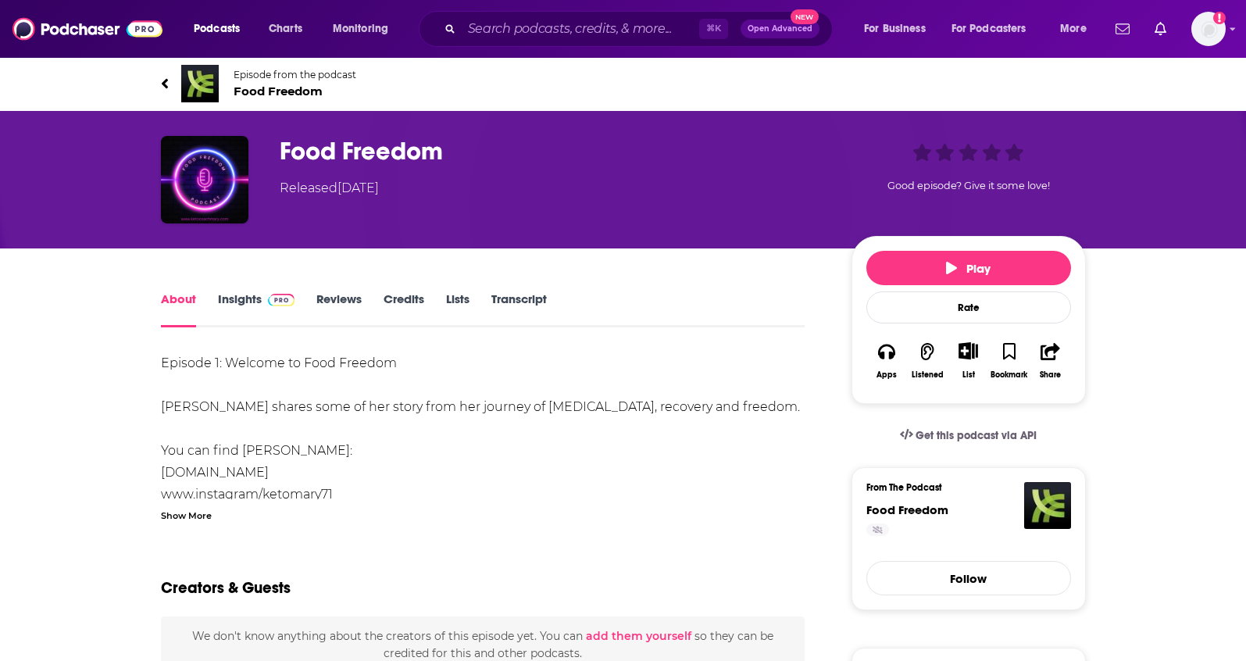
click at [238, 294] on link "Insights" at bounding box center [256, 309] width 77 height 36
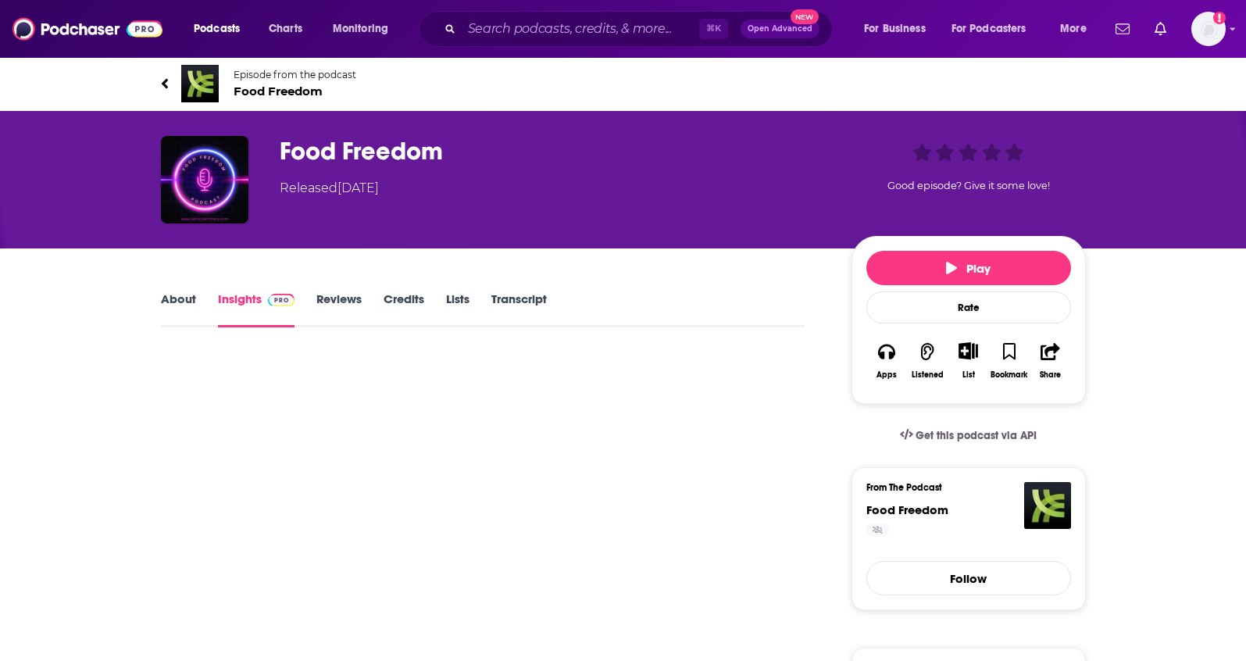
click at [317, 153] on h3 "Food Freedom" at bounding box center [553, 151] width 547 height 30
click at [219, 183] on img "Food Freedom" at bounding box center [204, 179] width 87 height 87
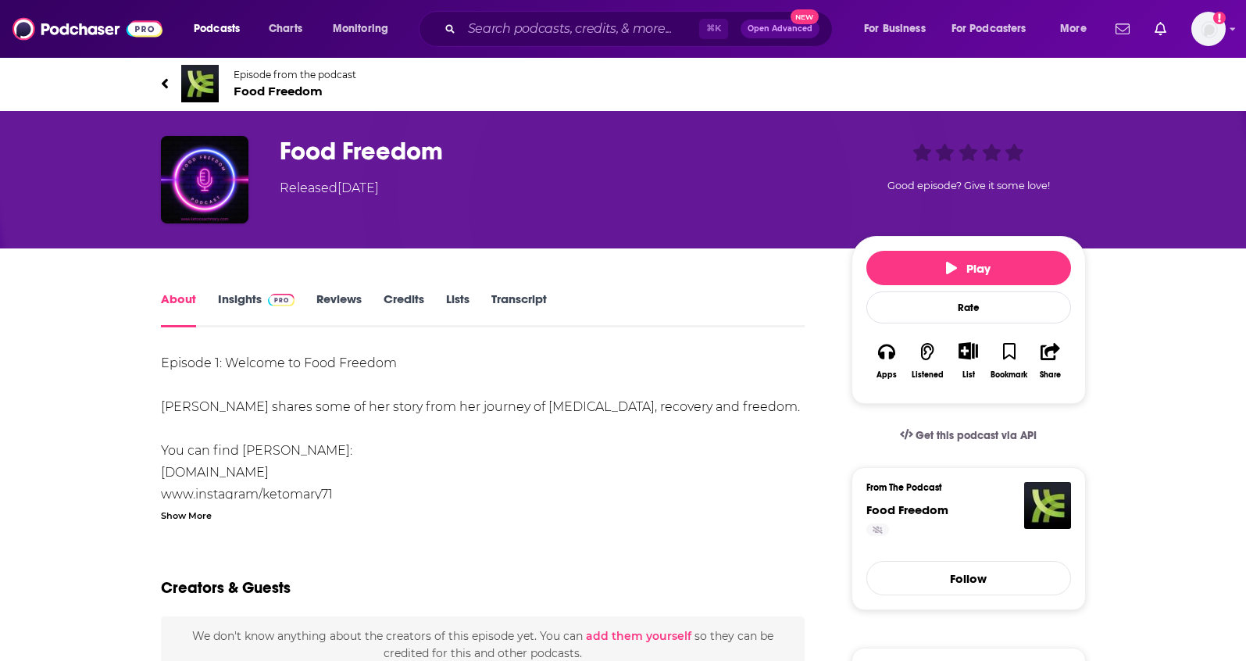
click at [248, 304] on link "Insights" at bounding box center [256, 309] width 77 height 36
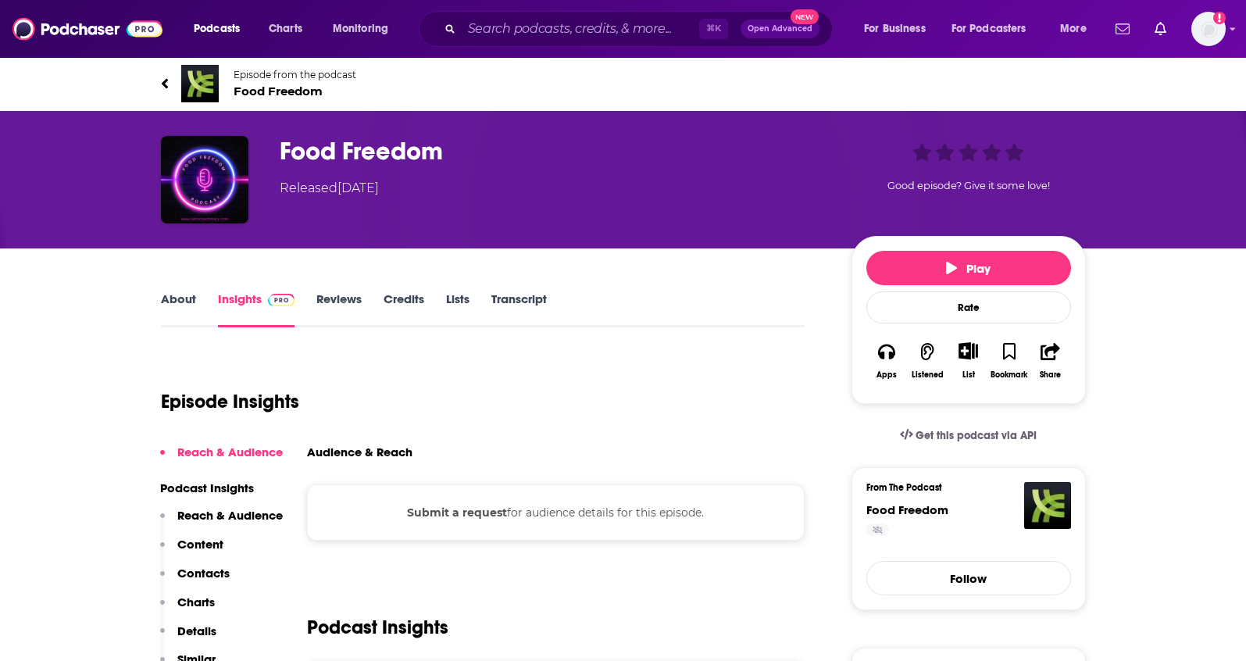
click at [185, 566] on p "Contacts" at bounding box center [203, 572] width 52 height 15
click at [205, 183] on img "Food Freedom" at bounding box center [204, 179] width 87 height 87
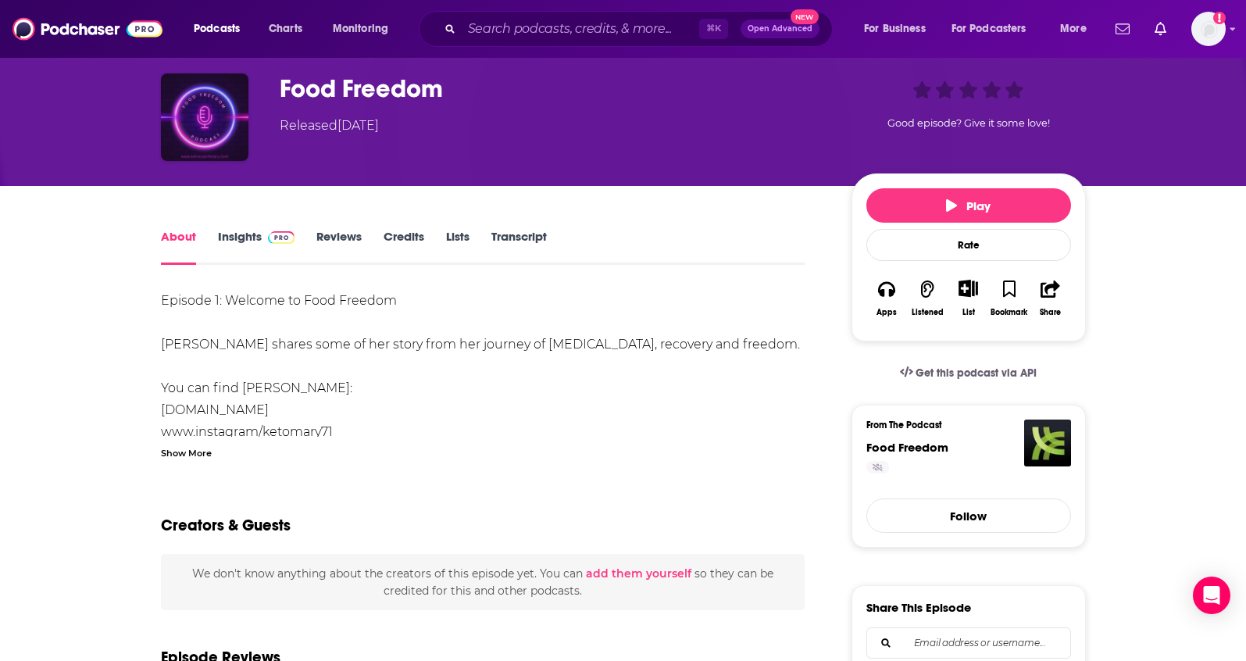
scroll to position [94, 0]
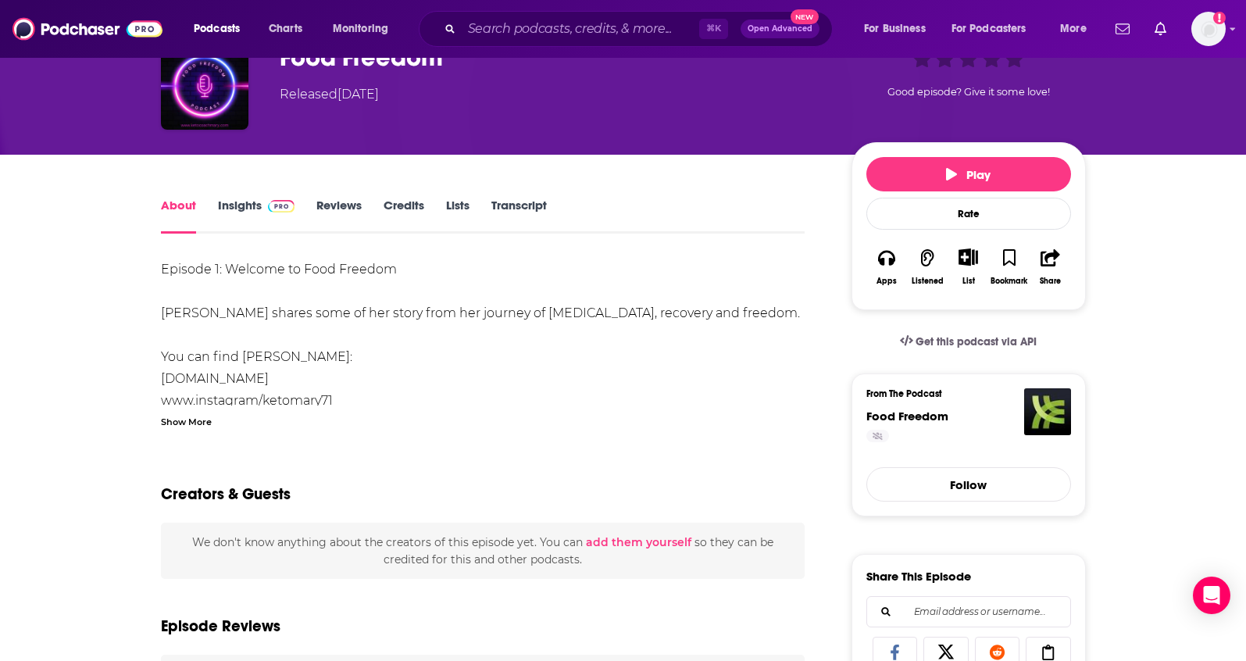
click at [177, 419] on div "Show More" at bounding box center [186, 420] width 51 height 15
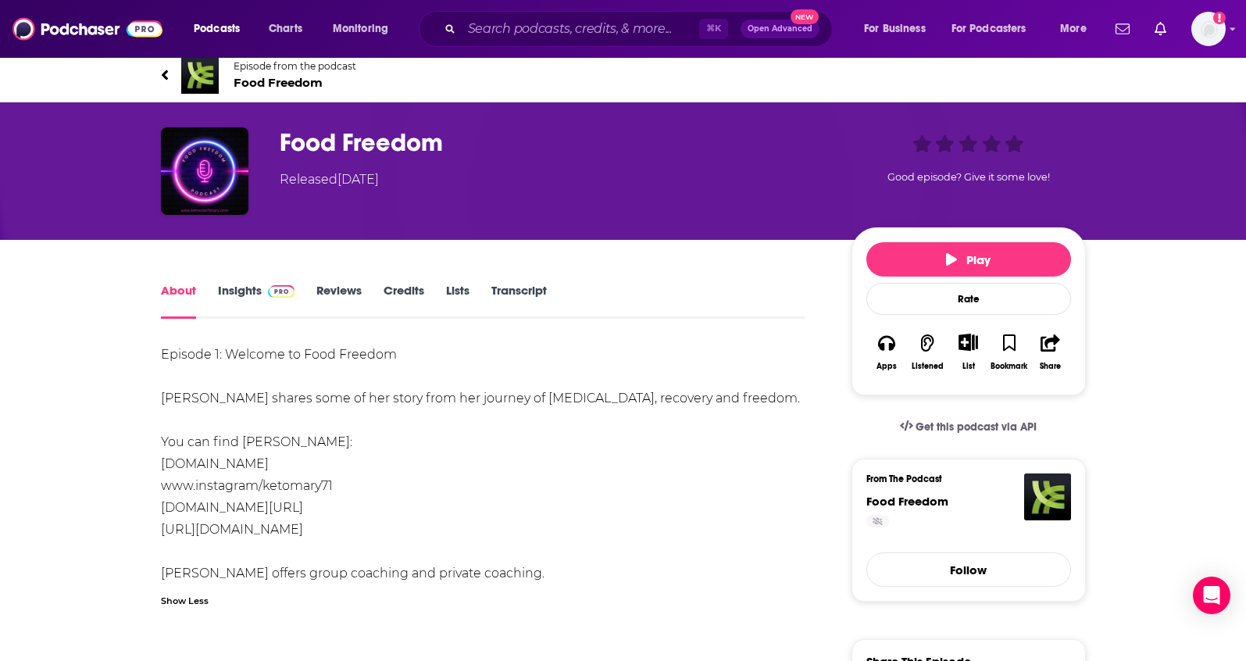
scroll to position [0, 0]
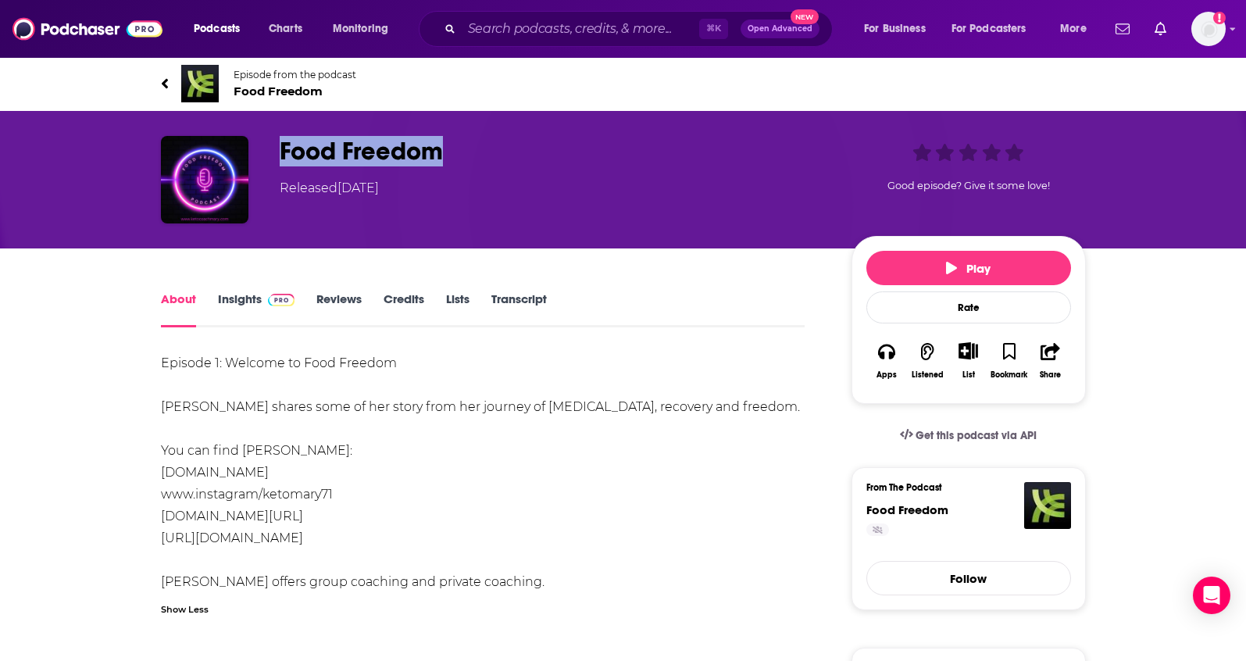
drag, startPoint x: 464, startPoint y: 159, endPoint x: 268, endPoint y: 155, distance: 196.1
click at [268, 155] on div "Food Freedom Released Friday, 16th December 2022 Good episode? Give it some lov…" at bounding box center [623, 179] width 925 height 87
copy h1 "Food Freedom"
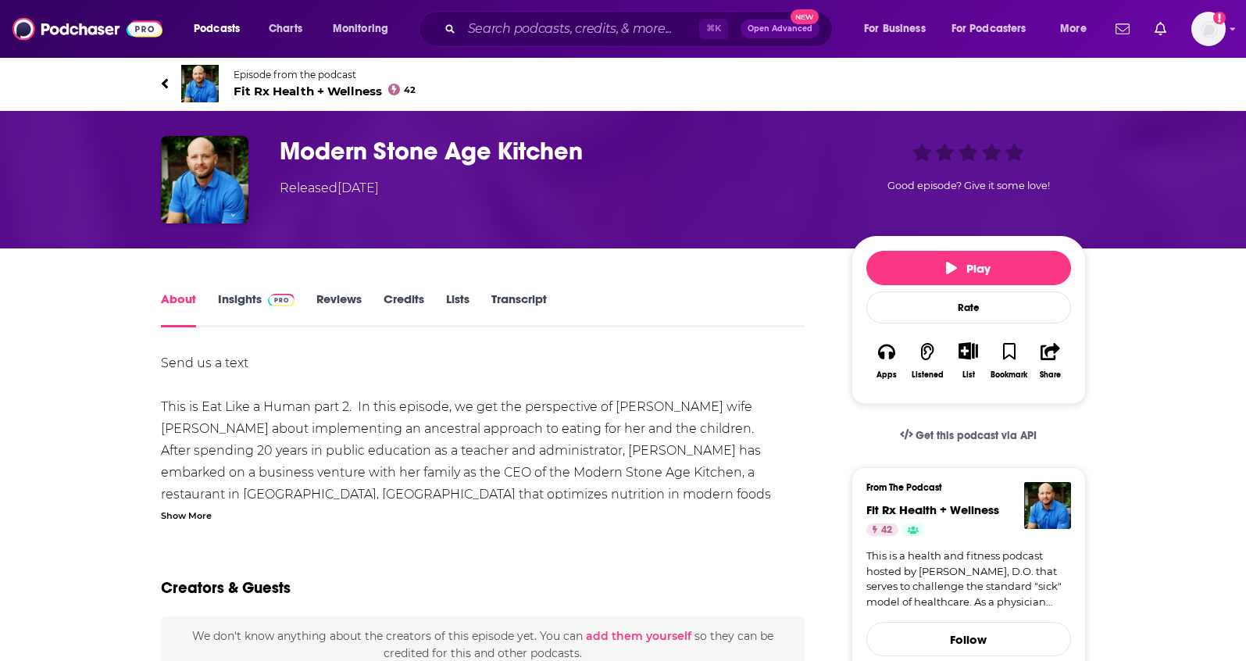
click at [236, 300] on link "Insights" at bounding box center [256, 309] width 77 height 36
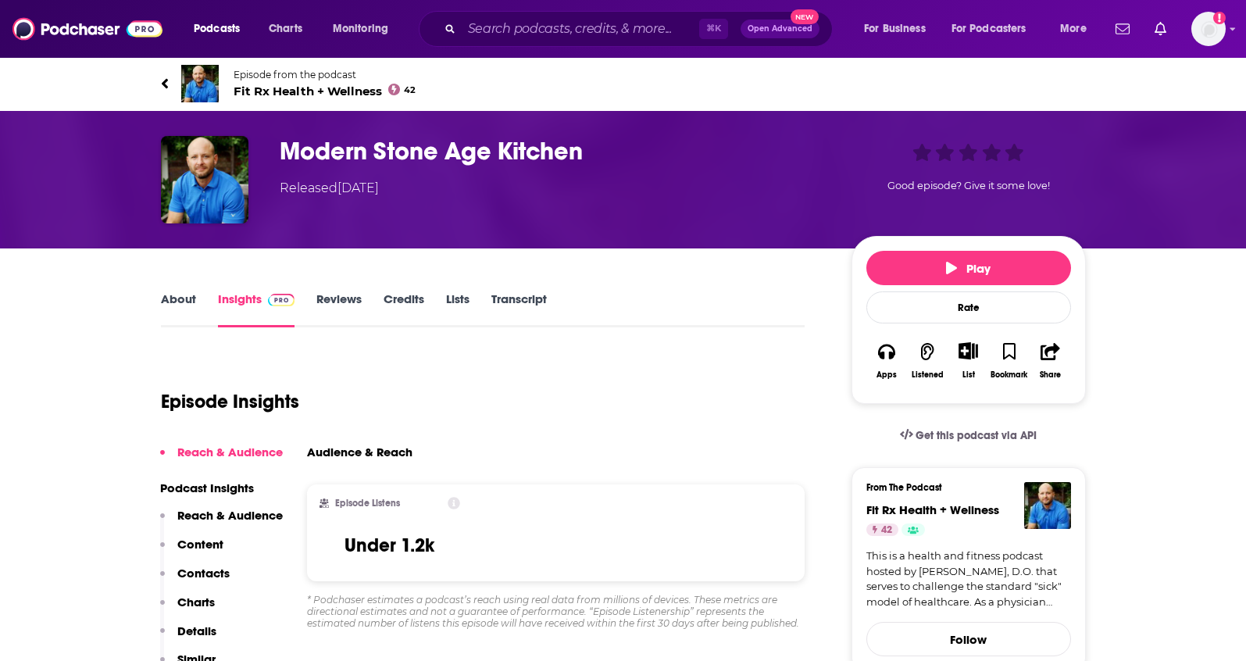
click at [313, 152] on h3 "Modern Stone Age Kitchen" at bounding box center [553, 151] width 547 height 30
click at [224, 162] on img "Modern Stone Age Kitchen" at bounding box center [204, 179] width 87 height 87
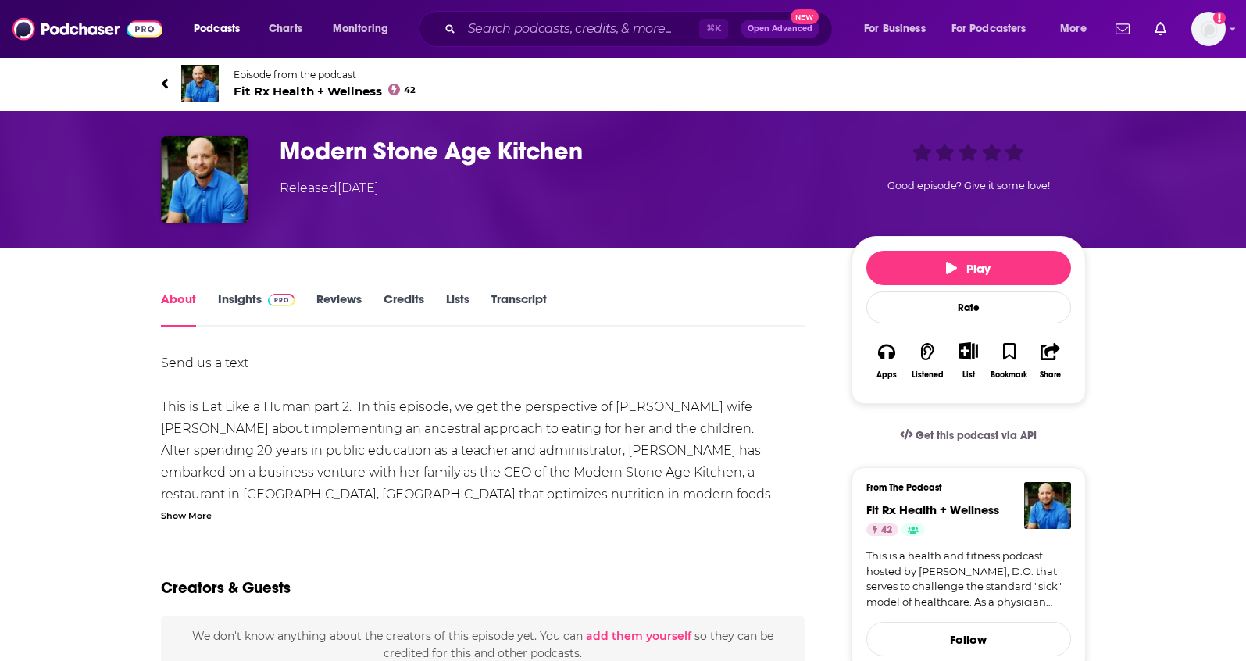
click at [323, 153] on h1 "Modern Stone Age Kitchen" at bounding box center [553, 151] width 547 height 30
click at [244, 296] on link "Insights" at bounding box center [256, 309] width 77 height 36
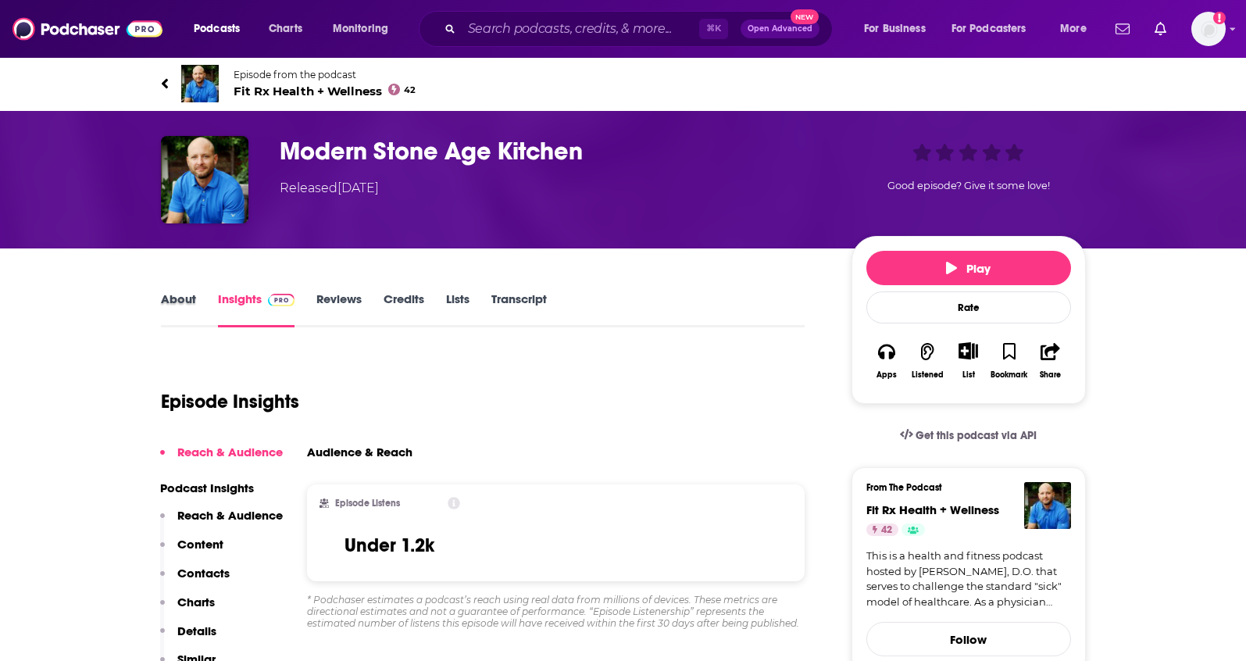
click at [201, 296] on div "About" at bounding box center [189, 309] width 57 height 36
click at [187, 298] on link "About" at bounding box center [178, 309] width 35 height 36
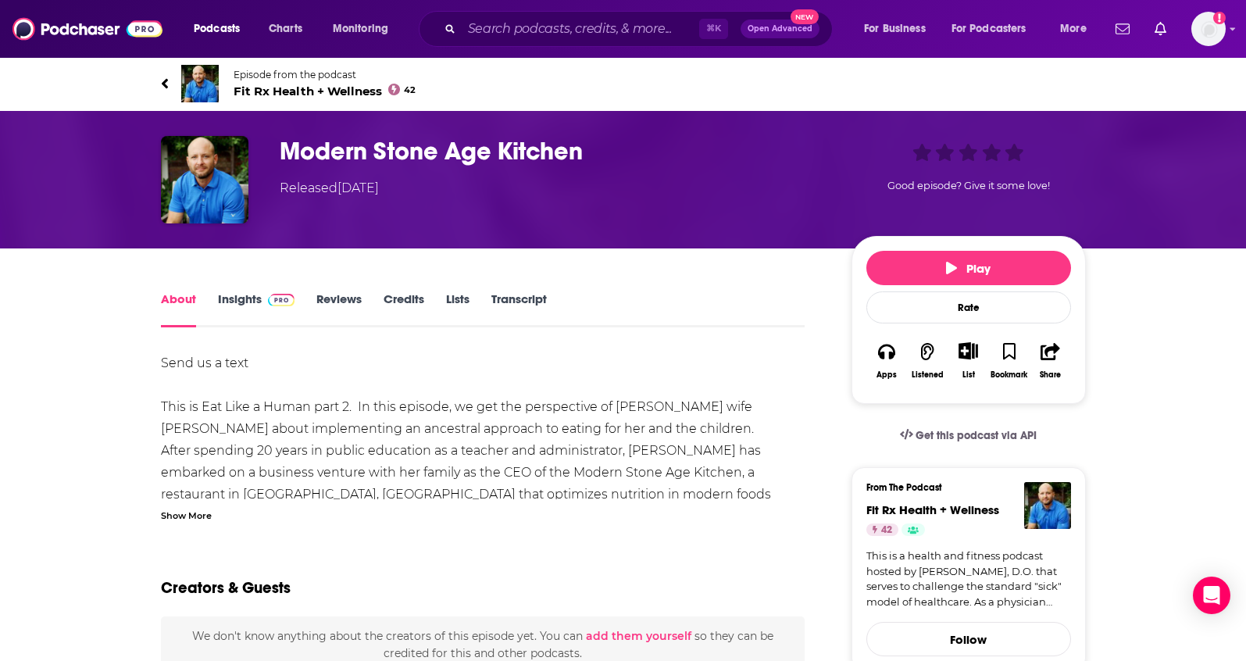
click at [228, 298] on link "Insights" at bounding box center [256, 309] width 77 height 36
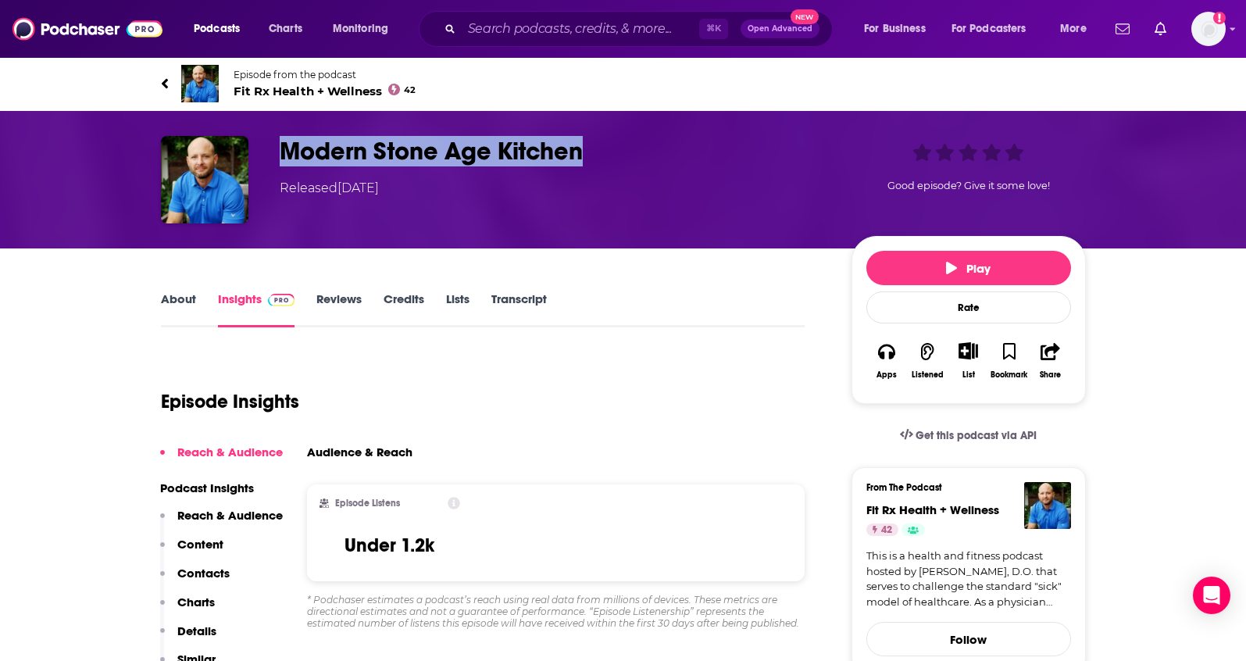
drag, startPoint x: 600, startPoint y: 149, endPoint x: 279, endPoint y: 144, distance: 321.0
click at [280, 144] on h3 "Modern Stone Age Kitchen" at bounding box center [553, 151] width 547 height 30
copy h3 "Modern Stone Age Kitchen"
click at [202, 566] on p "Contacts" at bounding box center [203, 572] width 52 height 15
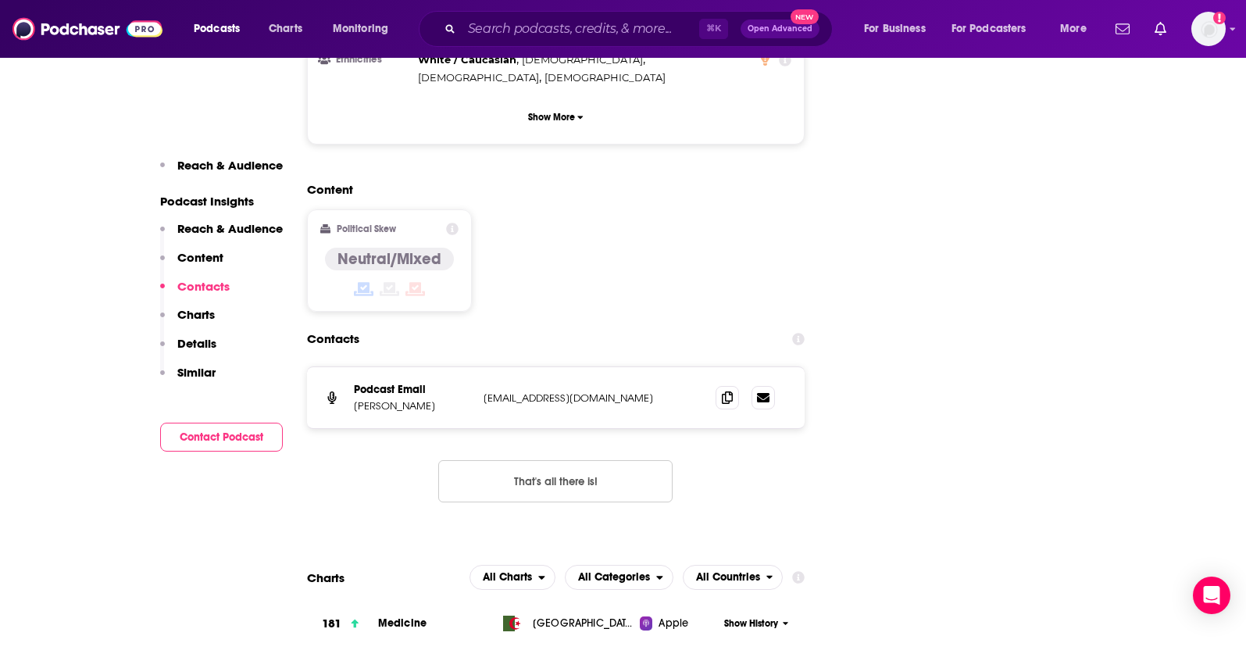
scroll to position [1467, 0]
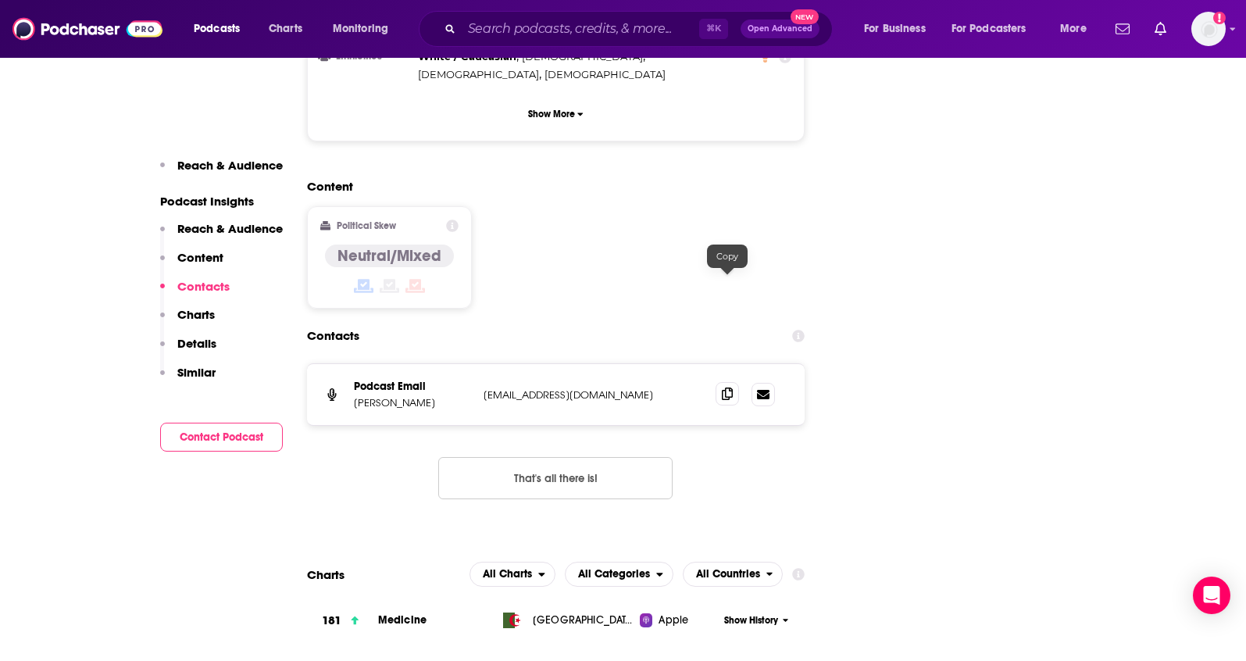
click at [722, 387] on icon at bounding box center [727, 393] width 11 height 12
